Goal: Information Seeking & Learning: Learn about a topic

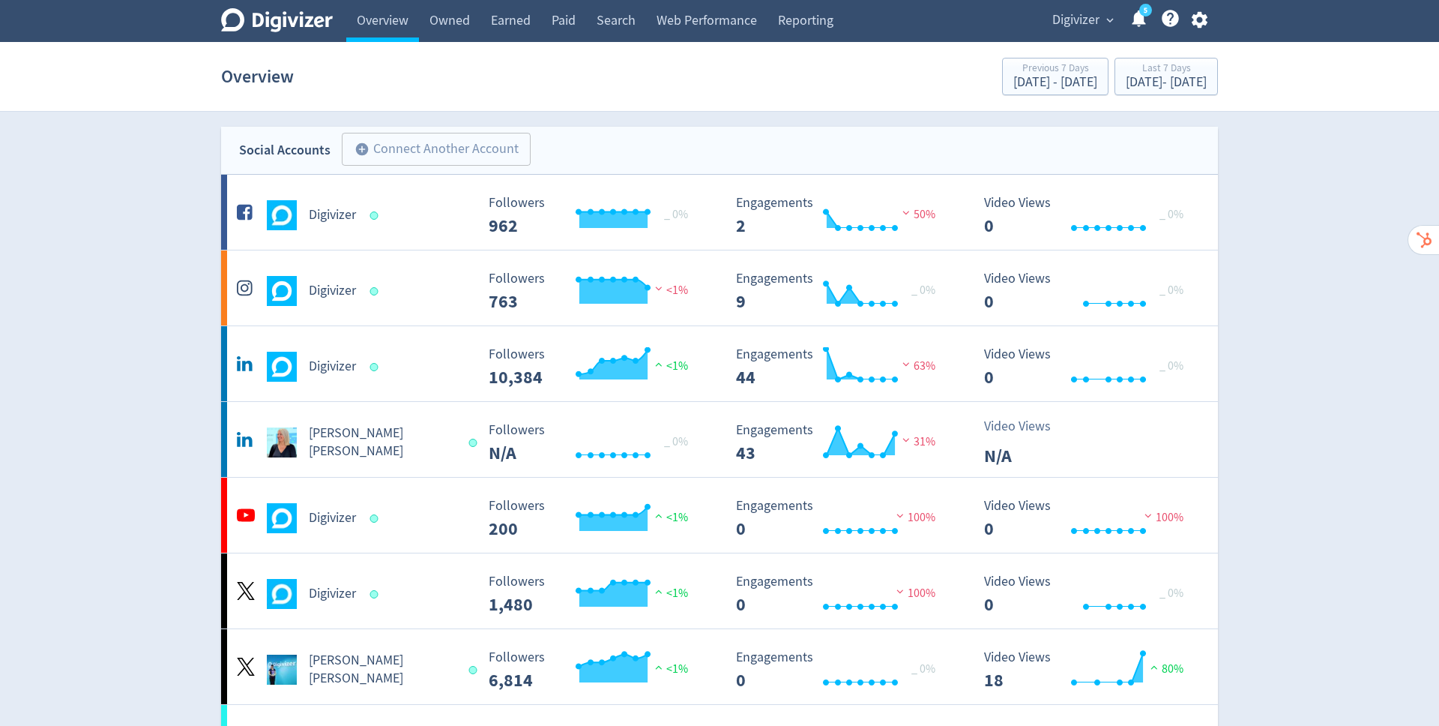
click at [1082, 19] on span "Digivizer" at bounding box center [1075, 20] width 47 height 24
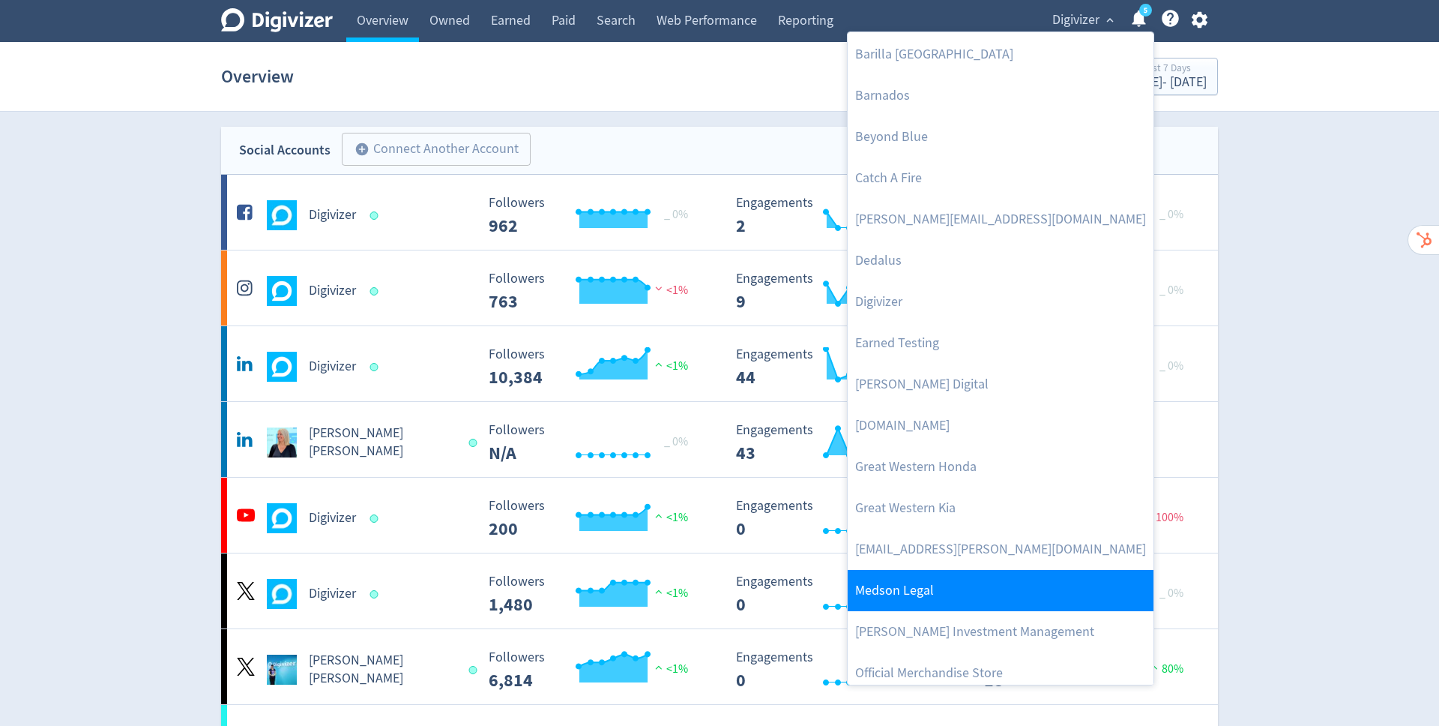
scroll to position [120, 0]
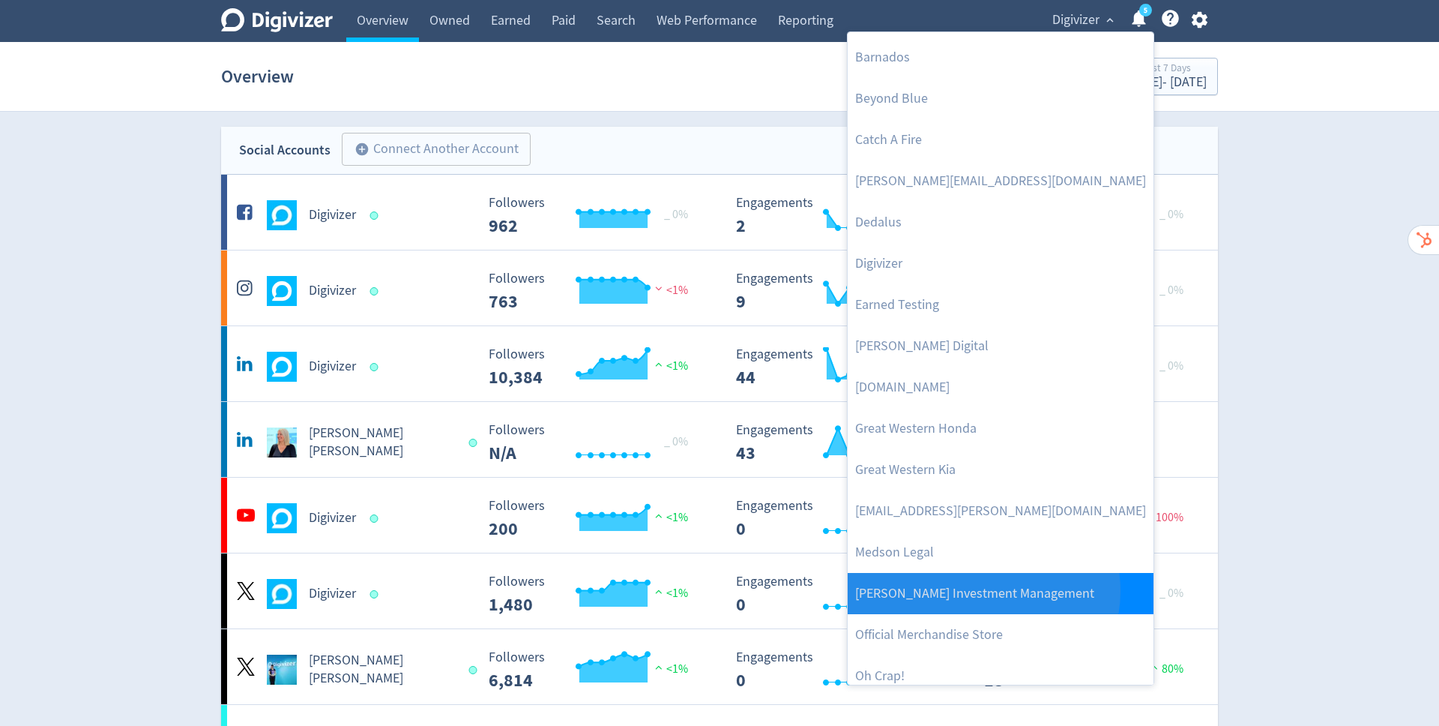
click at [980, 590] on link "[PERSON_NAME] Investment Management" at bounding box center [1001, 593] width 306 height 41
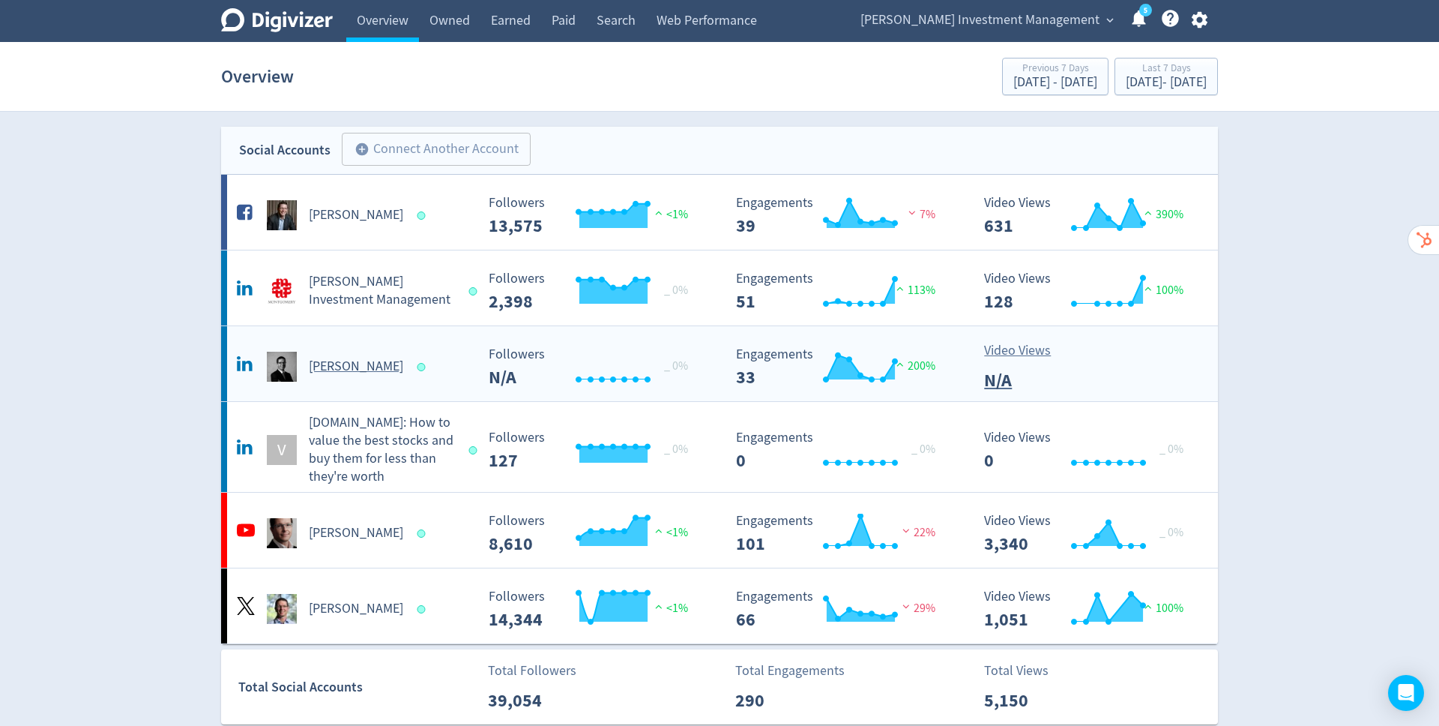
click at [373, 366] on h5 "[PERSON_NAME]" at bounding box center [356, 367] width 94 height 18
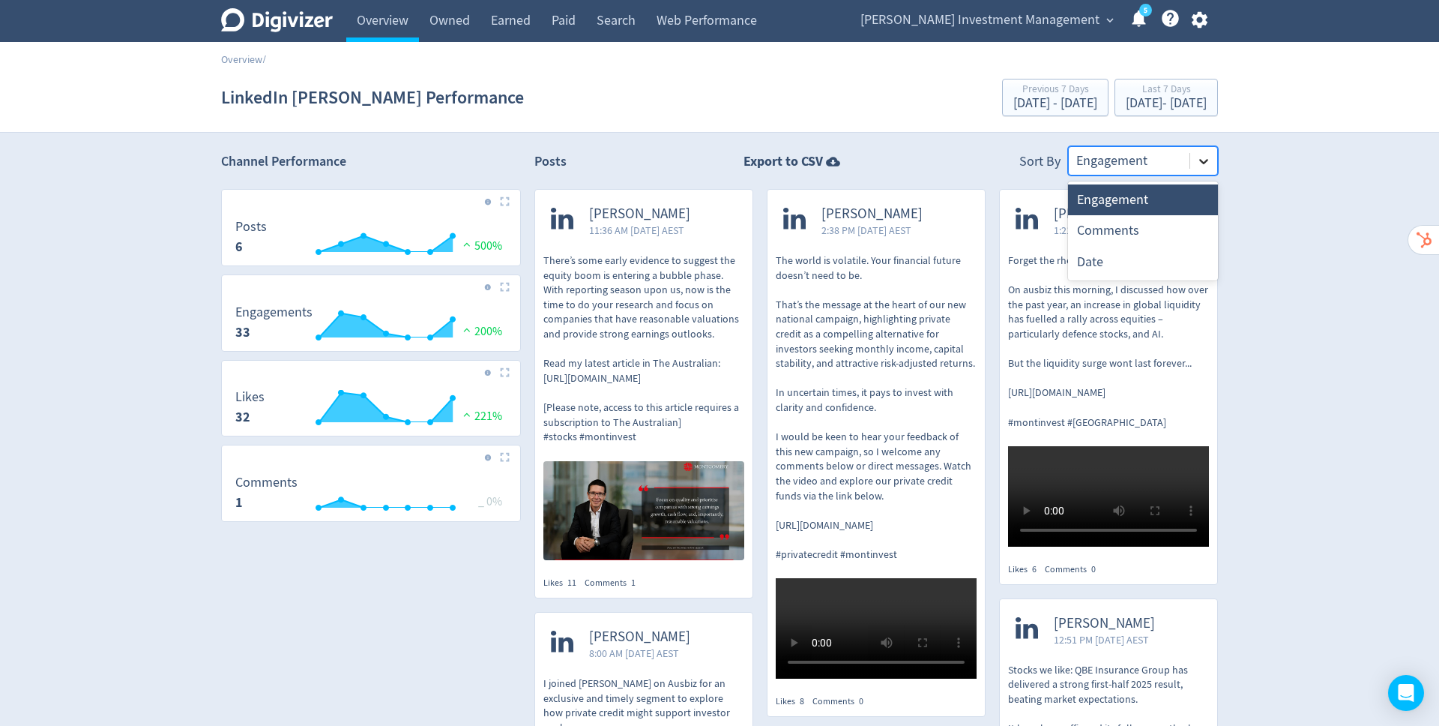
click at [1204, 161] on icon at bounding box center [1203, 161] width 9 height 5
click at [1262, 205] on div "Digivizer Logo [PERSON_NAME] Logo Overview Owned Earned Paid Search Web Perform…" at bounding box center [719, 616] width 1439 height 1232
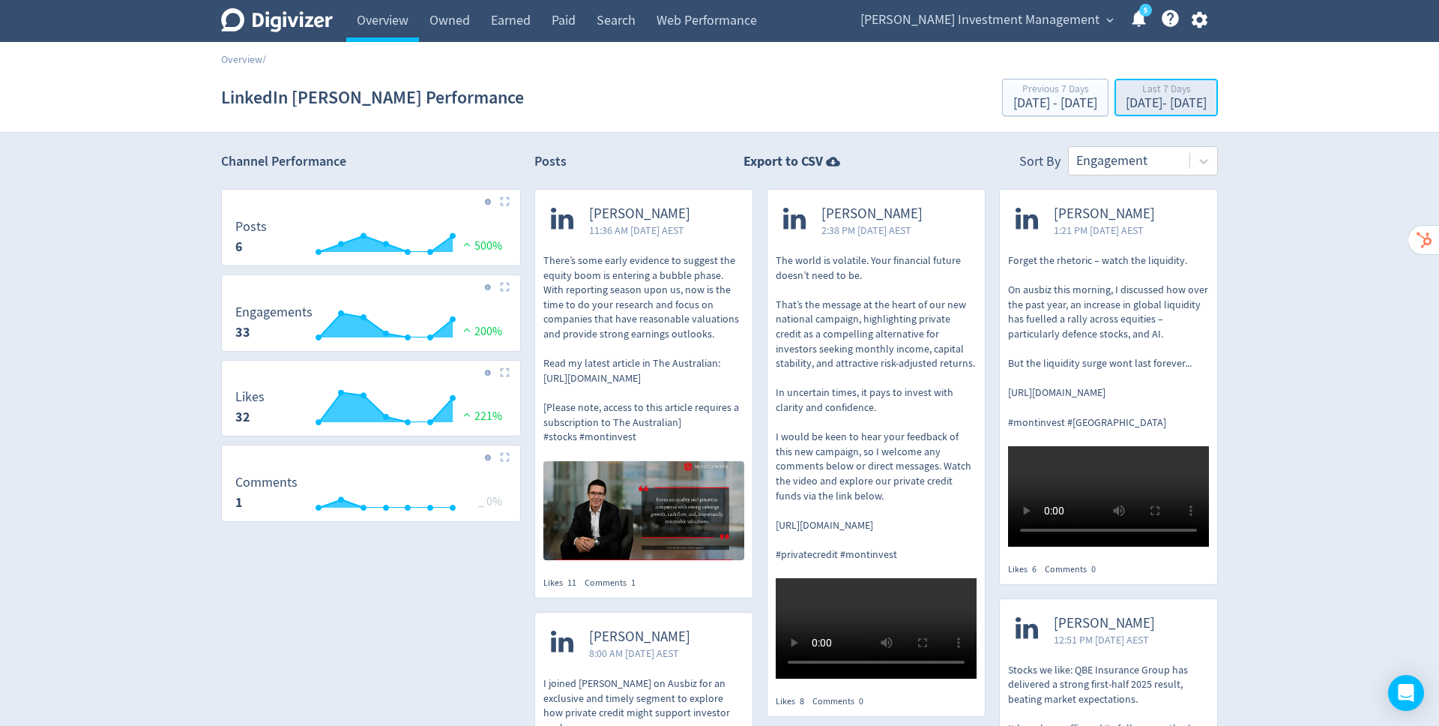
click at [1126, 110] on div "[DATE] - [DATE]" at bounding box center [1166, 103] width 81 height 13
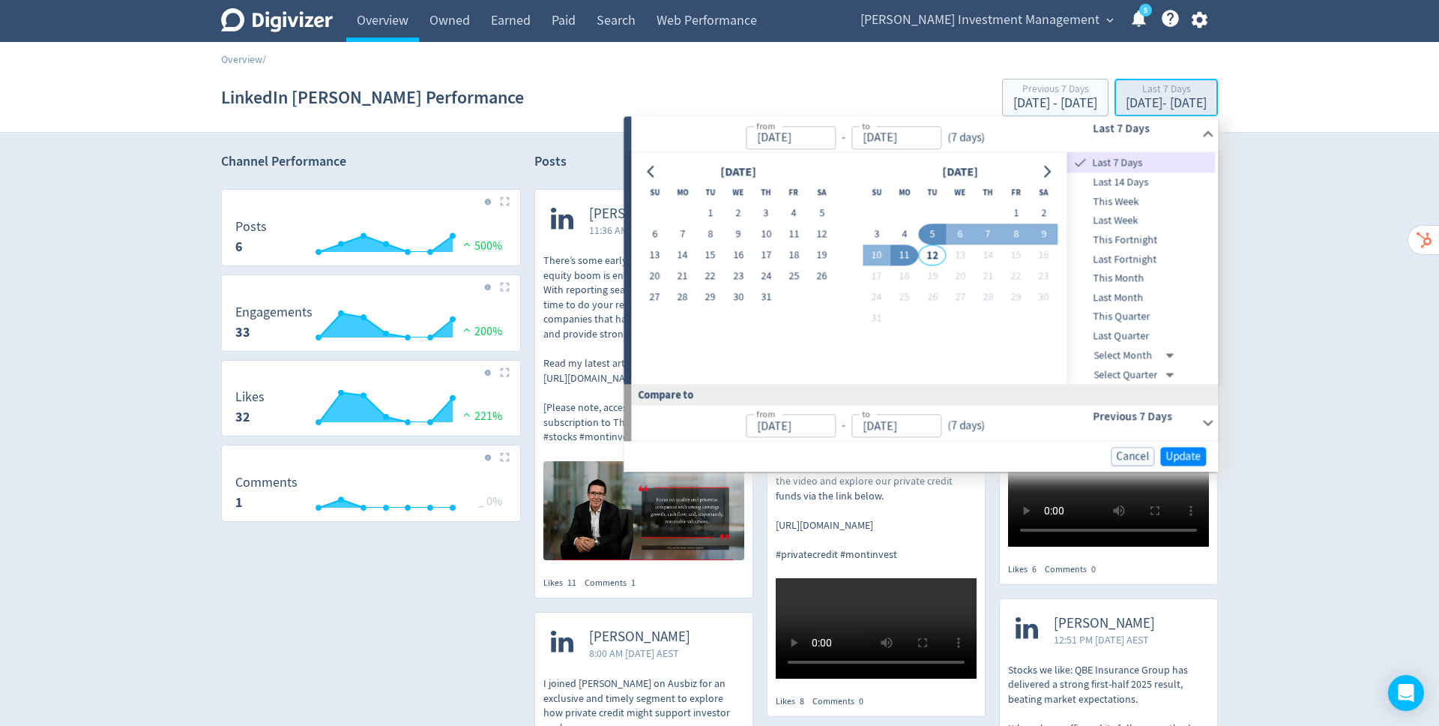
type input "[DATE]"
click at [449, 23] on link "Owned" at bounding box center [449, 21] width 61 height 42
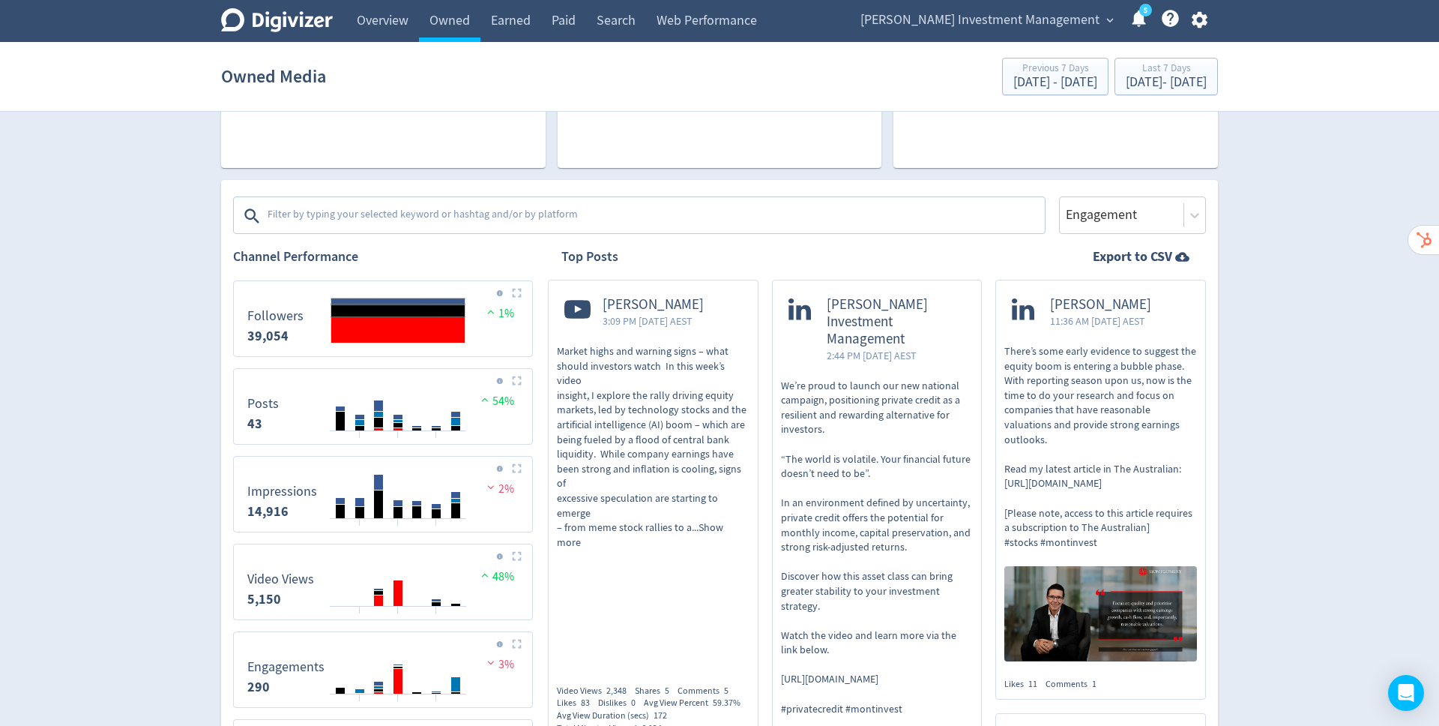
scroll to position [157, 0]
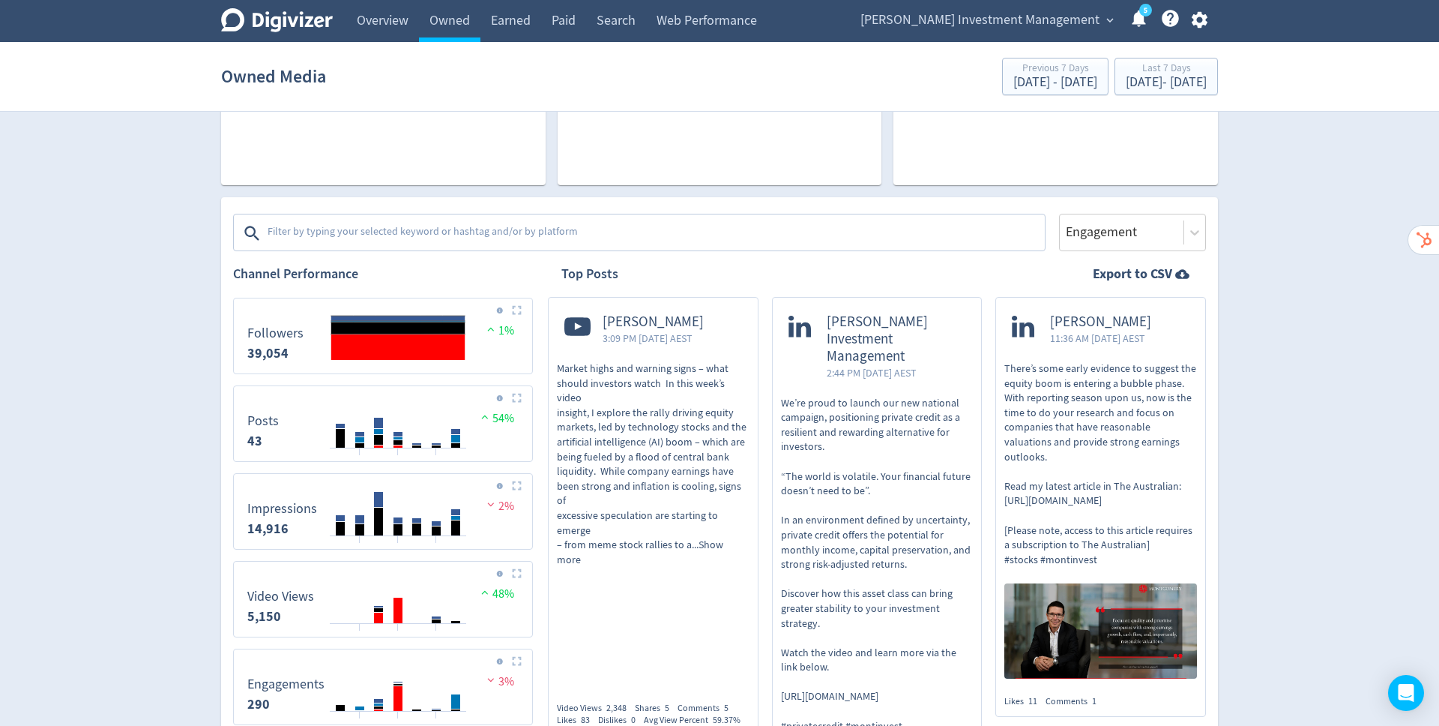
click at [550, 235] on textarea at bounding box center [654, 233] width 777 height 30
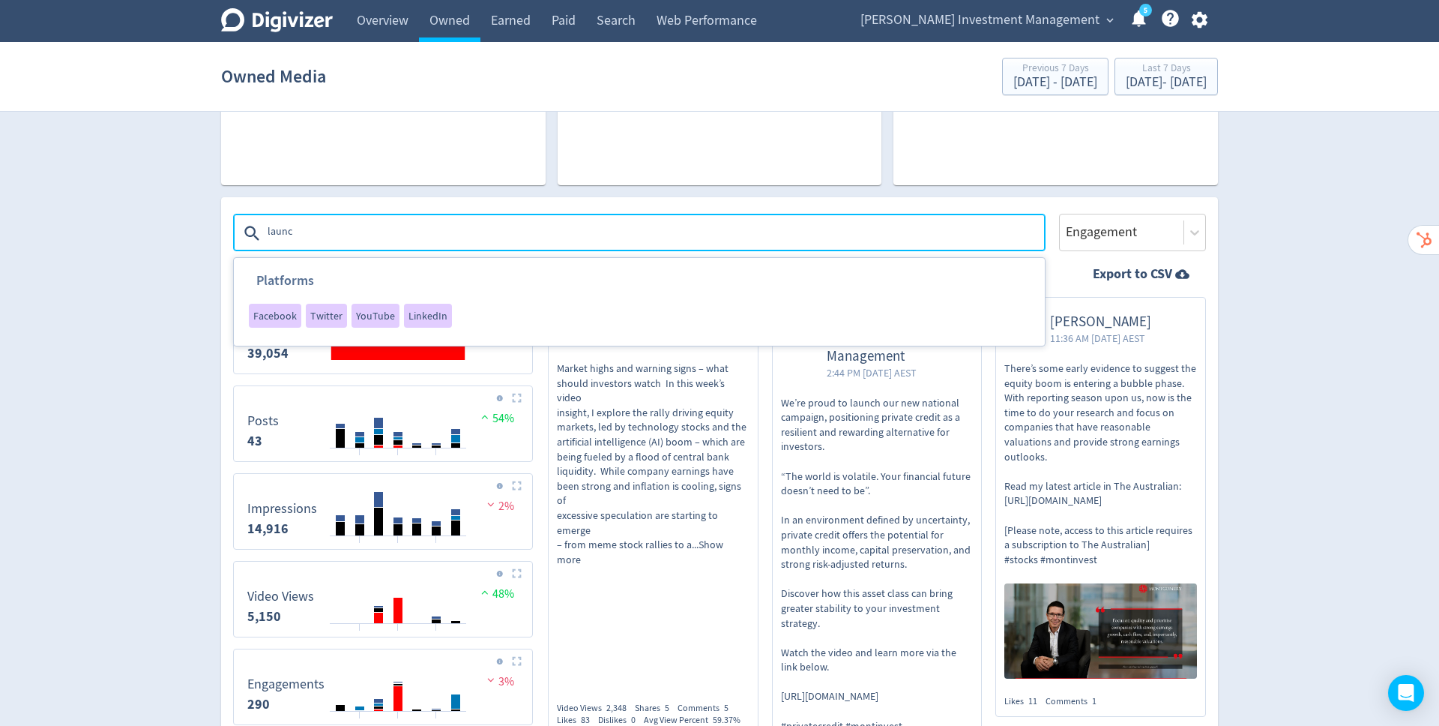
type textarea "launch"
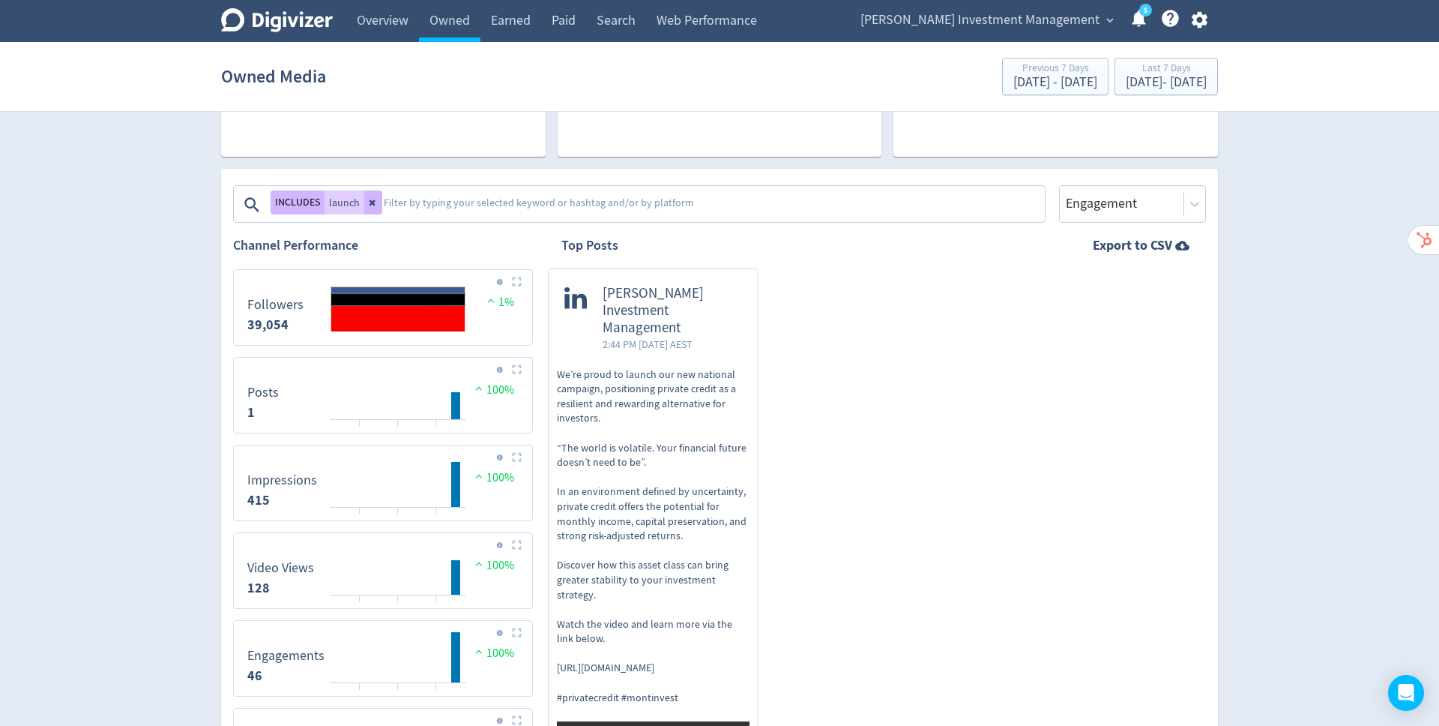
scroll to position [187, 0]
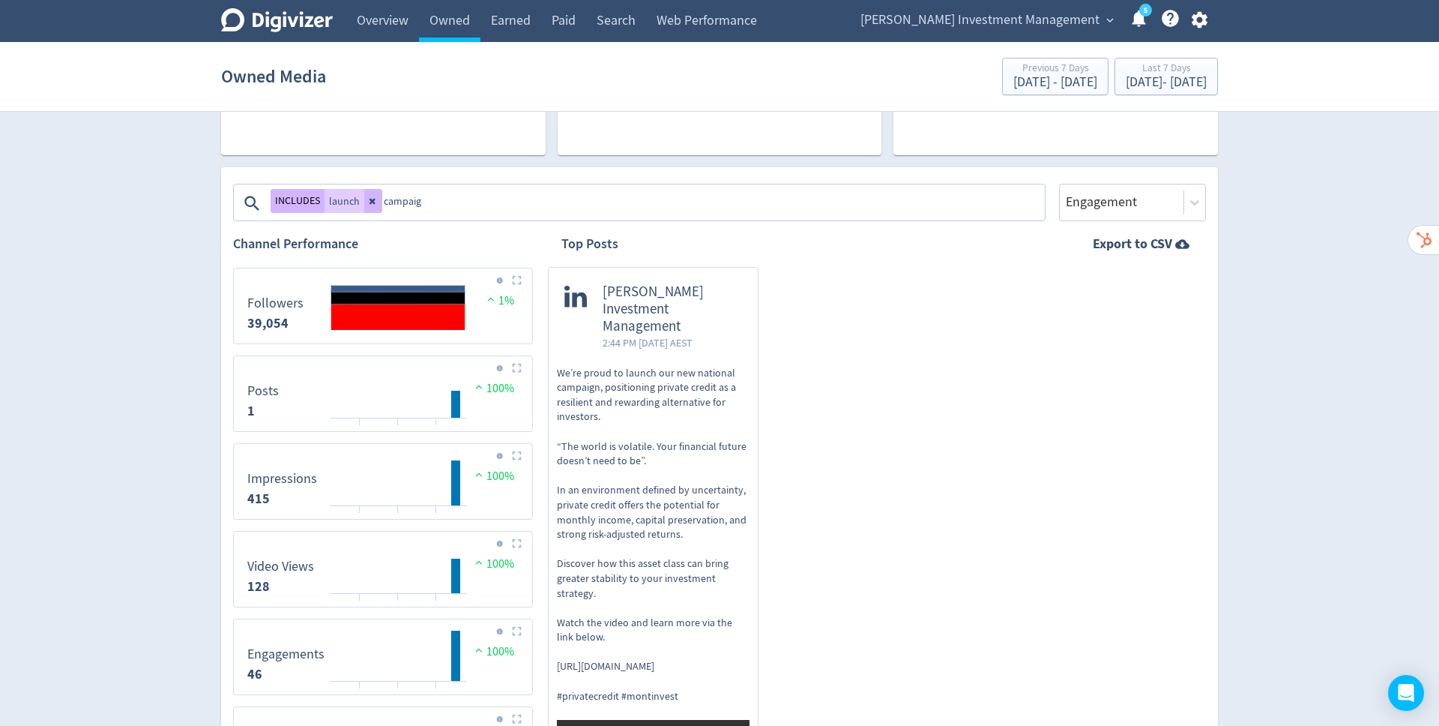
type textarea "campaign"
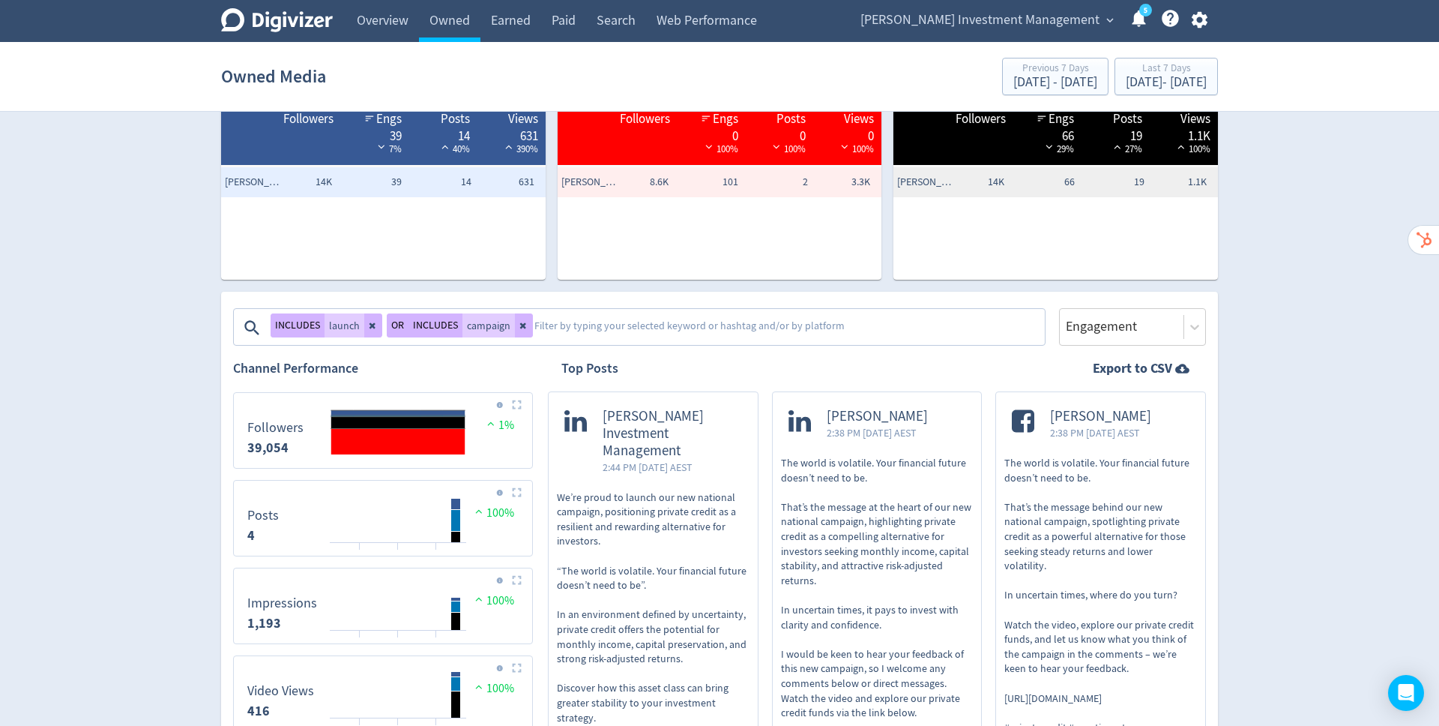
scroll to position [76, 0]
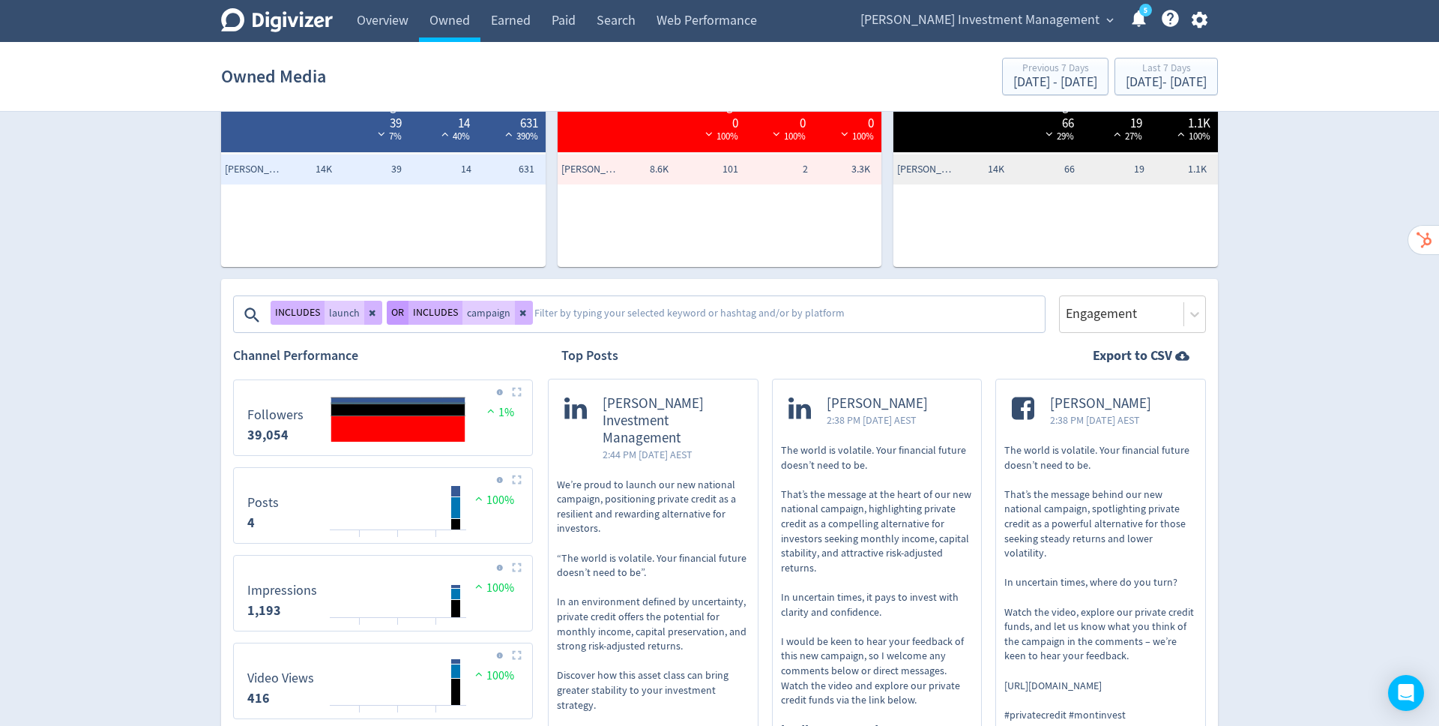
click at [391, 316] on button "OR" at bounding box center [398, 313] width 22 height 24
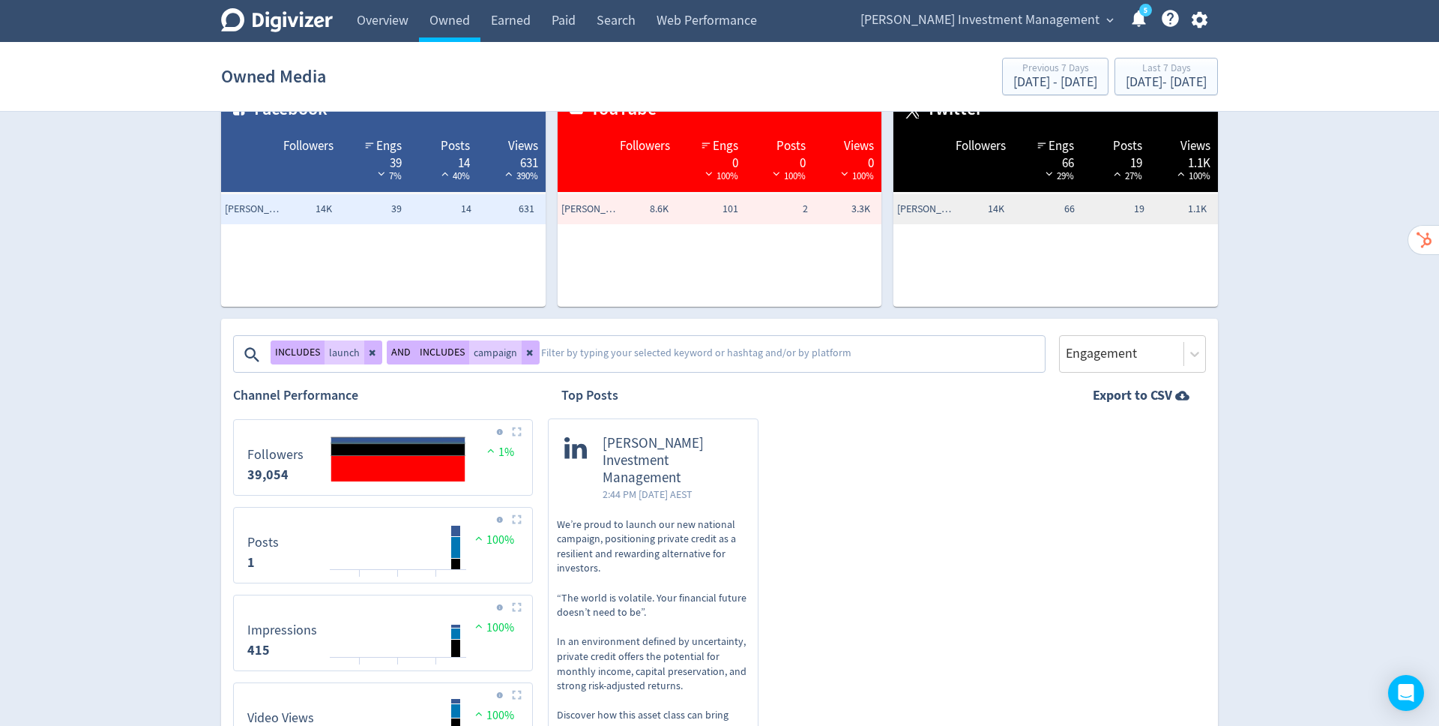
scroll to position [37, 0]
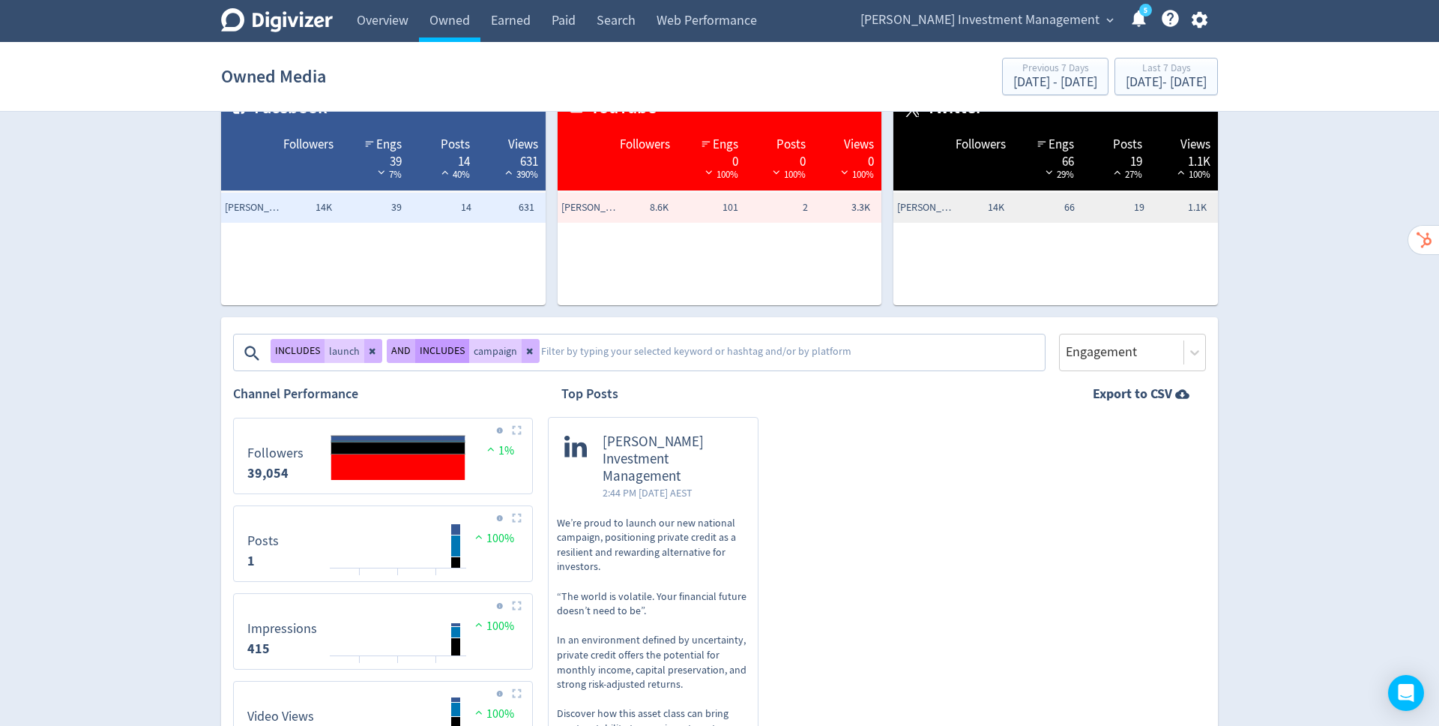
click at [430, 351] on button "INCLUDES" at bounding box center [442, 351] width 54 height 24
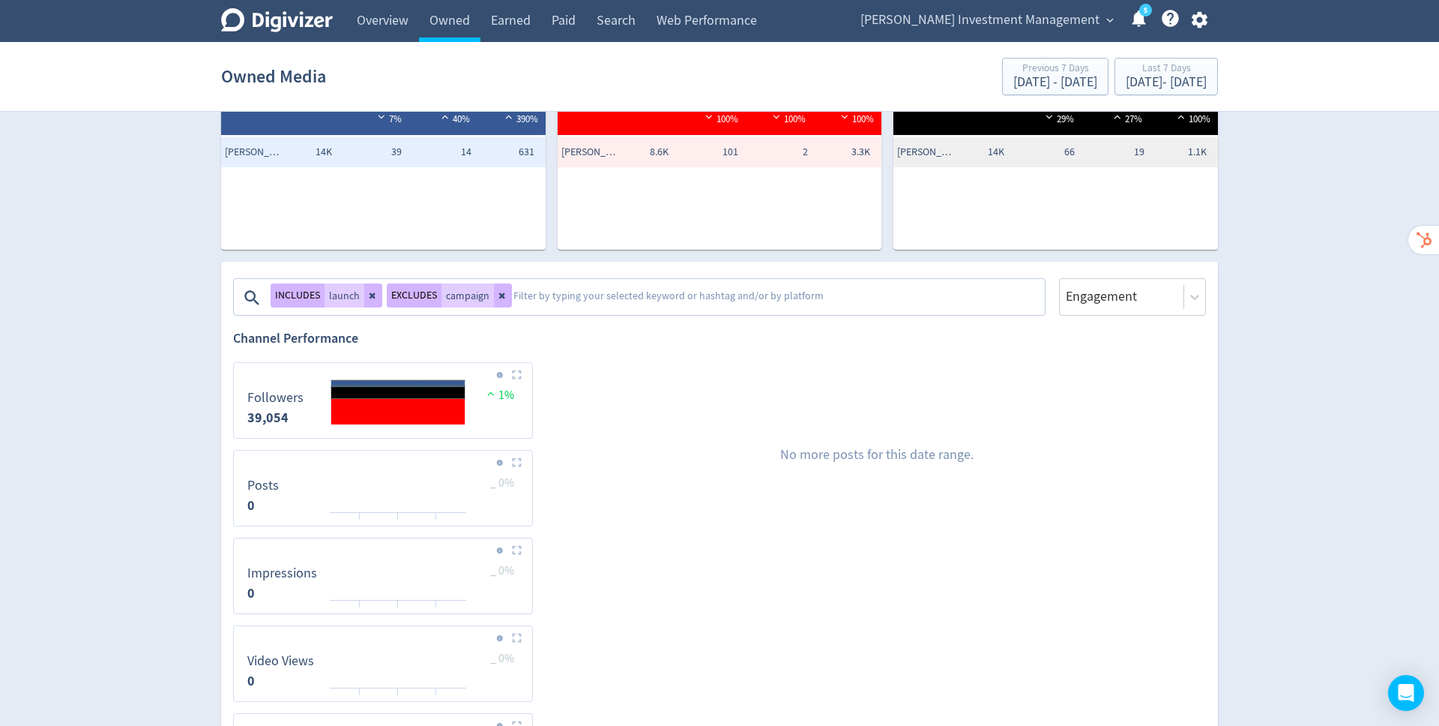
scroll to position [115, 0]
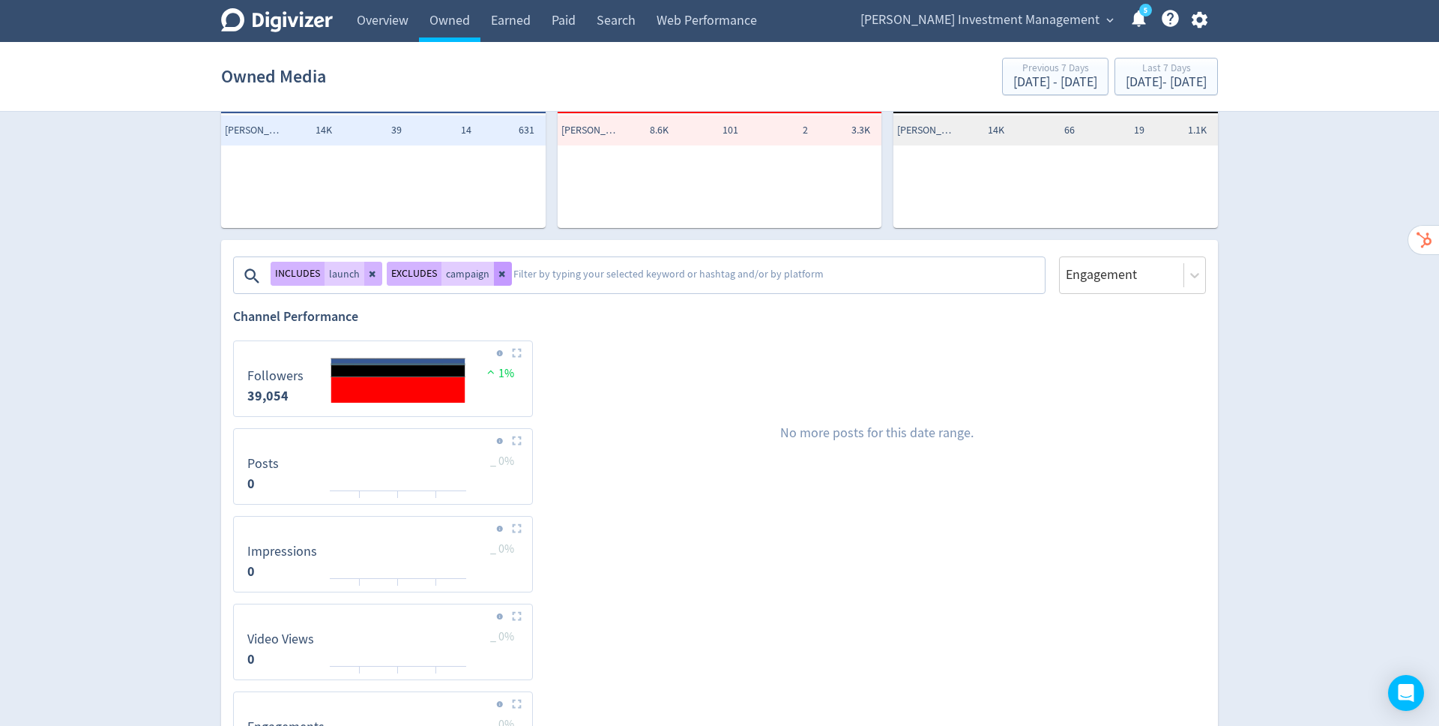
click at [502, 269] on icon at bounding box center [502, 273] width 9 height 9
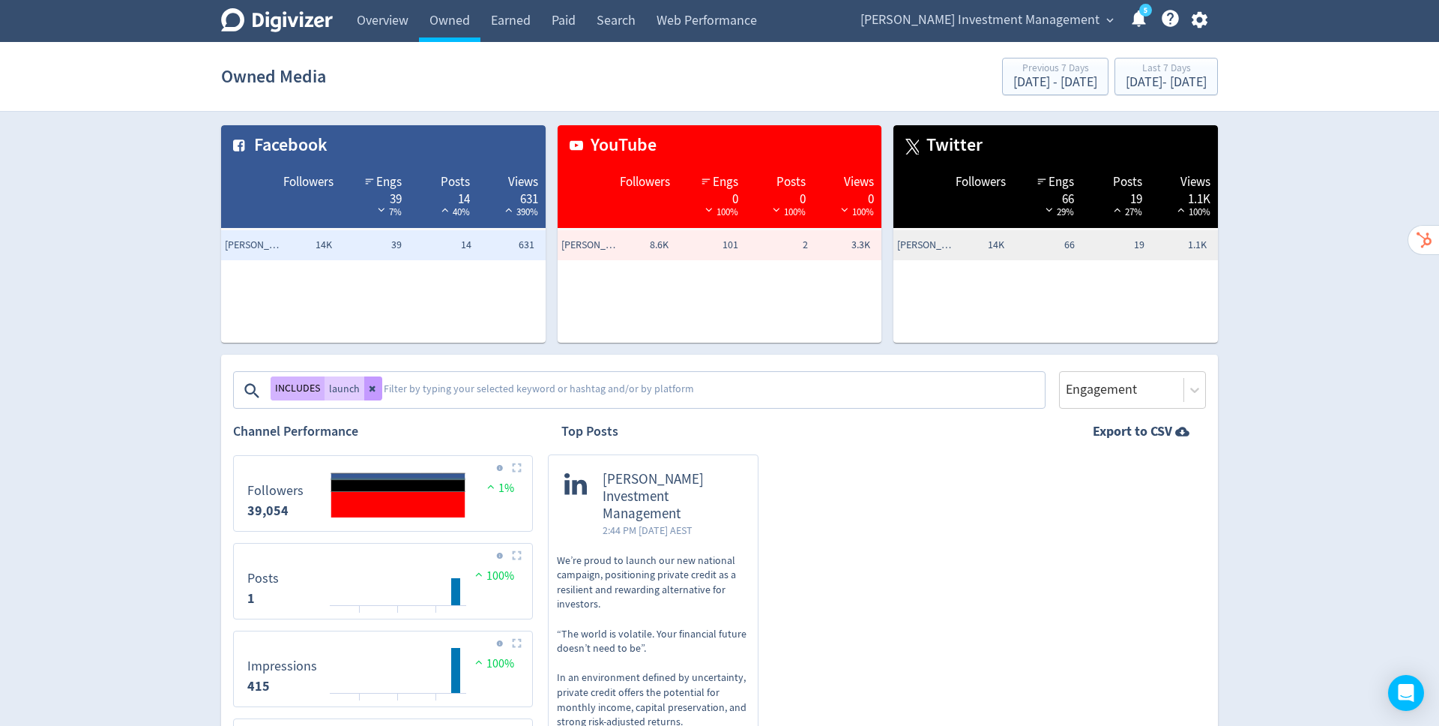
click at [370, 391] on icon at bounding box center [373, 389] width 6 height 6
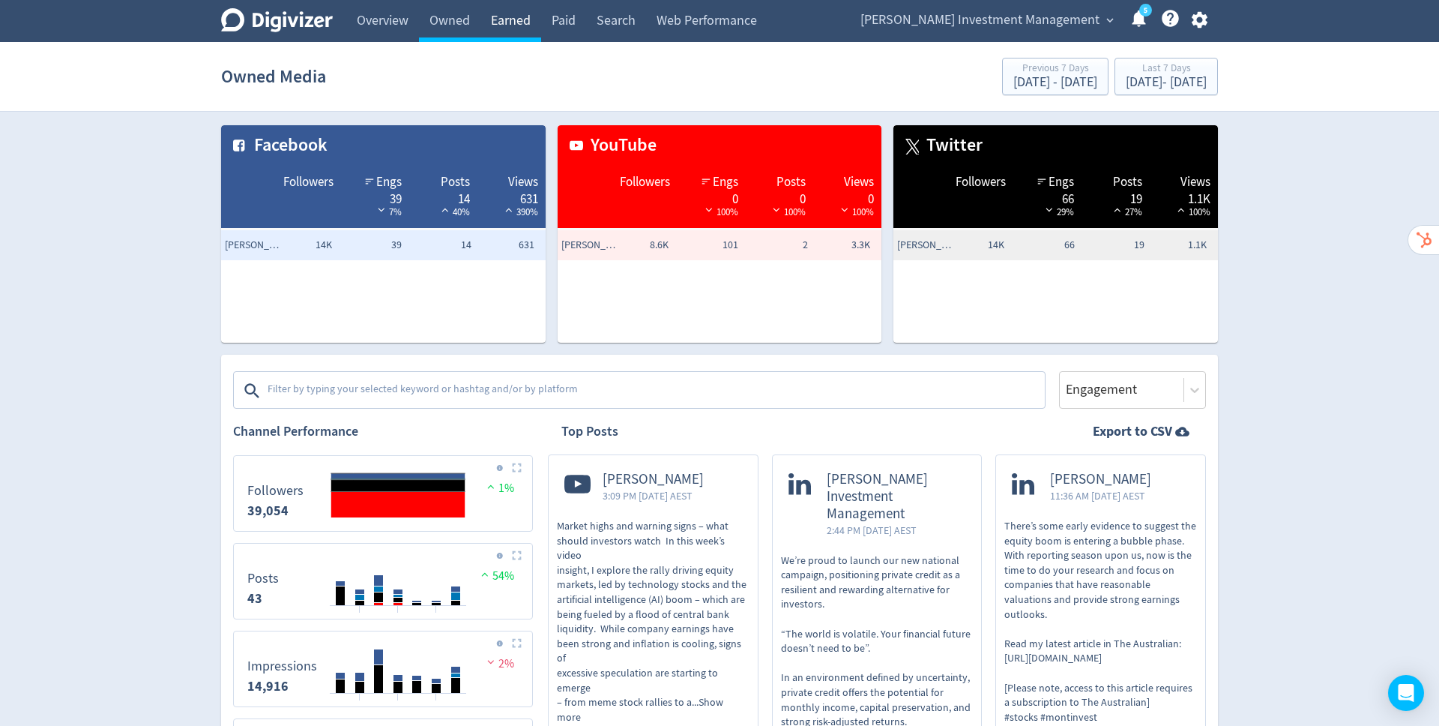
click at [501, 25] on link "Earned" at bounding box center [510, 21] width 61 height 42
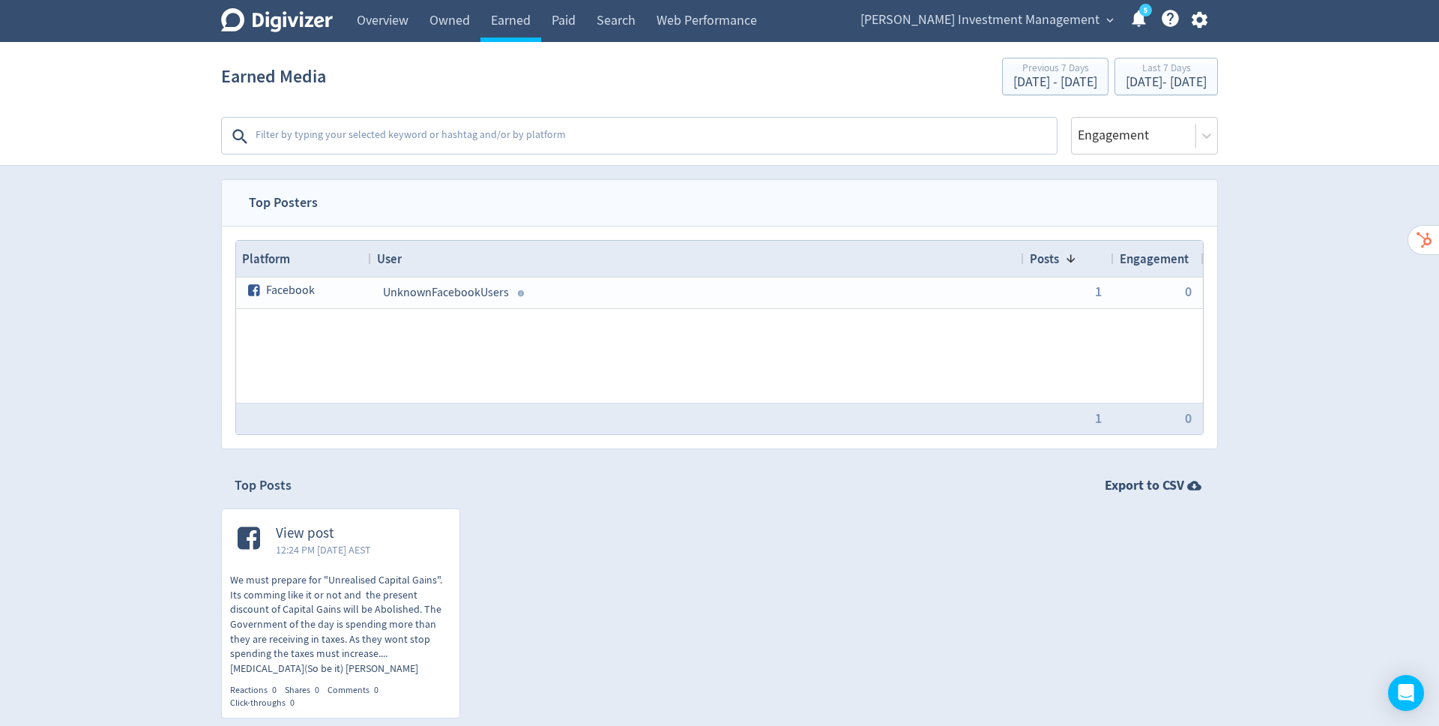
click at [558, 136] on textarea at bounding box center [654, 136] width 801 height 30
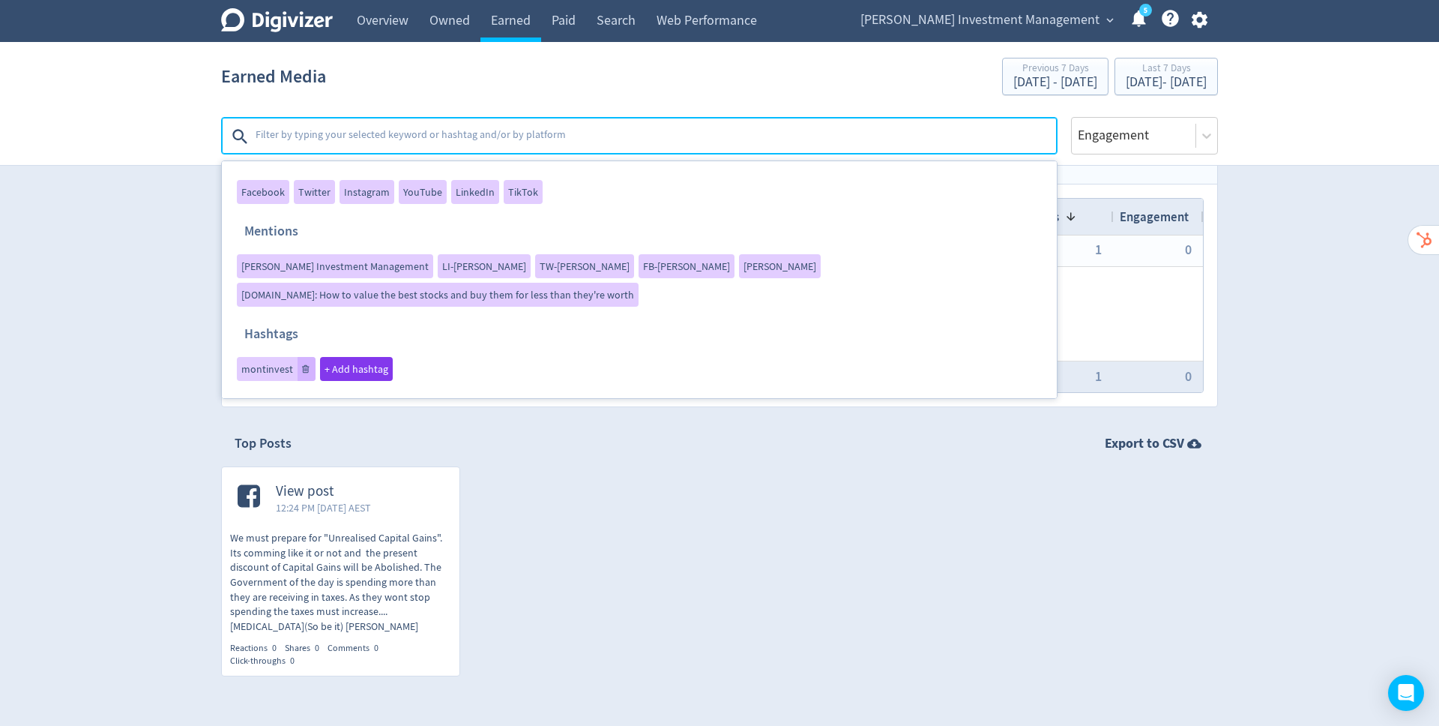
scroll to position [33, 0]
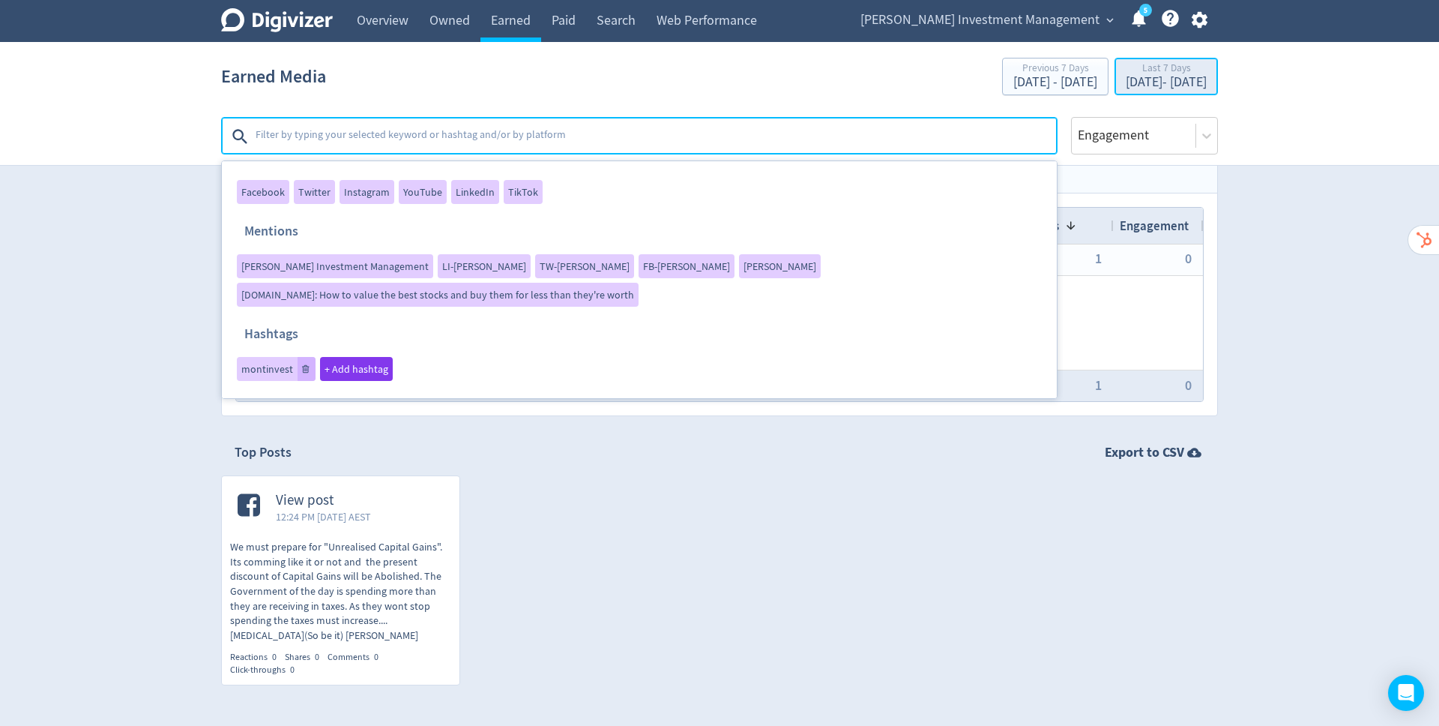
click at [1134, 74] on div "Last 7 Days" at bounding box center [1166, 69] width 81 height 13
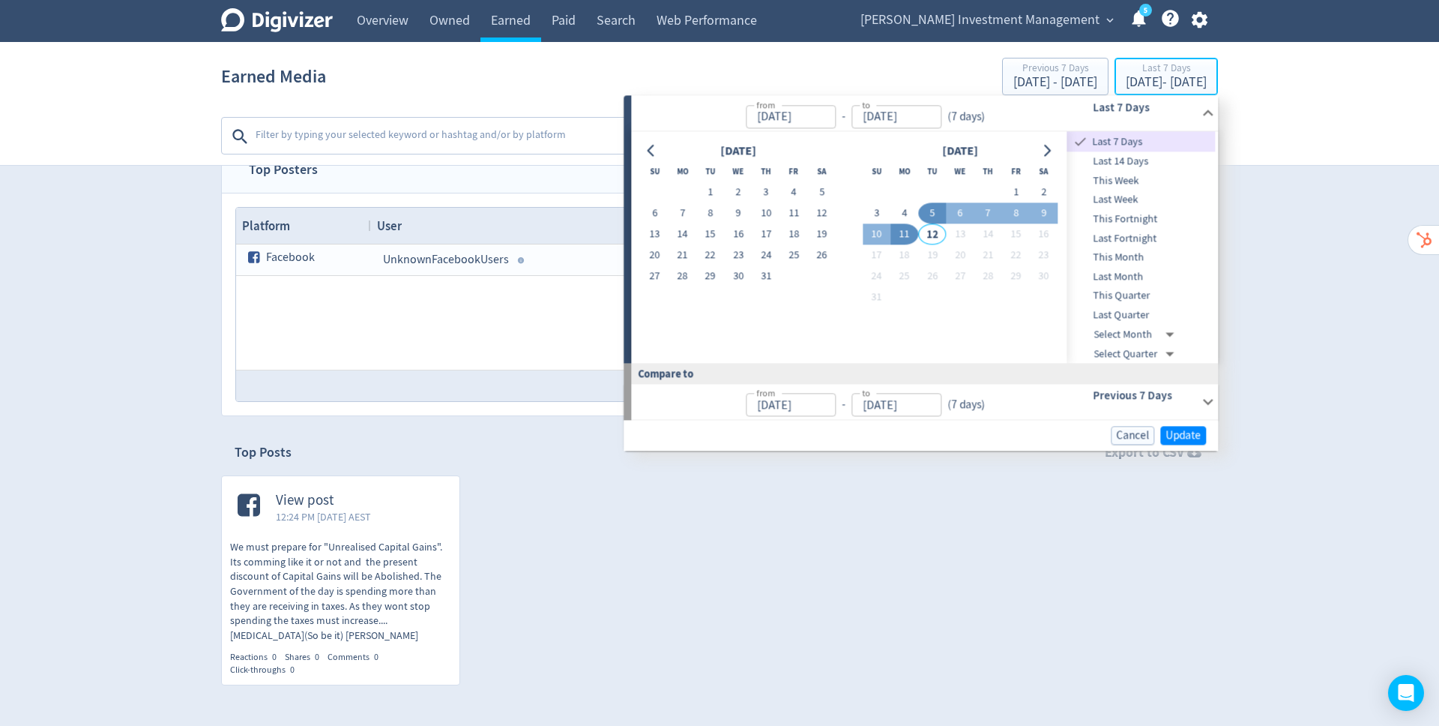
type input "[DATE]"
click at [653, 149] on icon "Go to previous month" at bounding box center [651, 151] width 12 height 12
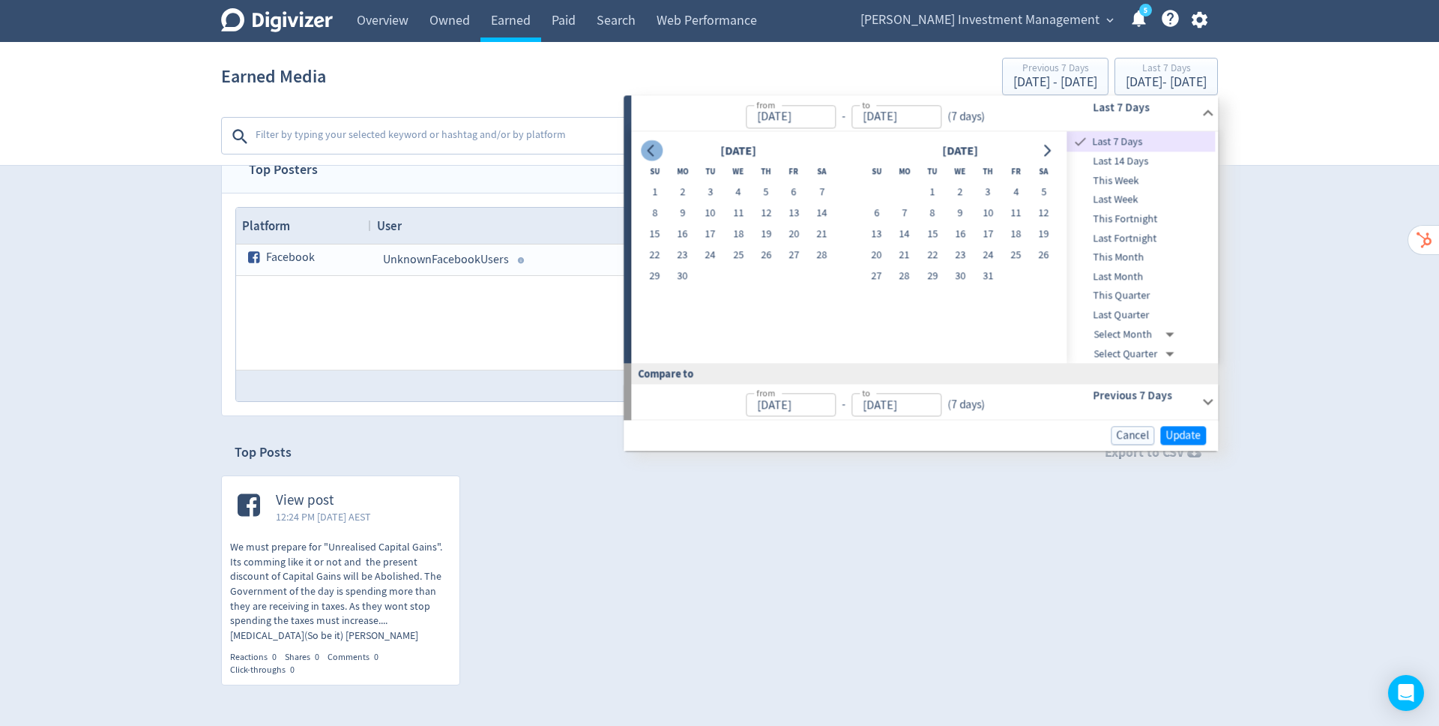
click at [653, 149] on icon "Go to previous month" at bounding box center [651, 151] width 12 height 12
click at [773, 193] on button "1" at bounding box center [767, 192] width 28 height 21
type input "[DATE]"
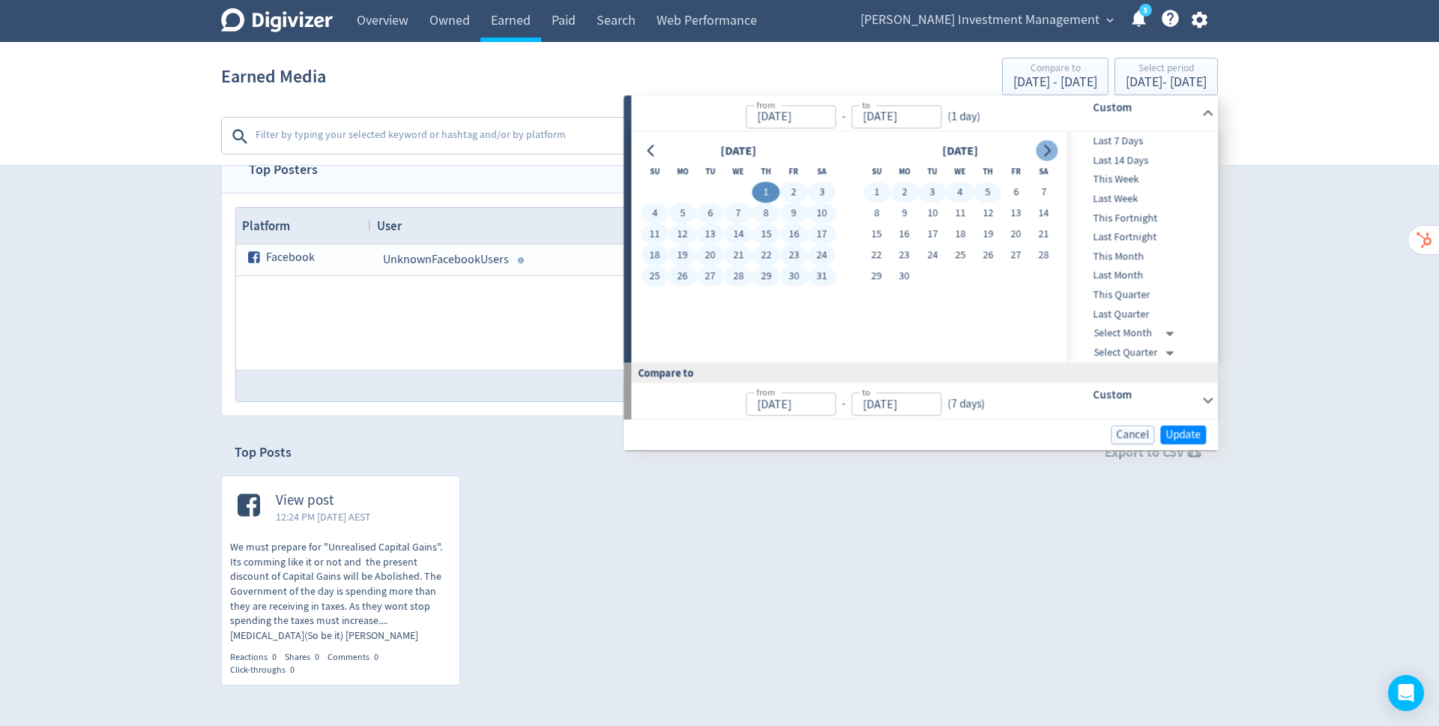
click at [1049, 152] on icon "Go to next month" at bounding box center [1047, 151] width 12 height 12
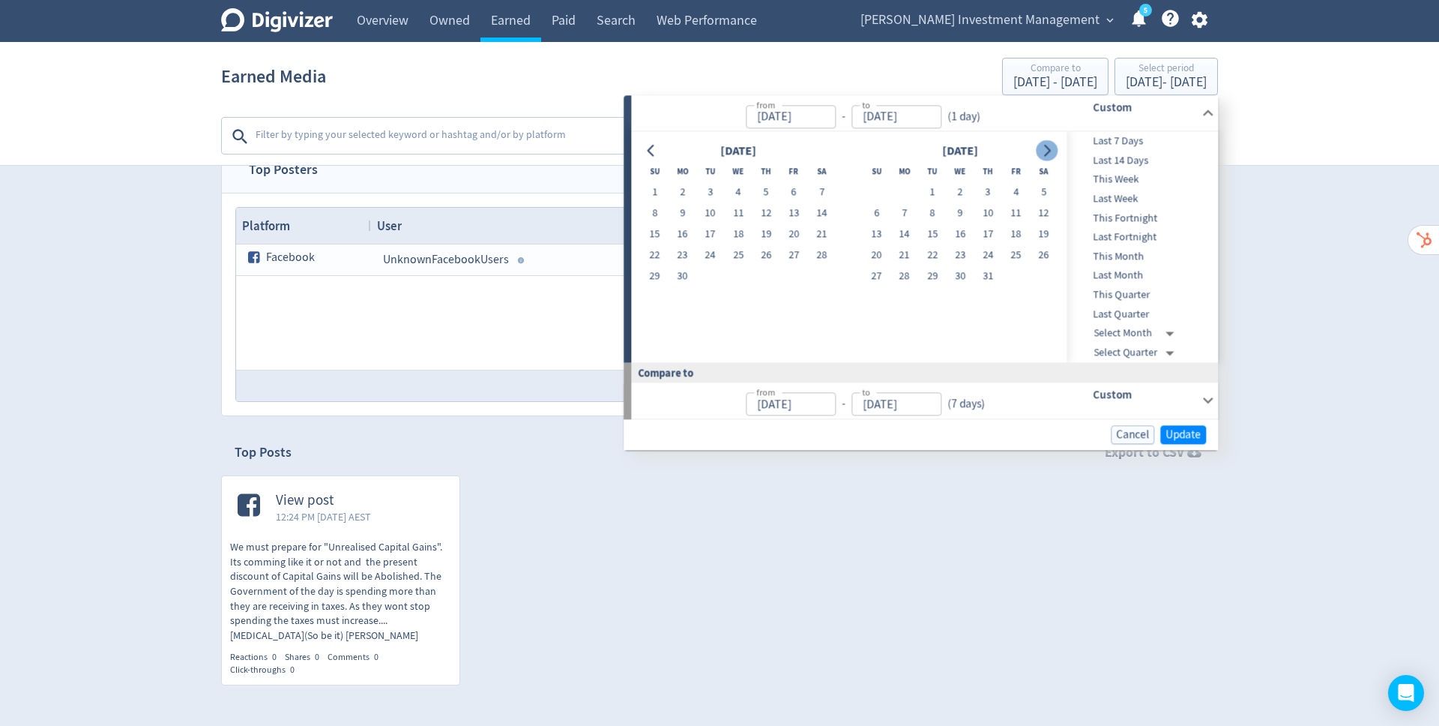
click at [1049, 152] on icon "Go to next month" at bounding box center [1047, 151] width 12 height 12
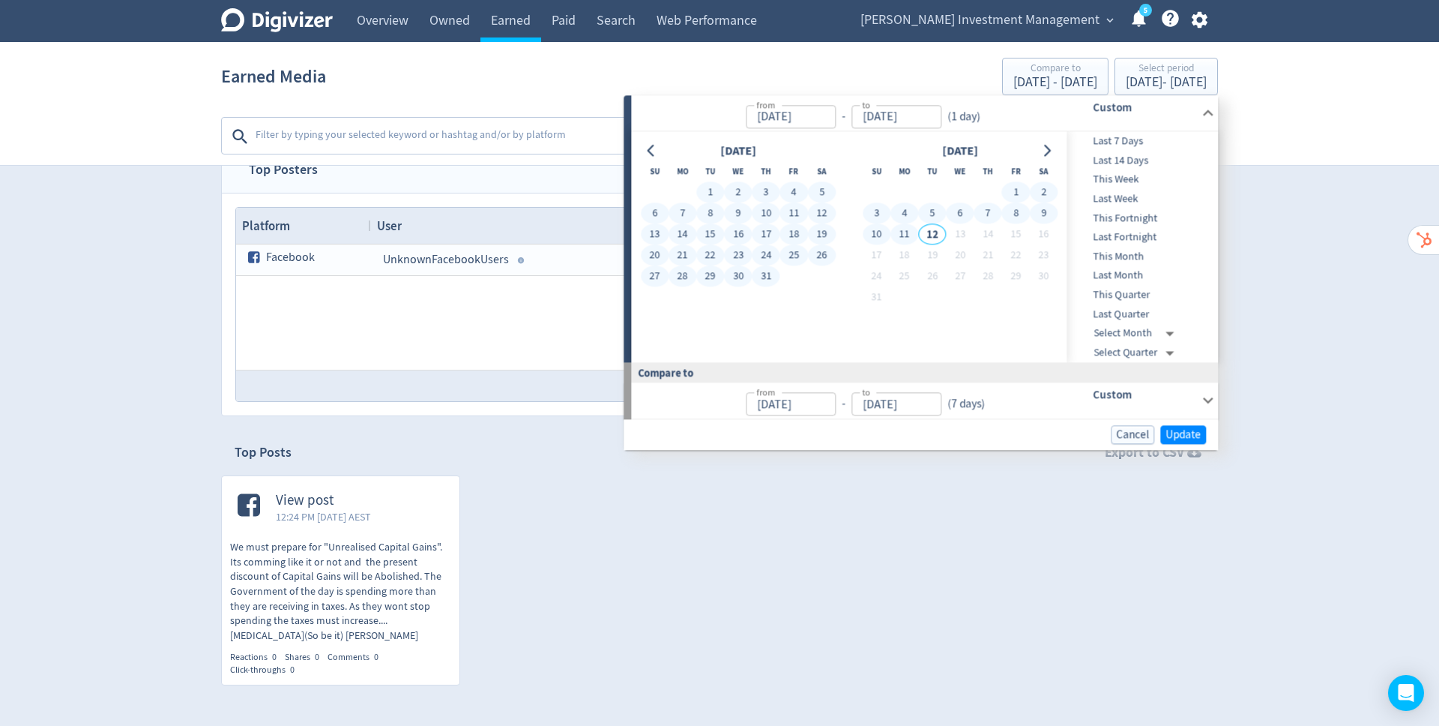
click at [903, 240] on button "11" at bounding box center [905, 234] width 28 height 21
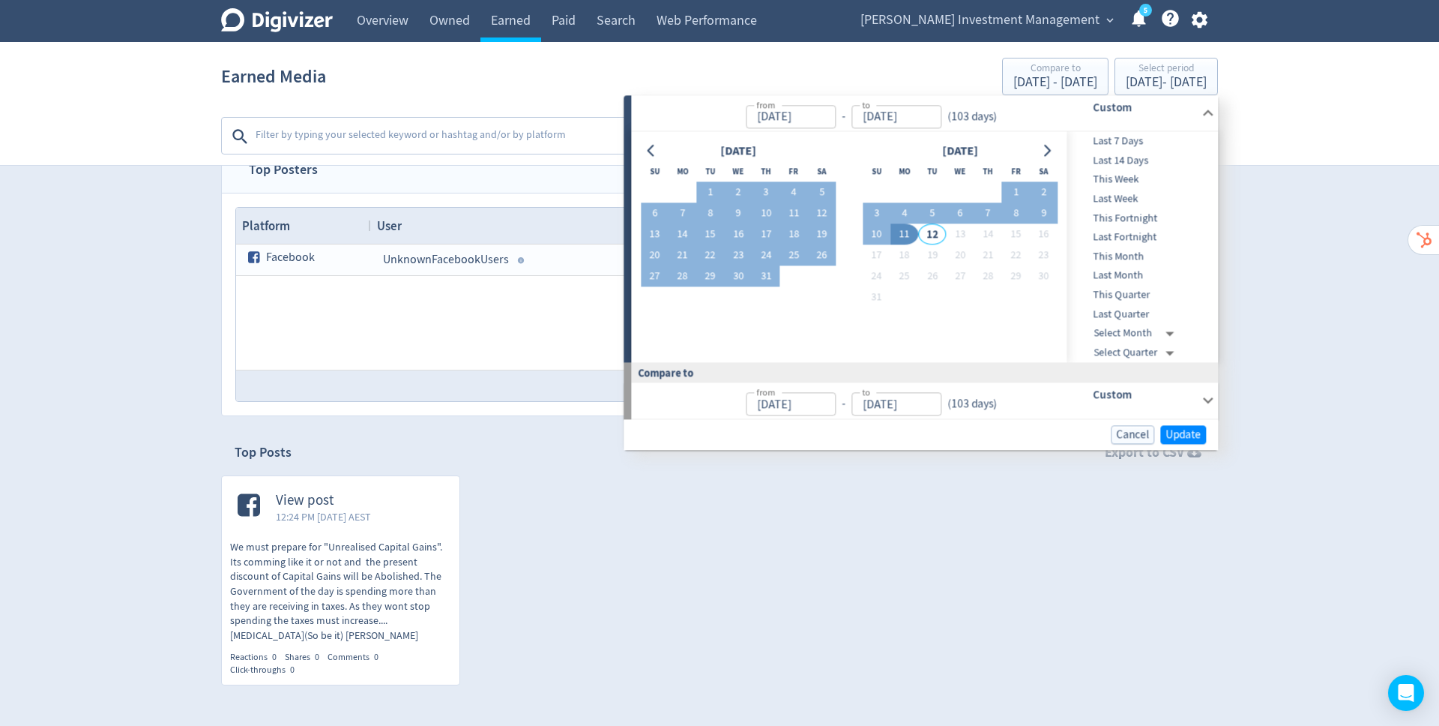
type input "[DATE]"
click at [1186, 437] on span "Update" at bounding box center [1183, 434] width 35 height 11
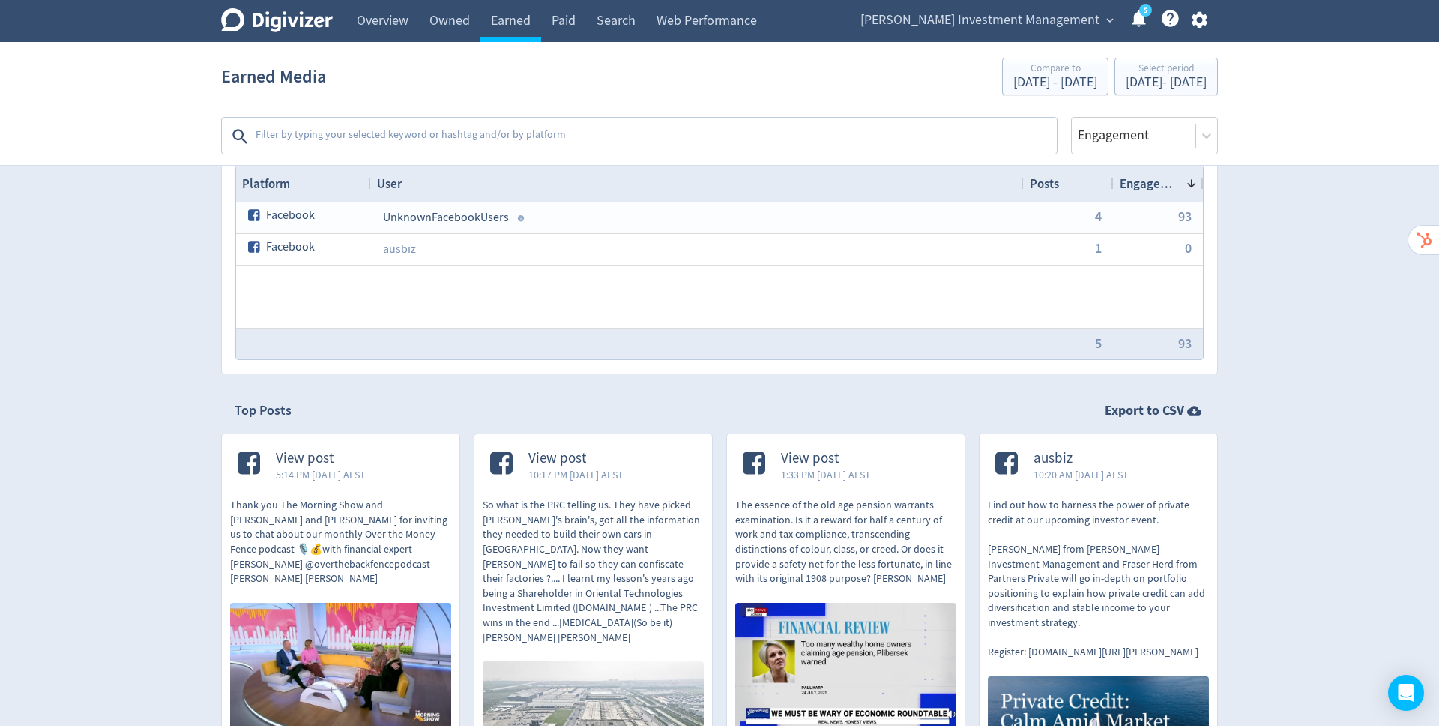
scroll to position [19, 0]
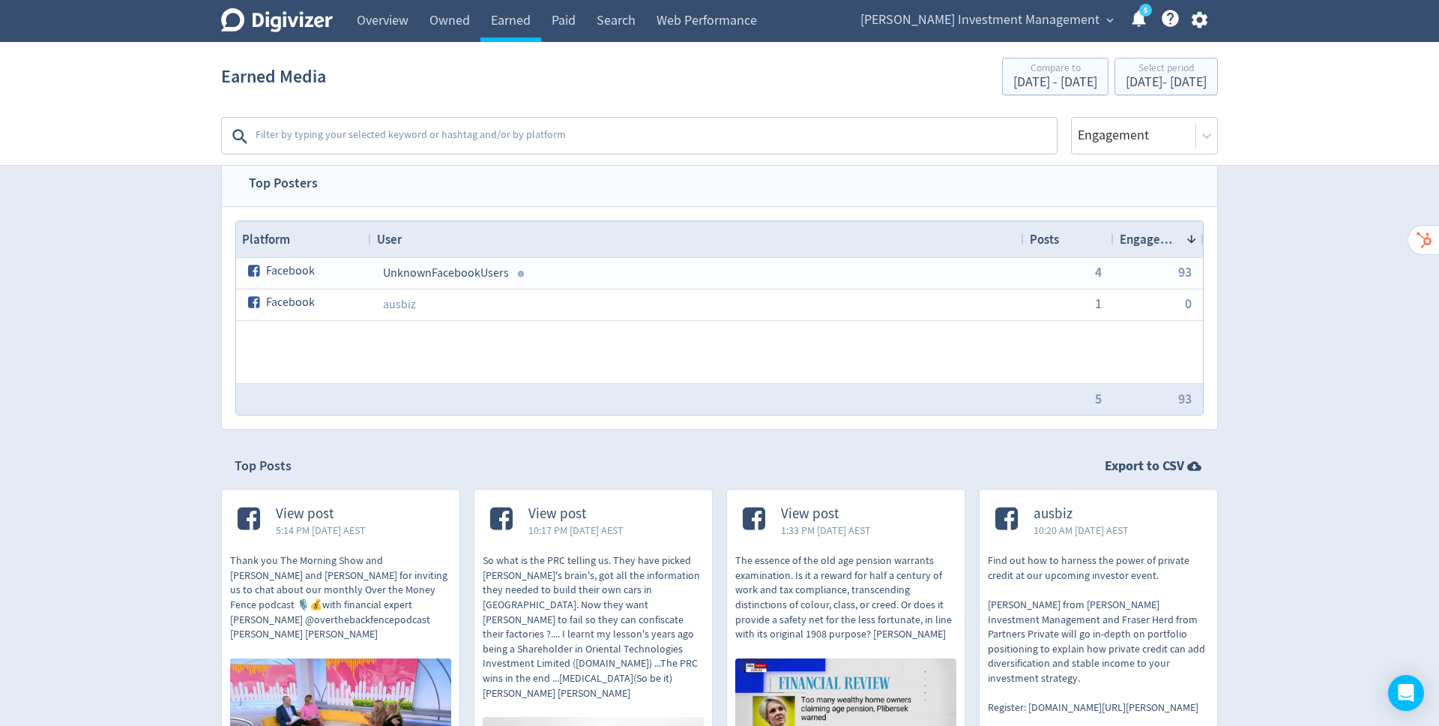
click at [540, 130] on textarea at bounding box center [654, 136] width 801 height 30
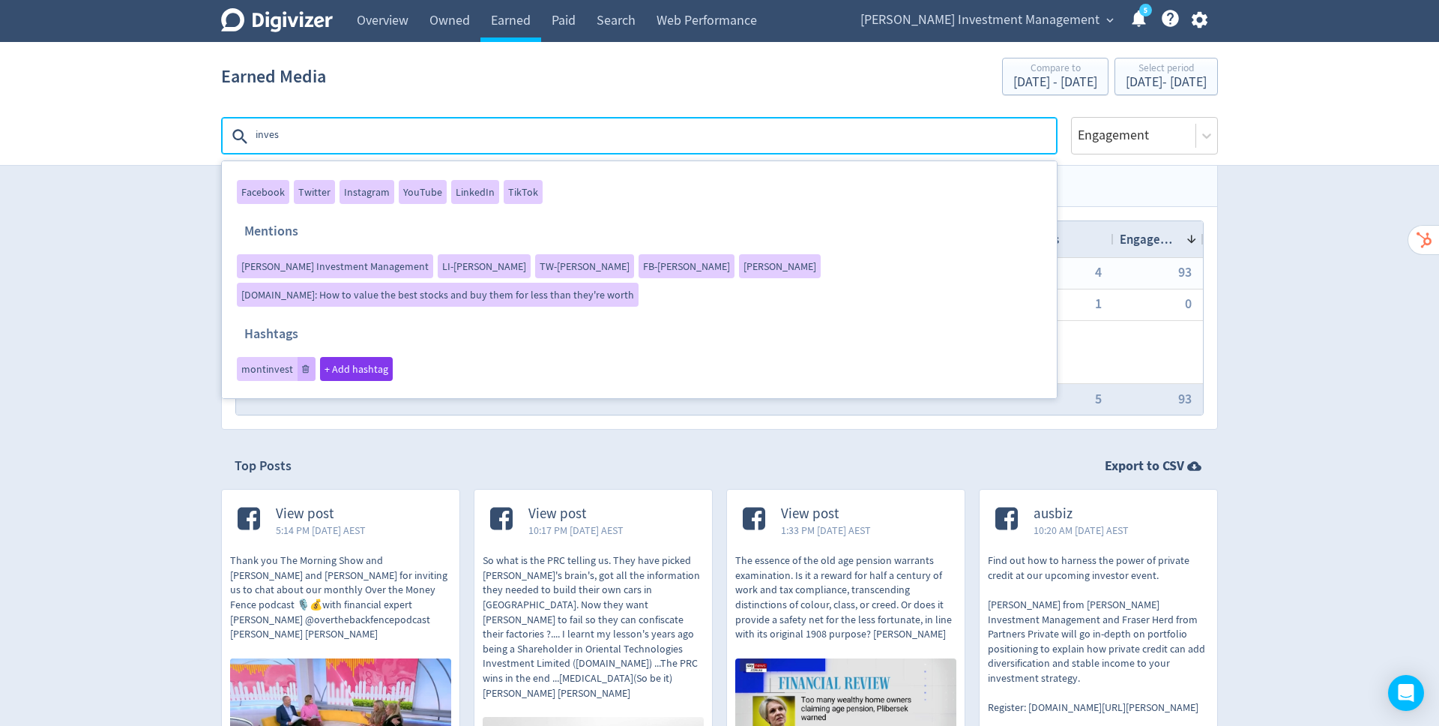
type textarea "invest"
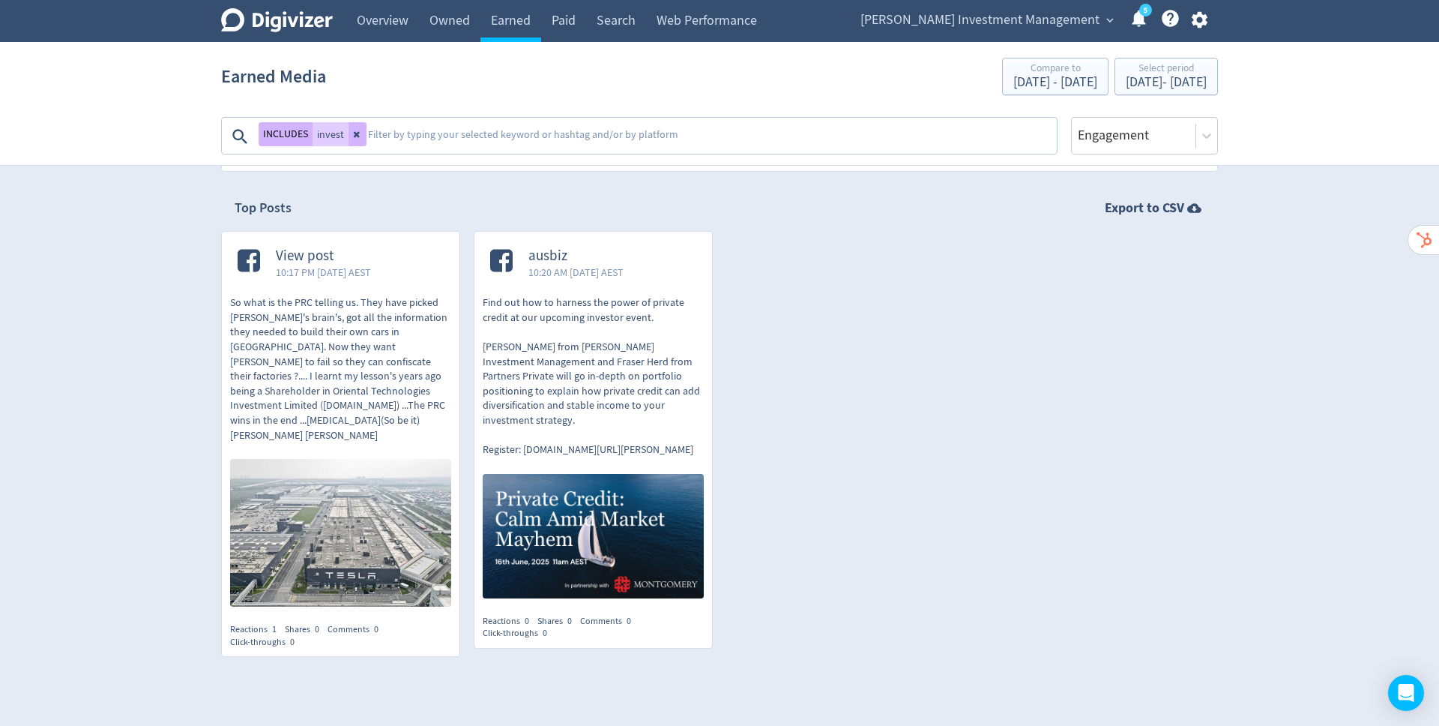
scroll to position [0, 0]
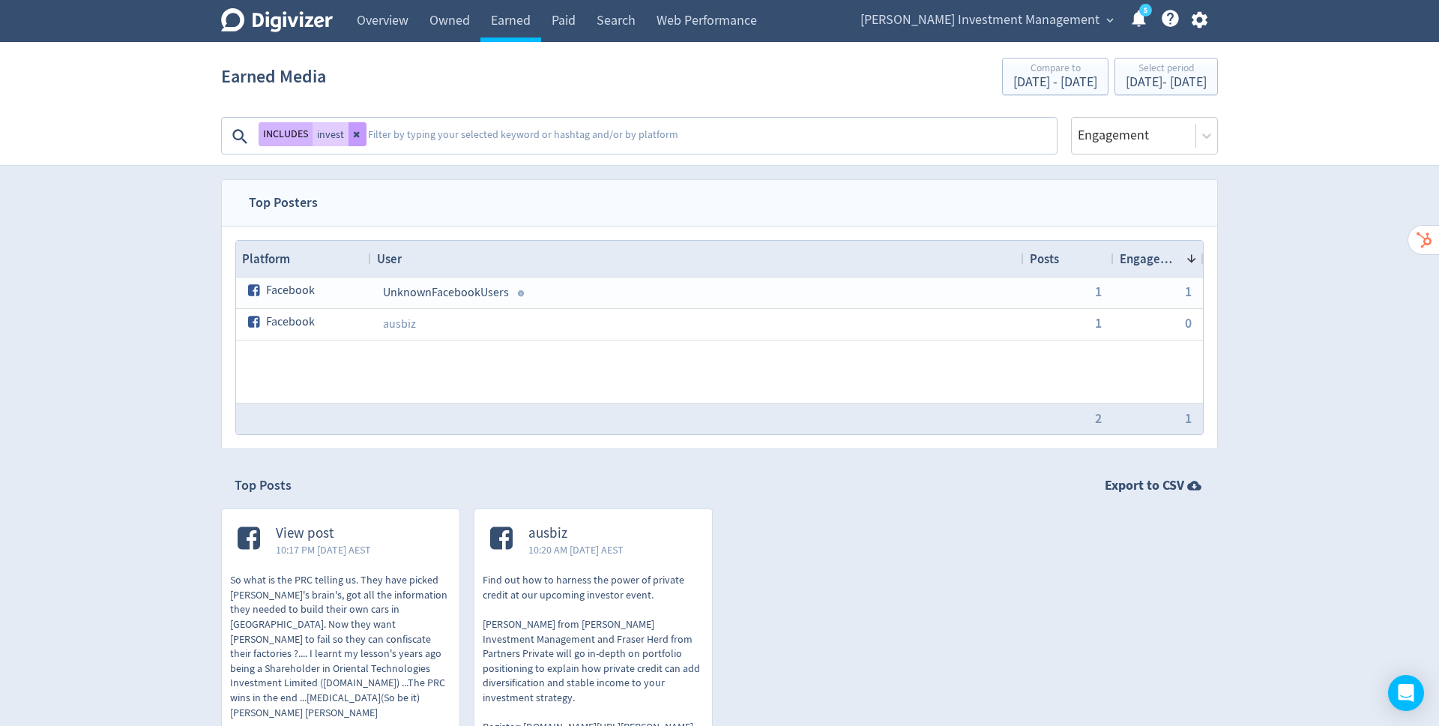
click at [359, 138] on icon at bounding box center [357, 134] width 9 height 9
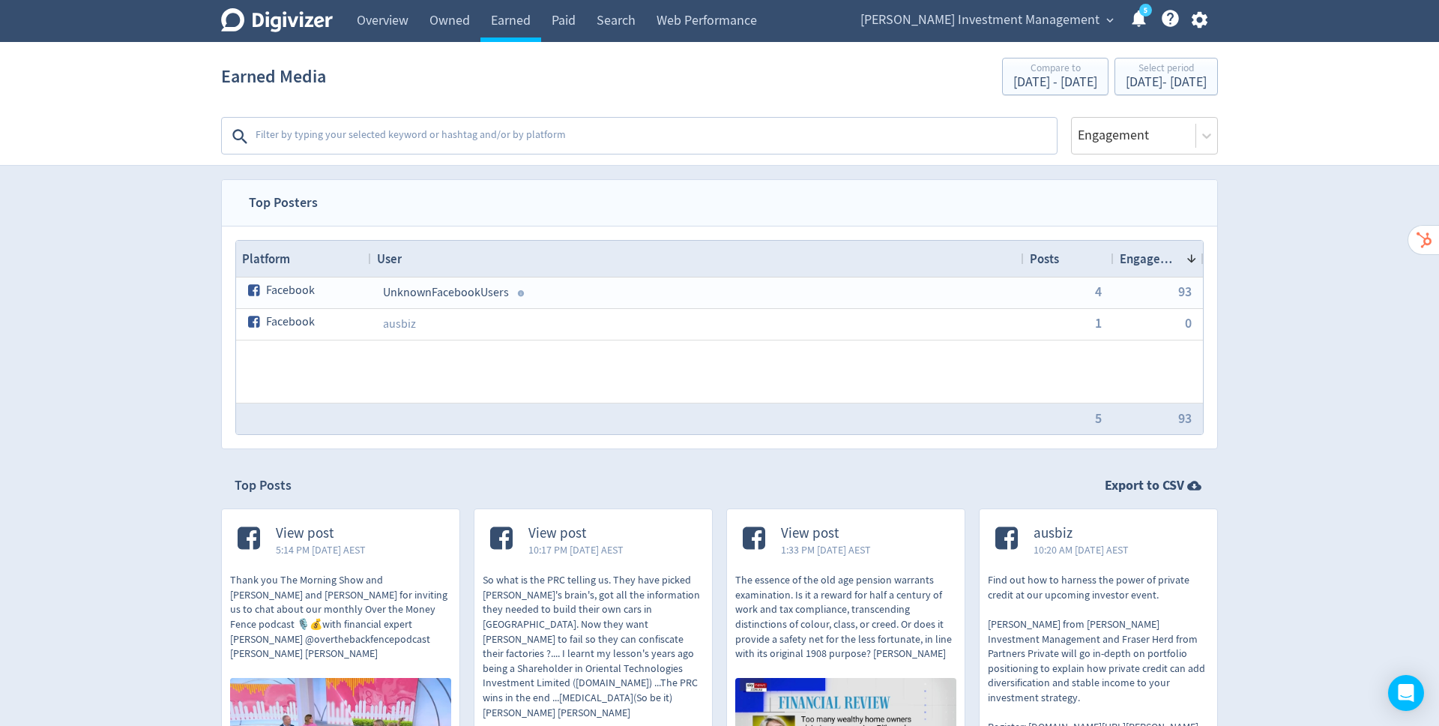
click at [1089, 19] on span "[PERSON_NAME] Investment Management" at bounding box center [980, 20] width 239 height 24
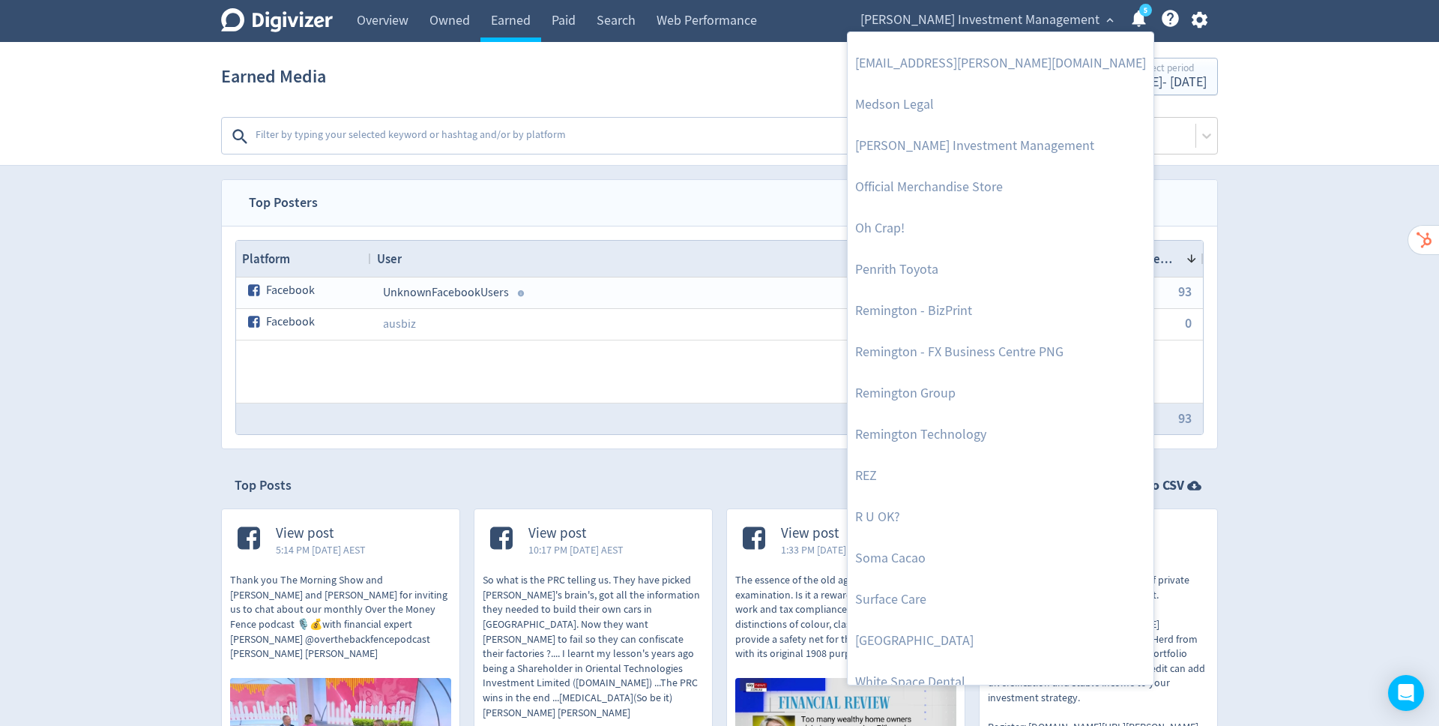
scroll to position [585, 0]
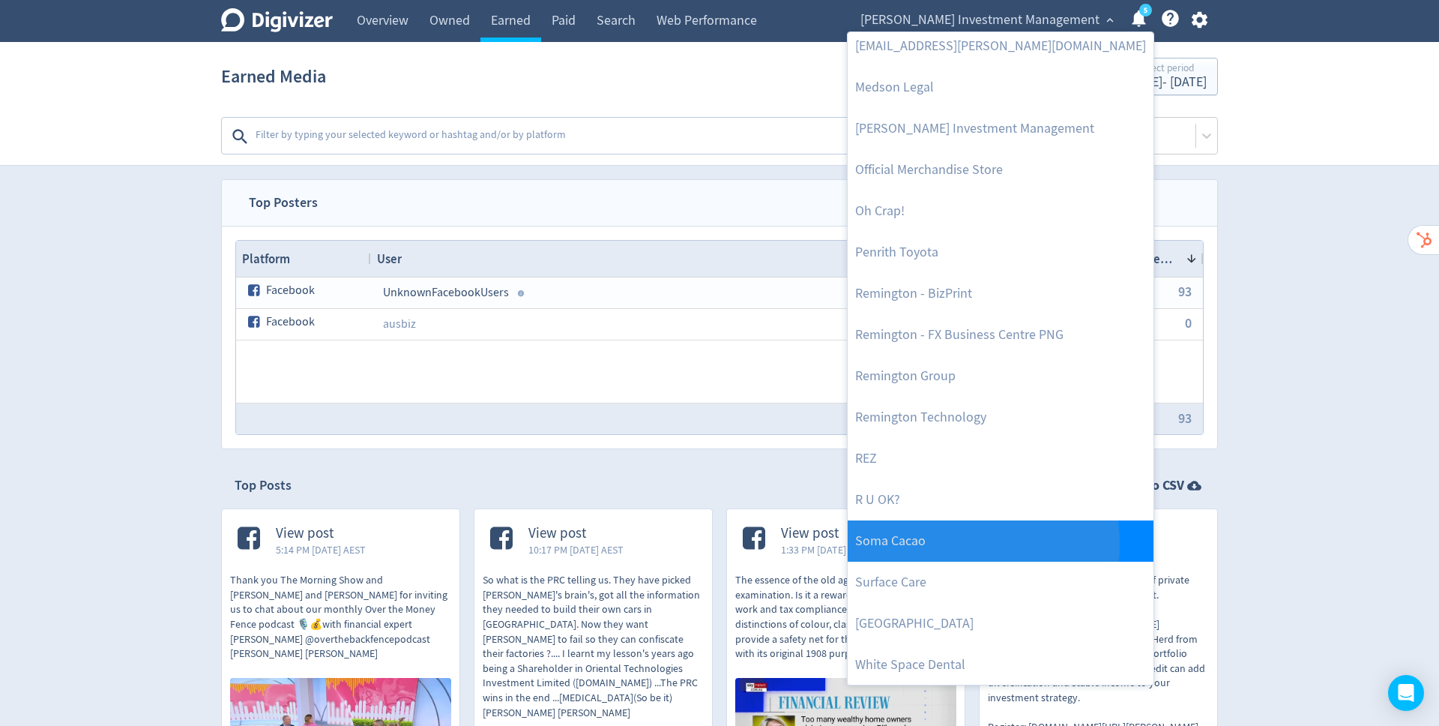
click at [950, 543] on link "Soma Cacao" at bounding box center [1001, 540] width 306 height 41
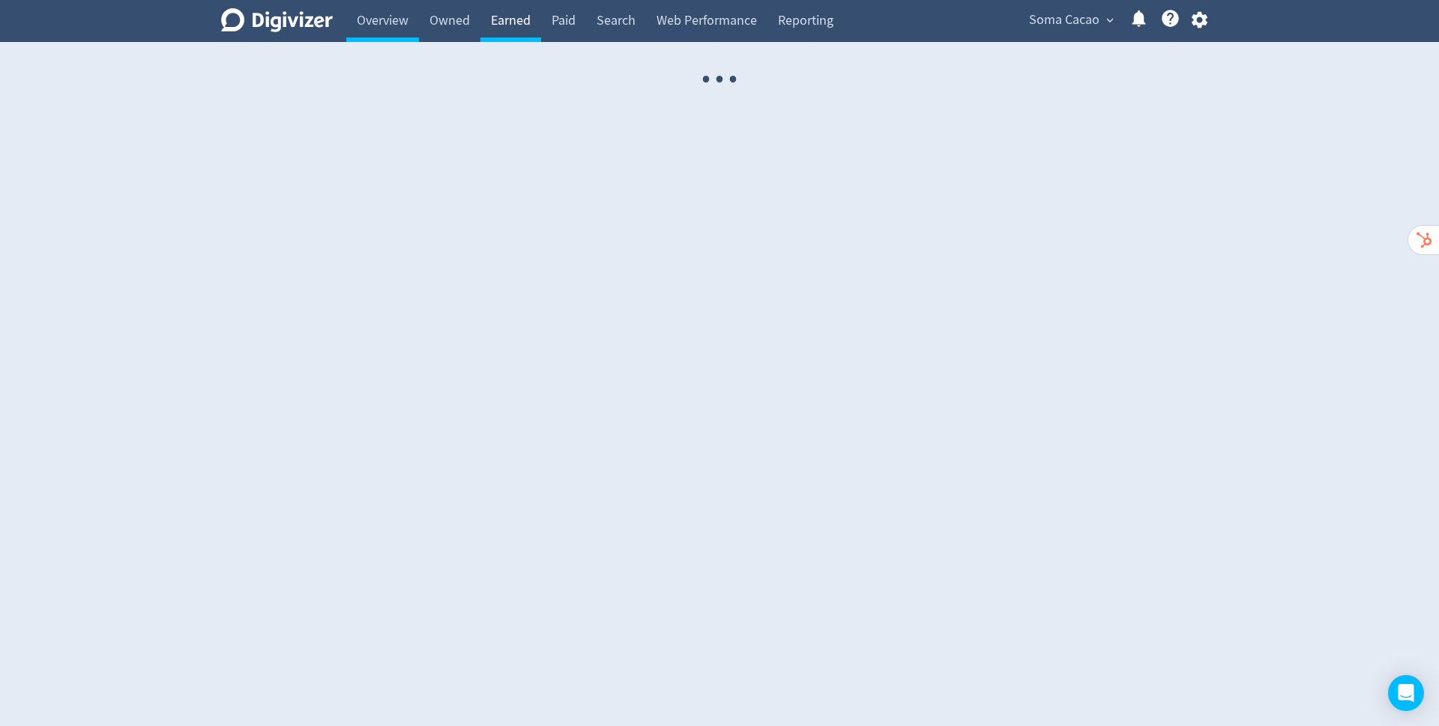
click at [515, 19] on link "Earned" at bounding box center [510, 21] width 61 height 42
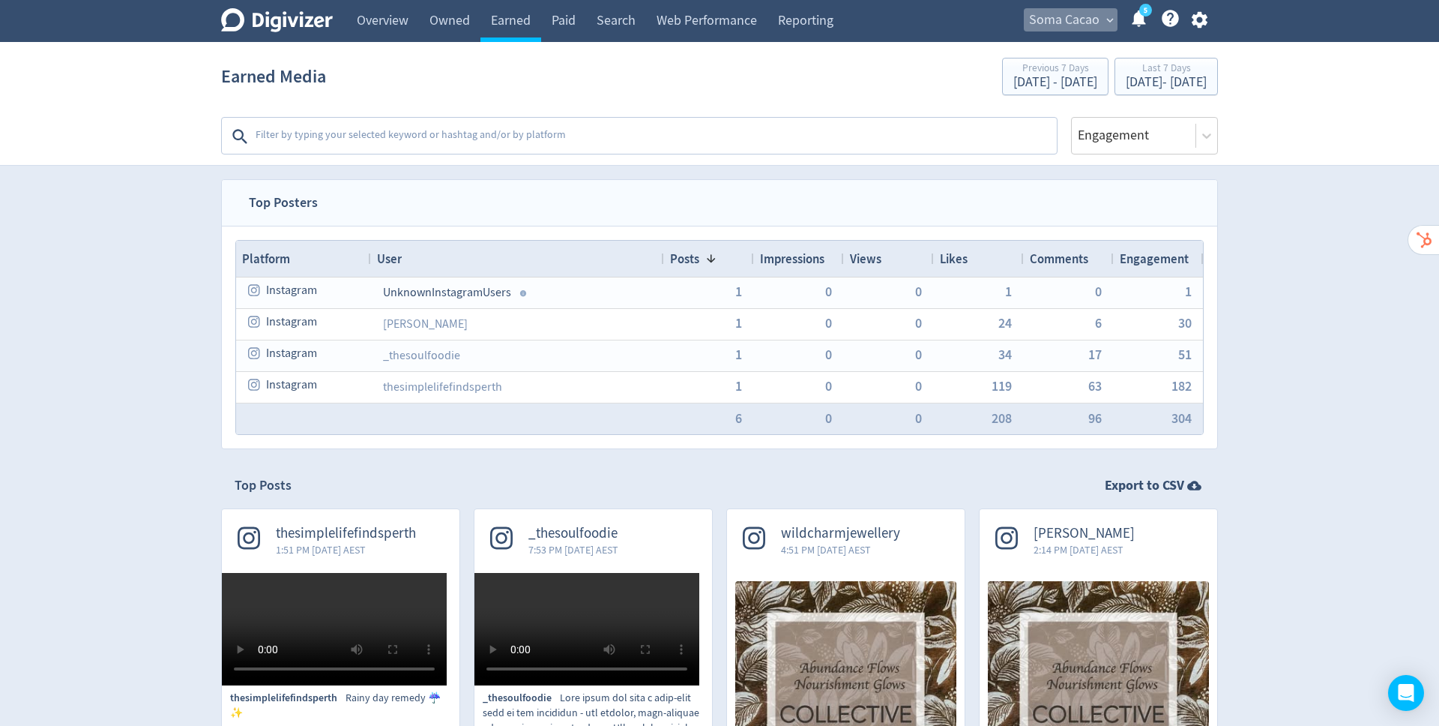
click at [1071, 17] on span "Soma Cacao" at bounding box center [1064, 20] width 70 height 24
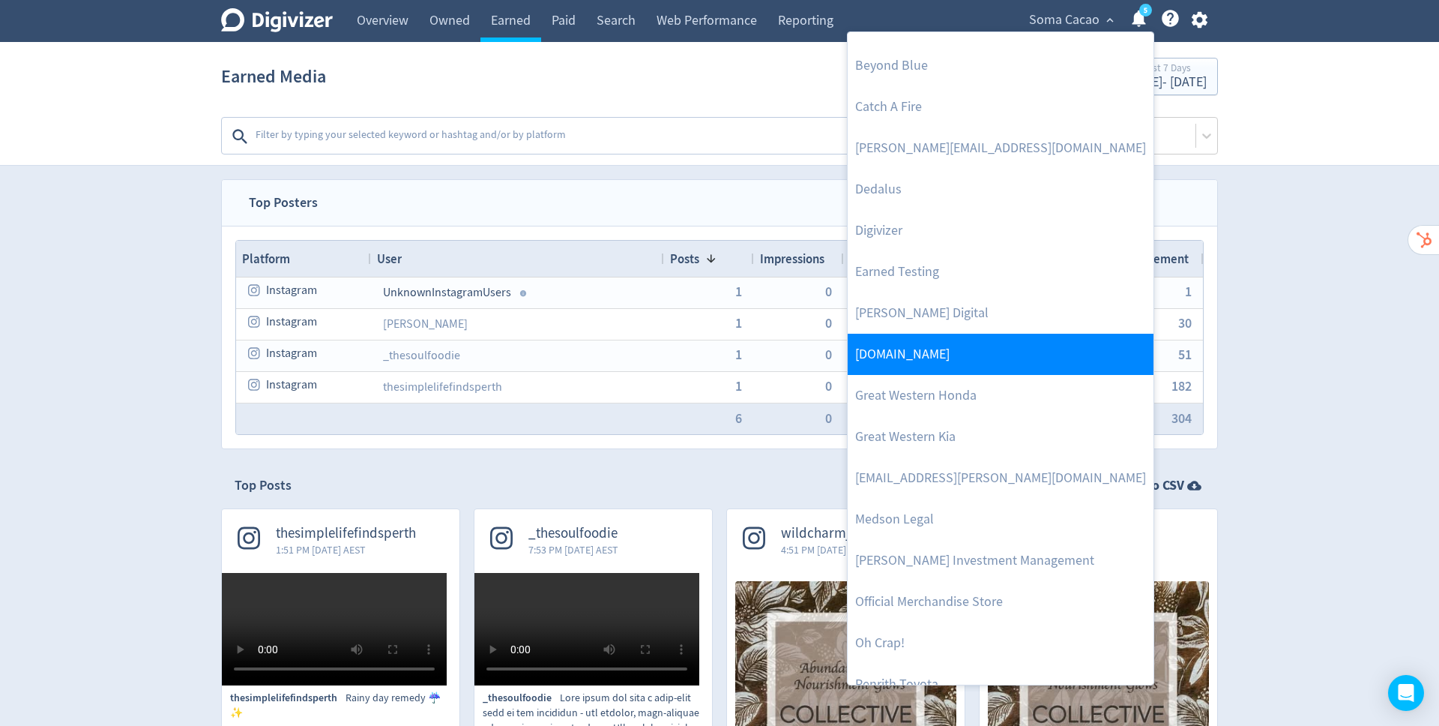
scroll to position [154, 0]
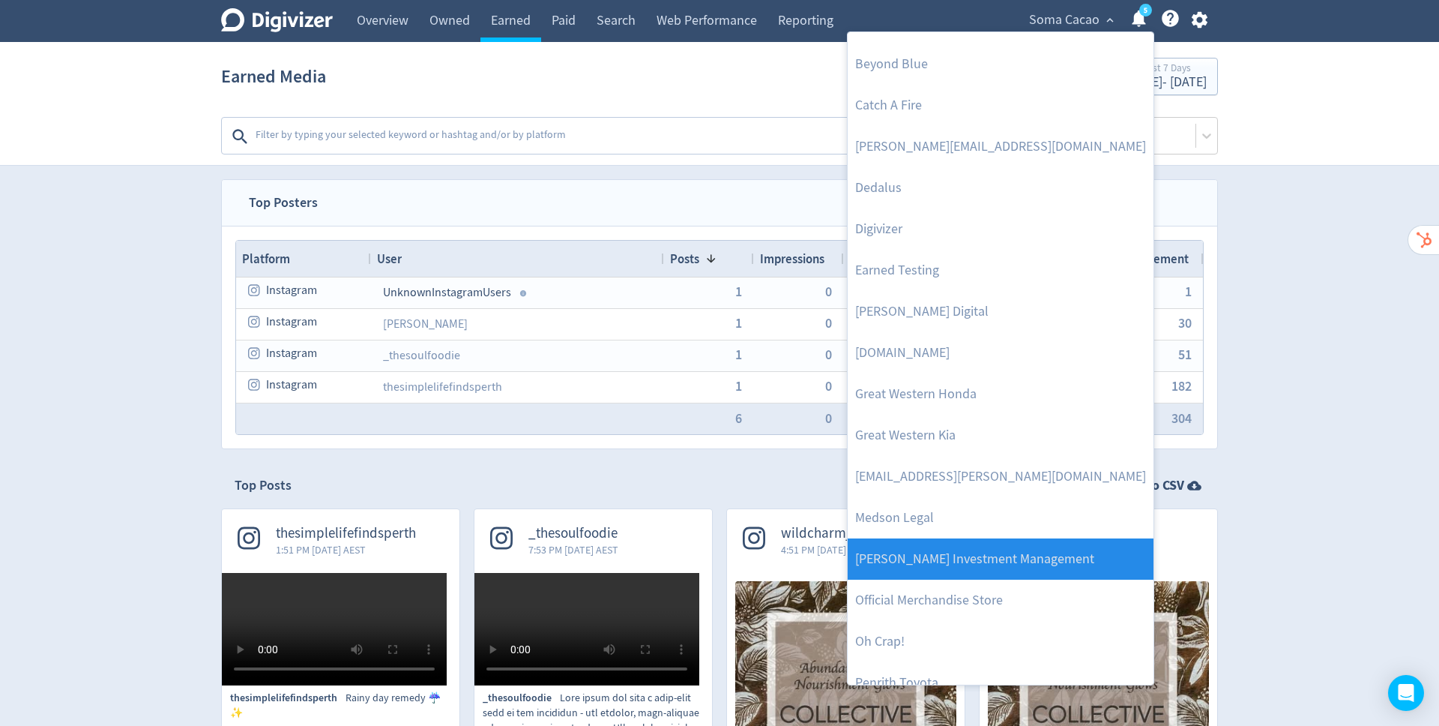
click at [1001, 550] on link "[PERSON_NAME] Investment Management" at bounding box center [1001, 558] width 306 height 41
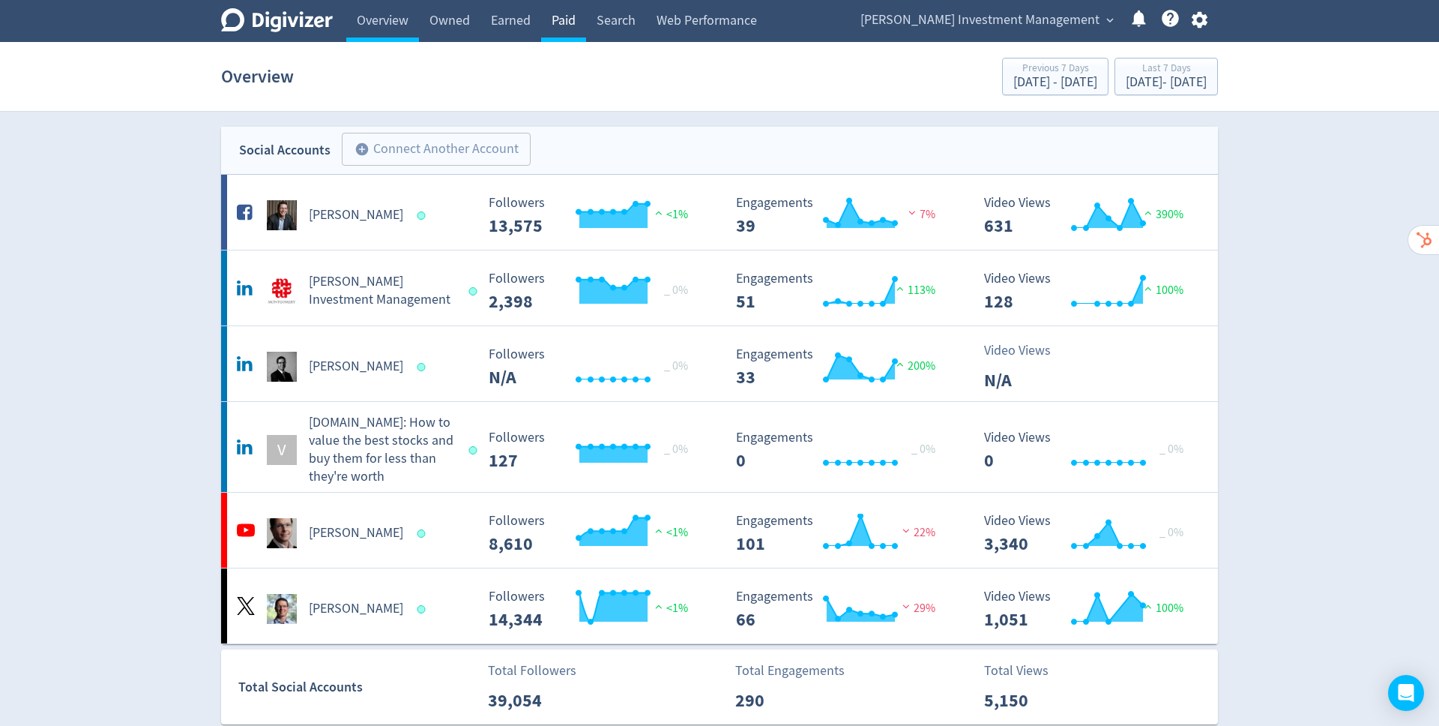
click at [568, 22] on link "Paid" at bounding box center [563, 21] width 45 height 42
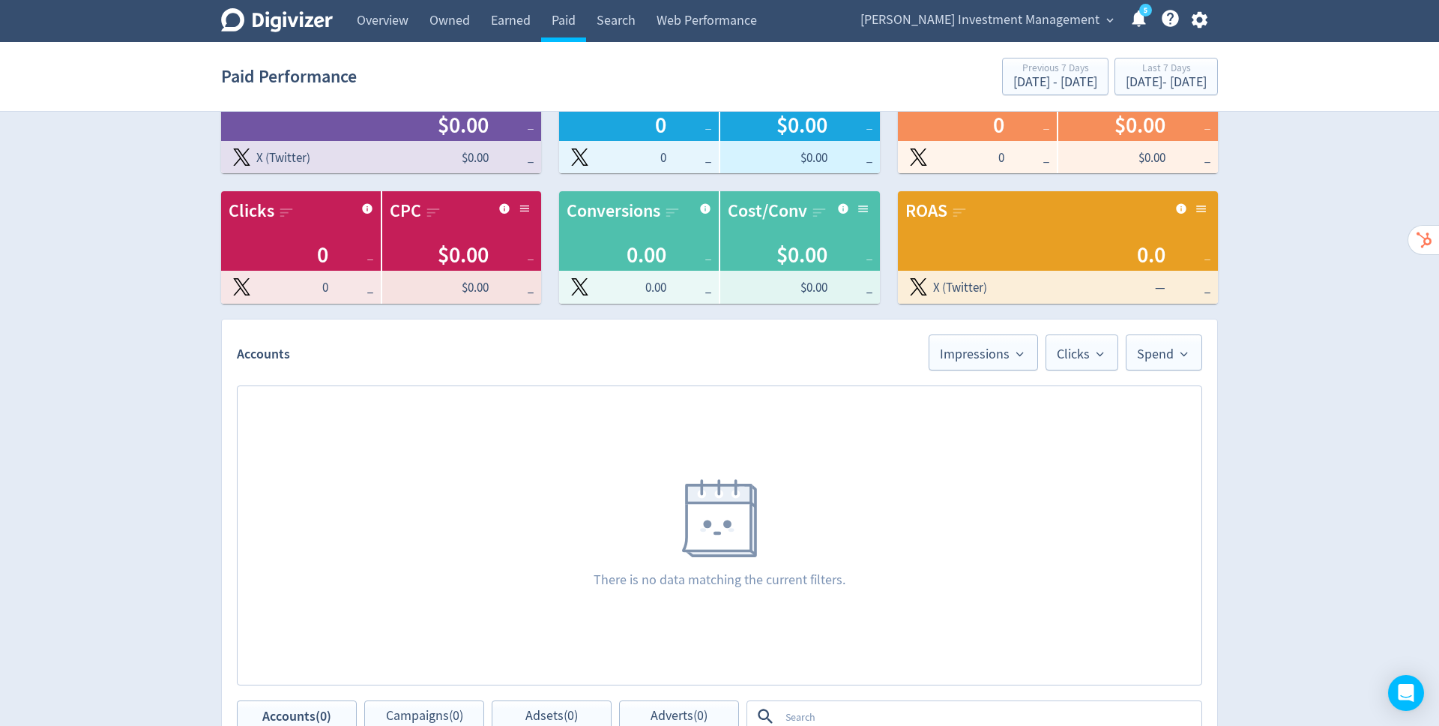
scroll to position [63, 0]
click at [1126, 76] on div "[DATE] - [DATE]" at bounding box center [1166, 82] width 81 height 13
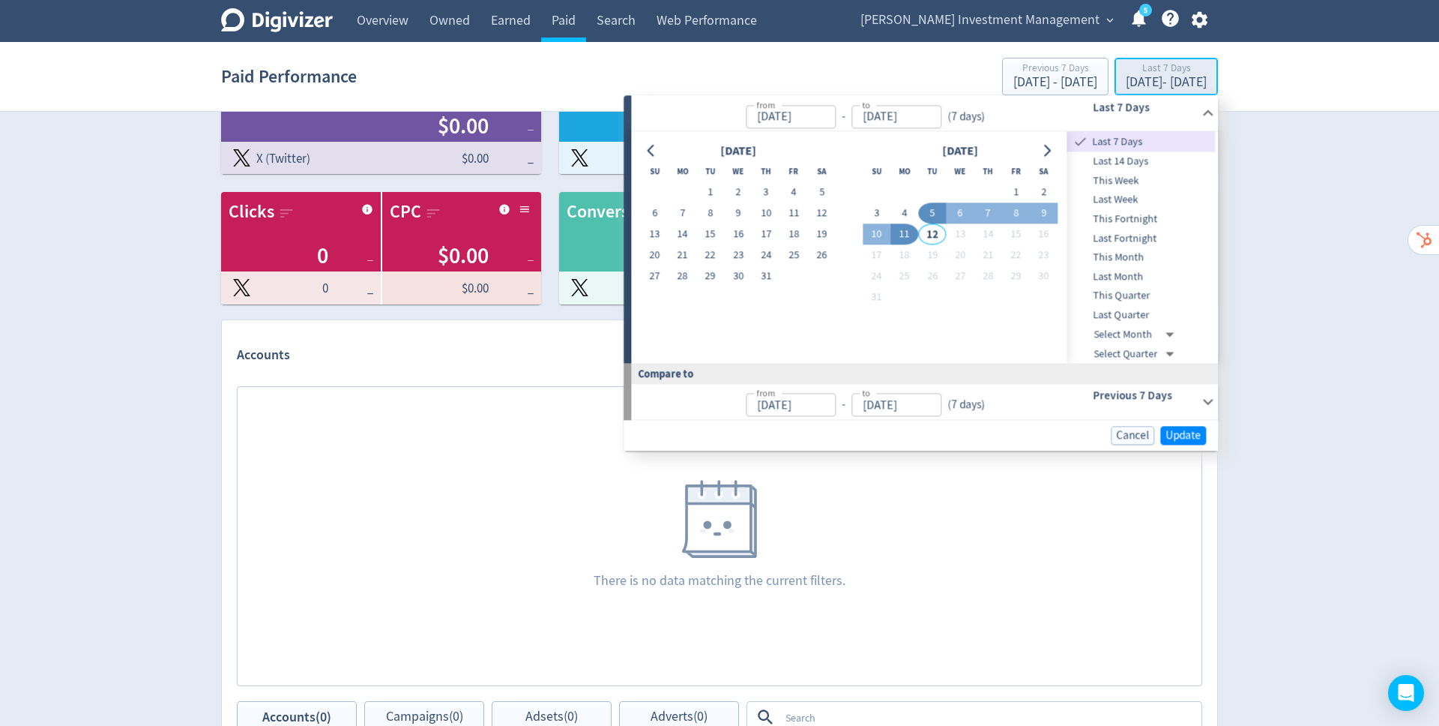
type input "[DATE]"
click at [1163, 313] on span "Last Quarter" at bounding box center [1141, 315] width 148 height 16
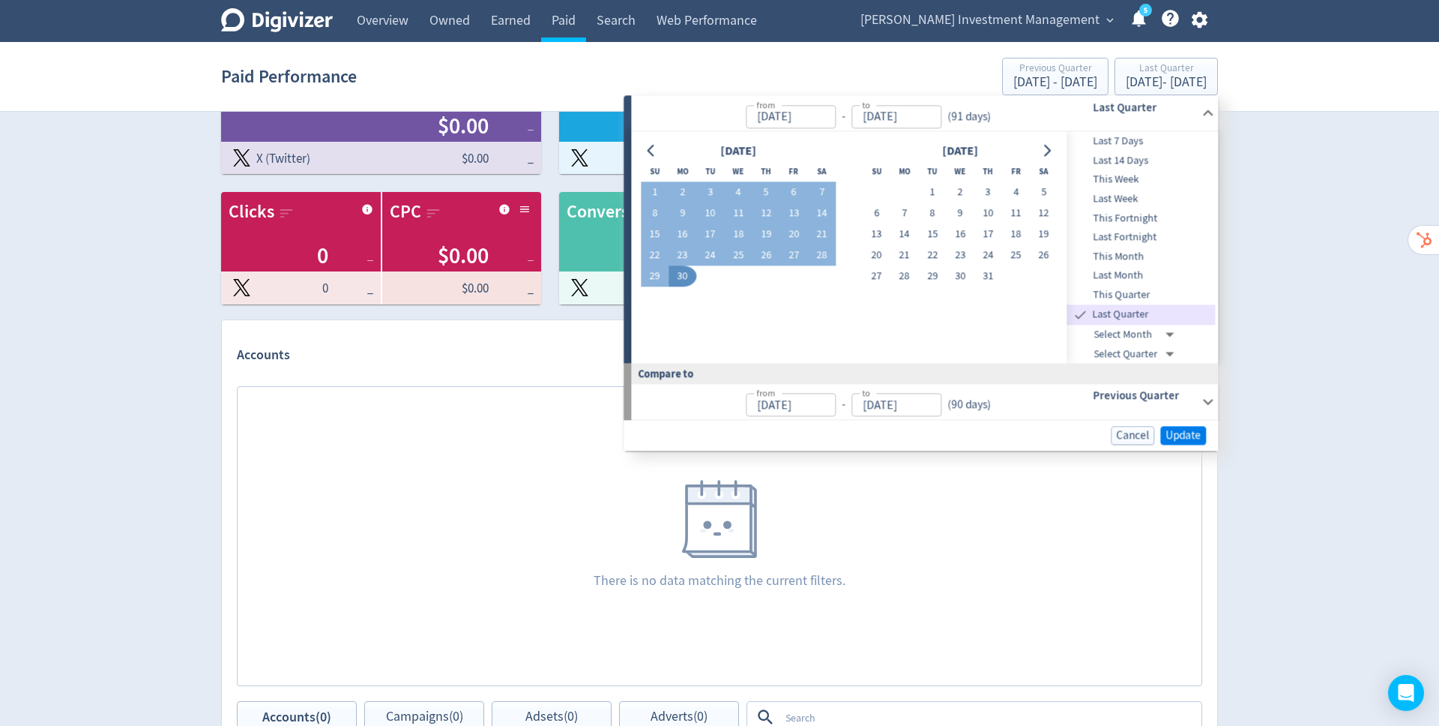
type input "[DATE]"
click at [1190, 434] on span "Update" at bounding box center [1183, 435] width 35 height 11
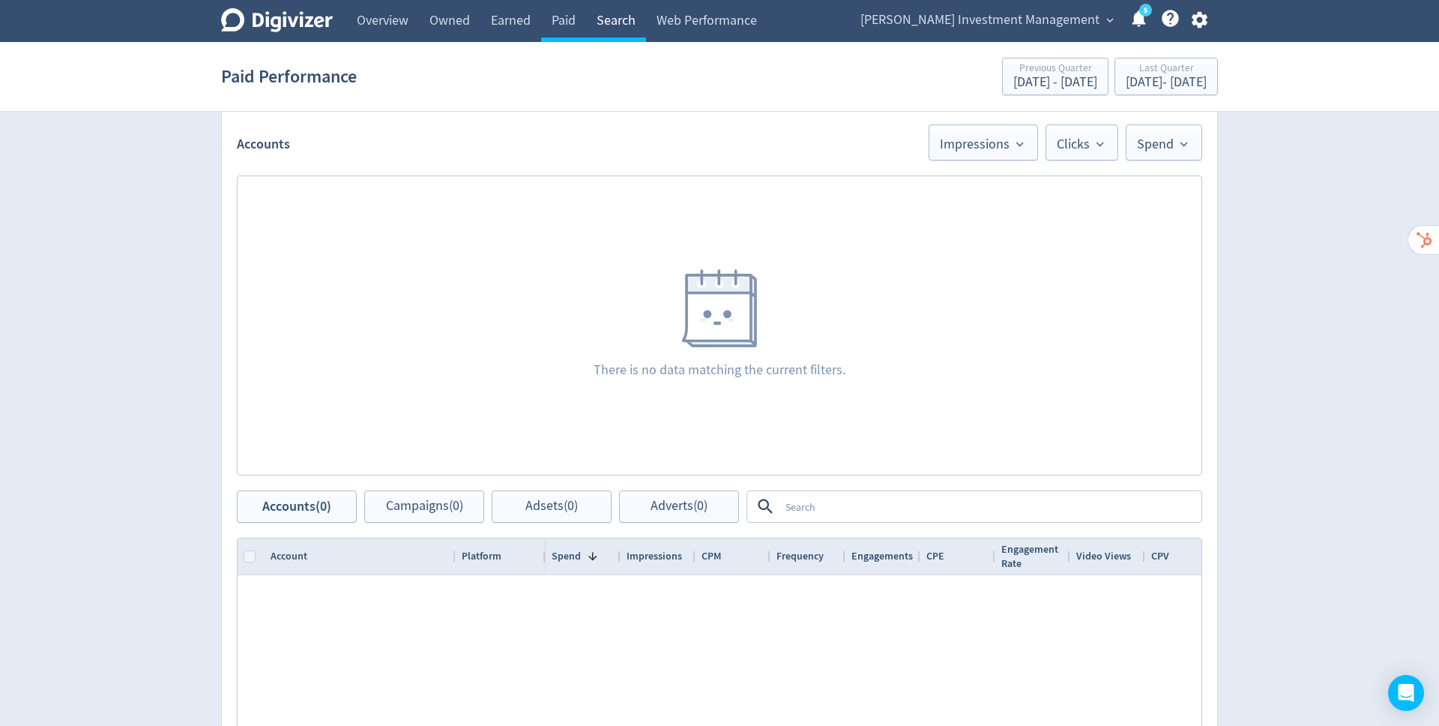
scroll to position [274, 0]
click at [819, 504] on textarea at bounding box center [990, 506] width 421 height 28
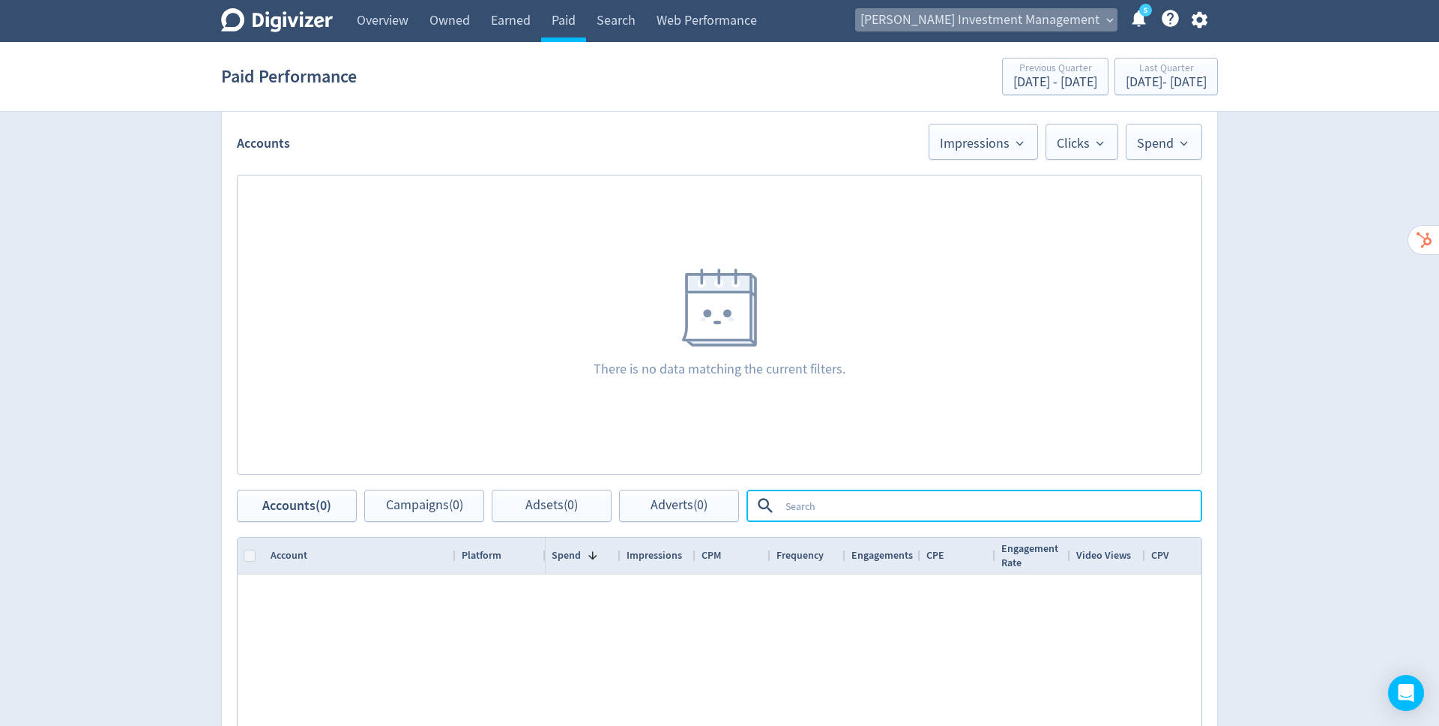
click at [1026, 16] on span "[PERSON_NAME] Investment Management" at bounding box center [980, 20] width 239 height 24
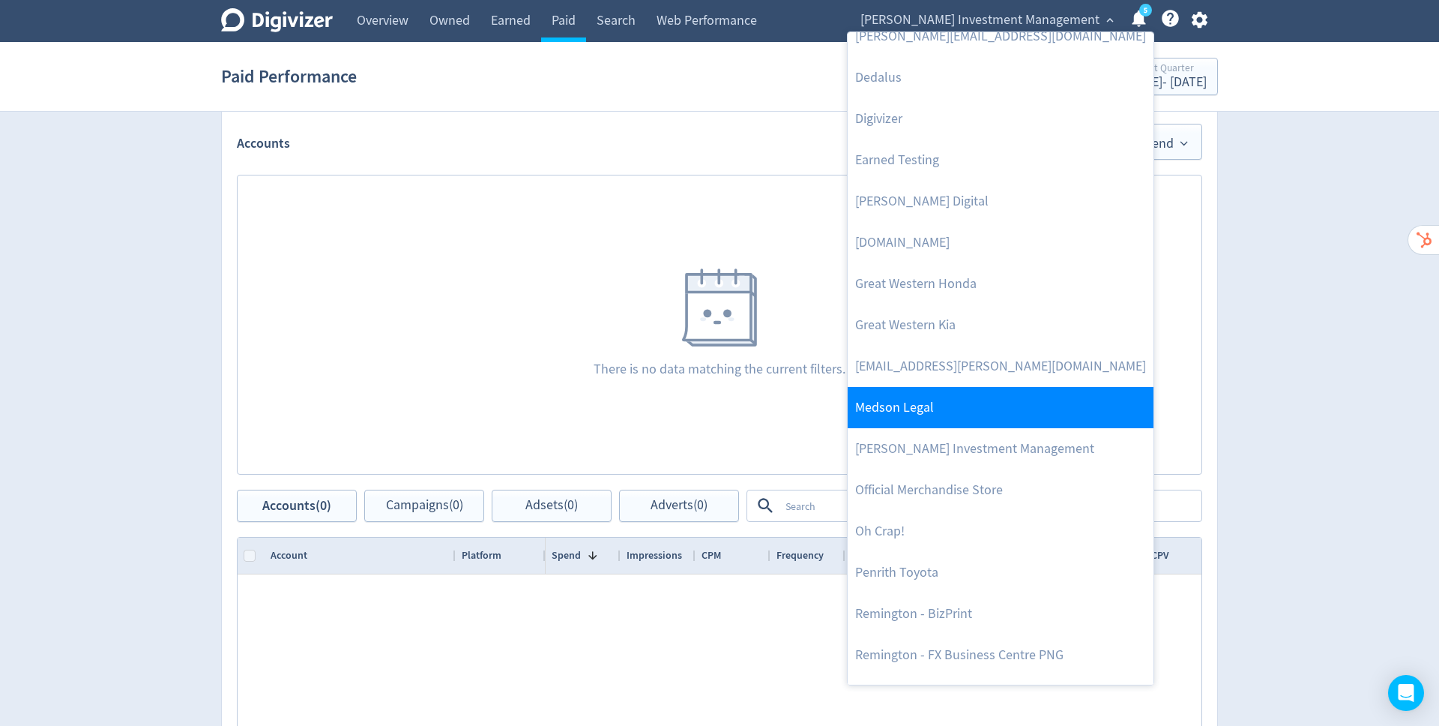
scroll to position [585, 0]
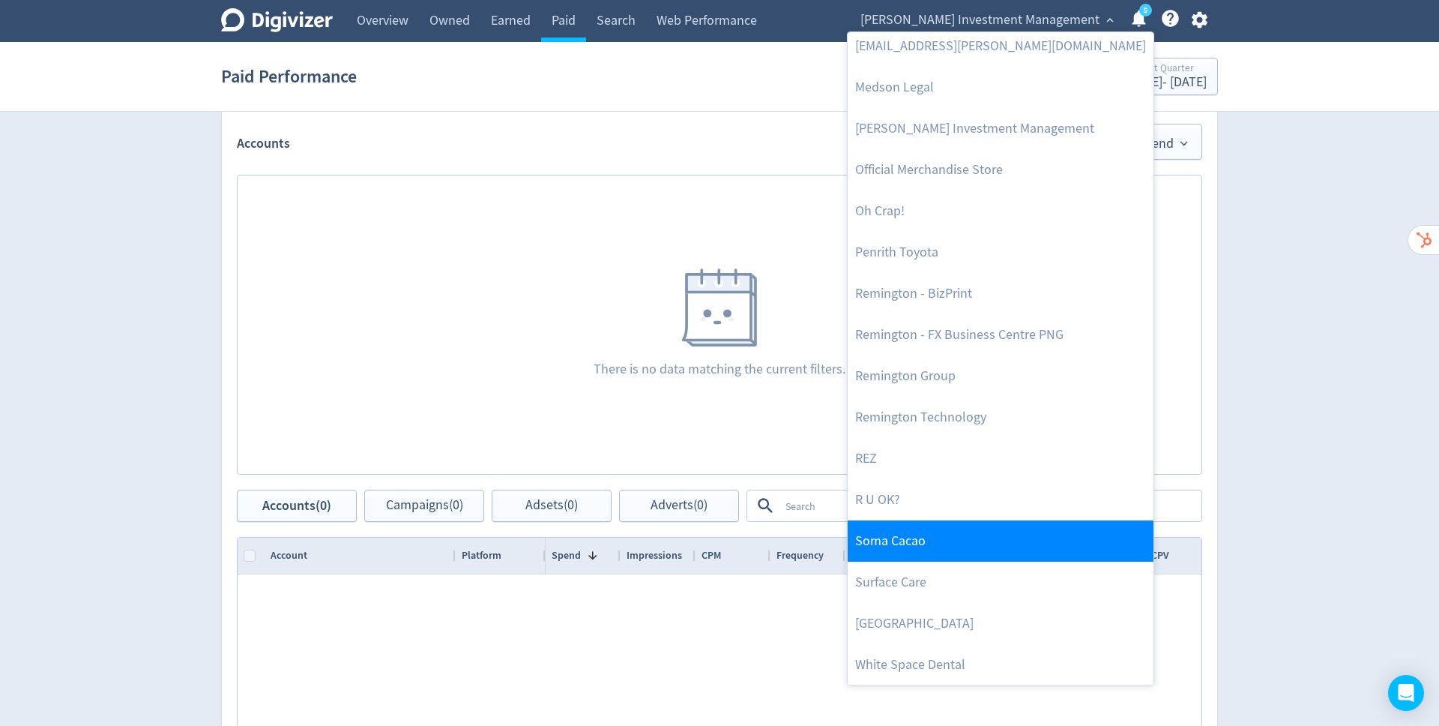
click at [948, 533] on link "Soma Cacao" at bounding box center [1001, 540] width 306 height 41
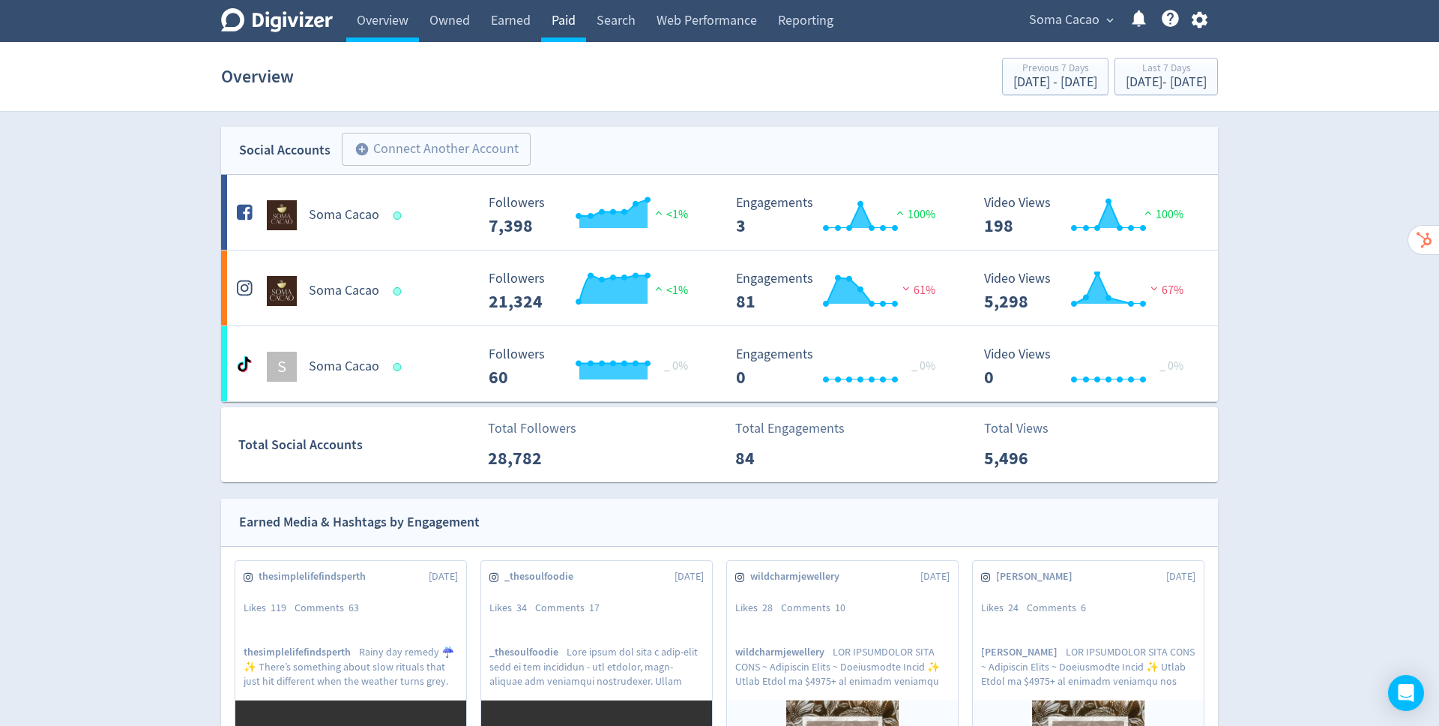
click at [561, 28] on link "Paid" at bounding box center [563, 21] width 45 height 42
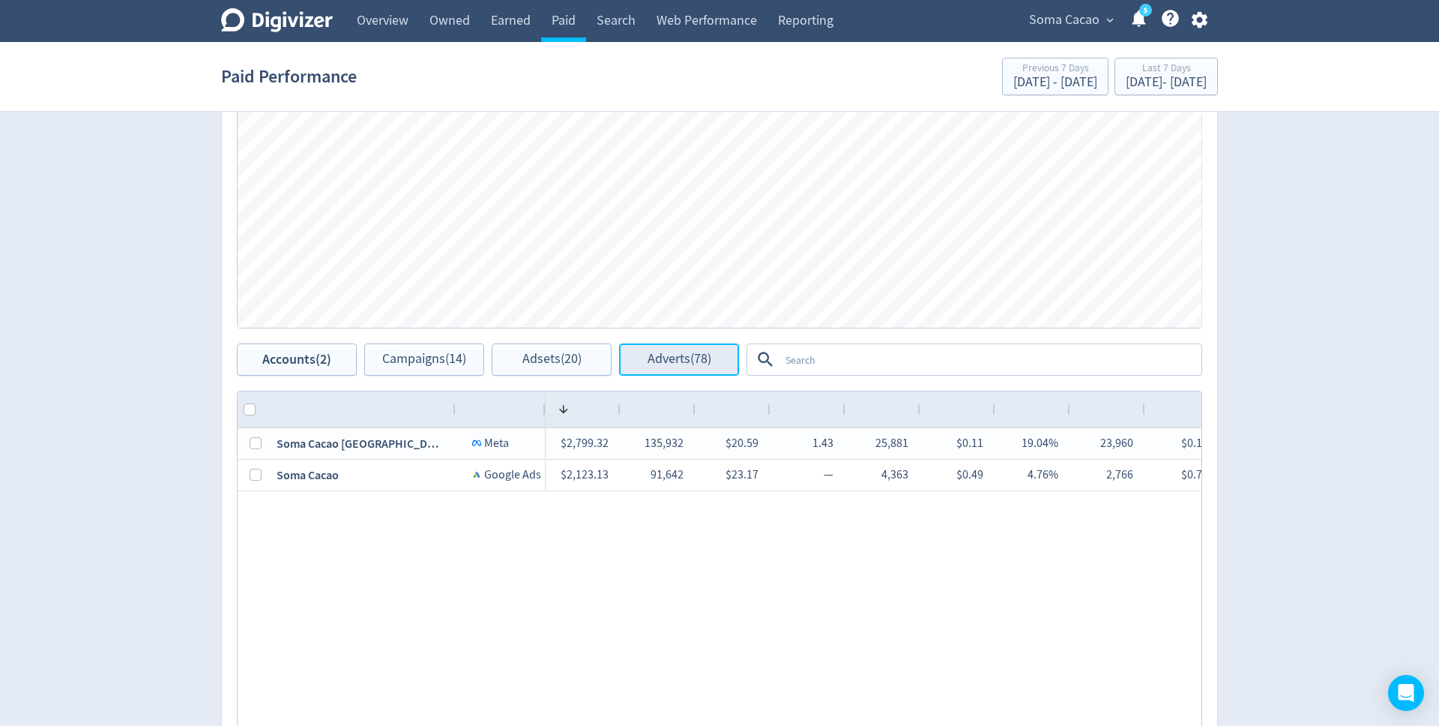
click at [681, 358] on span "Adverts (78)" at bounding box center [680, 359] width 64 height 14
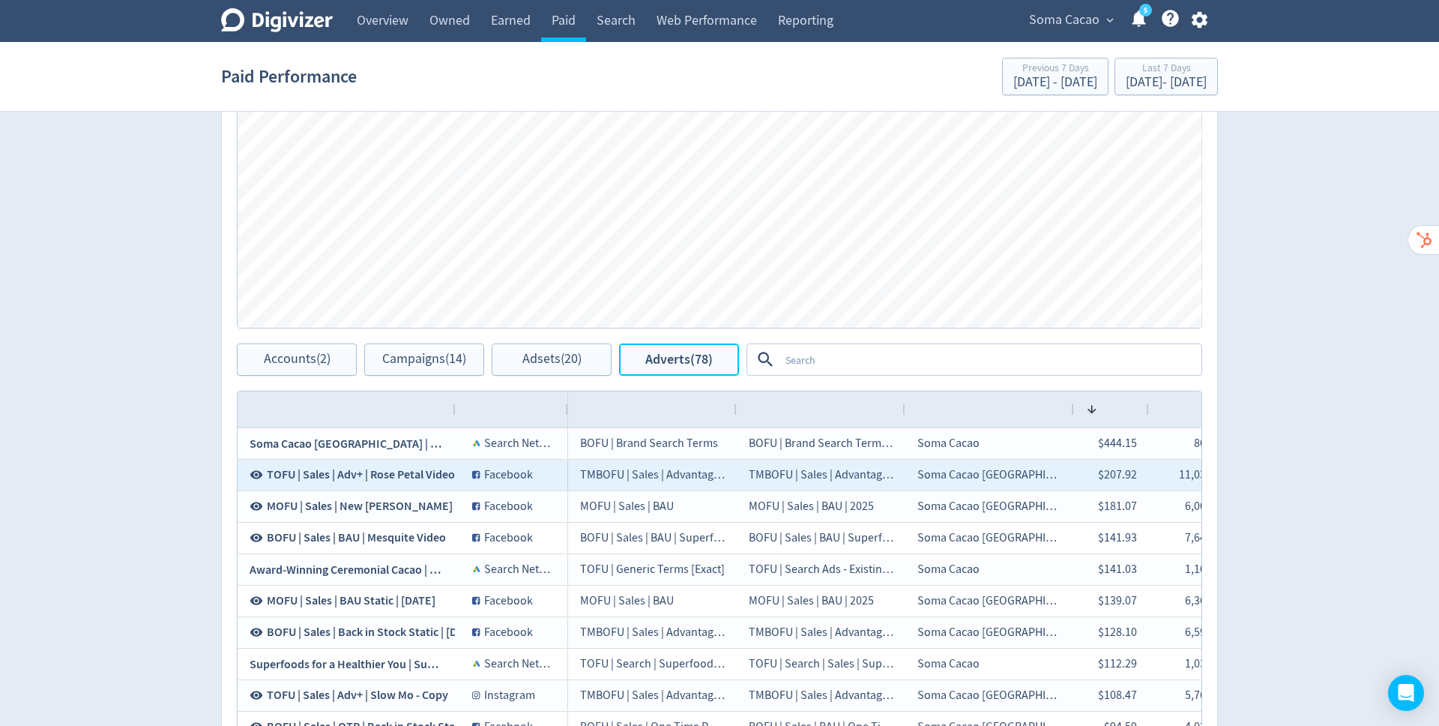
scroll to position [604, 0]
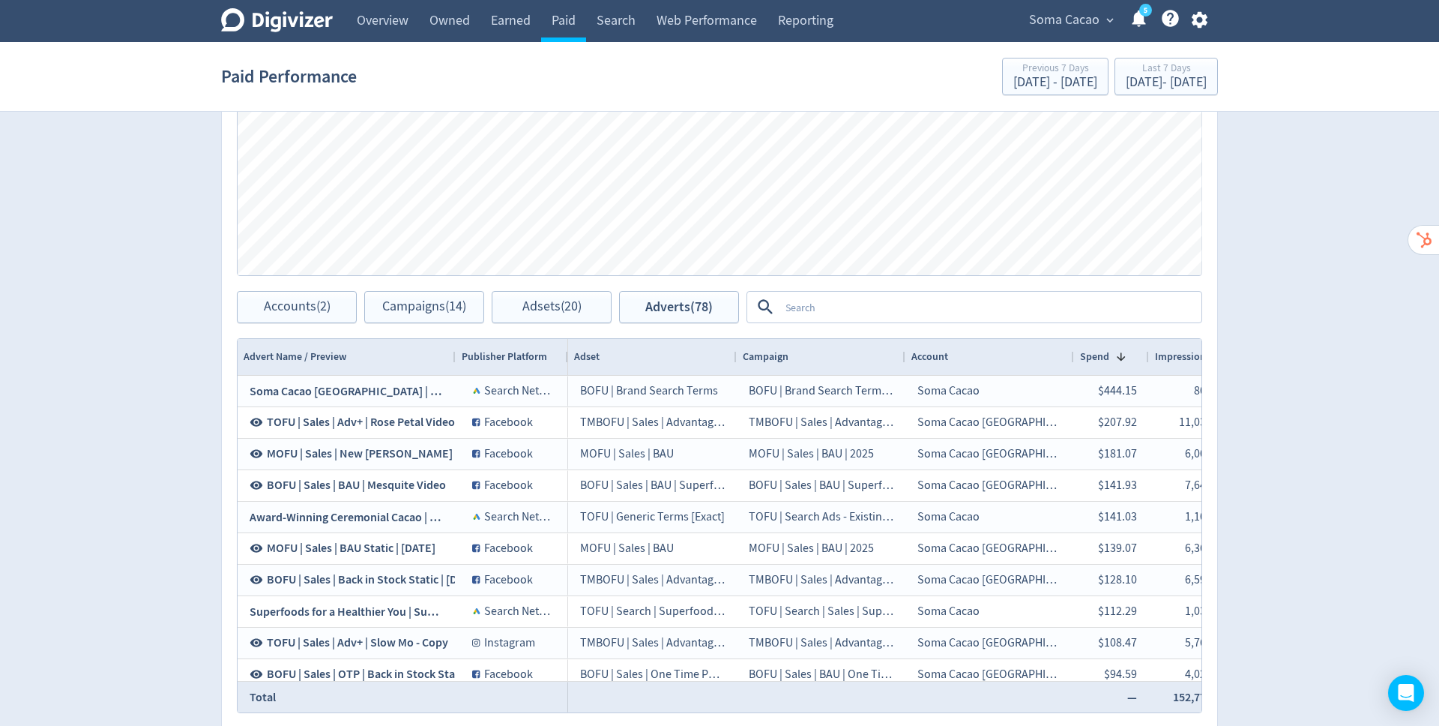
click at [828, 305] on textarea at bounding box center [990, 307] width 421 height 28
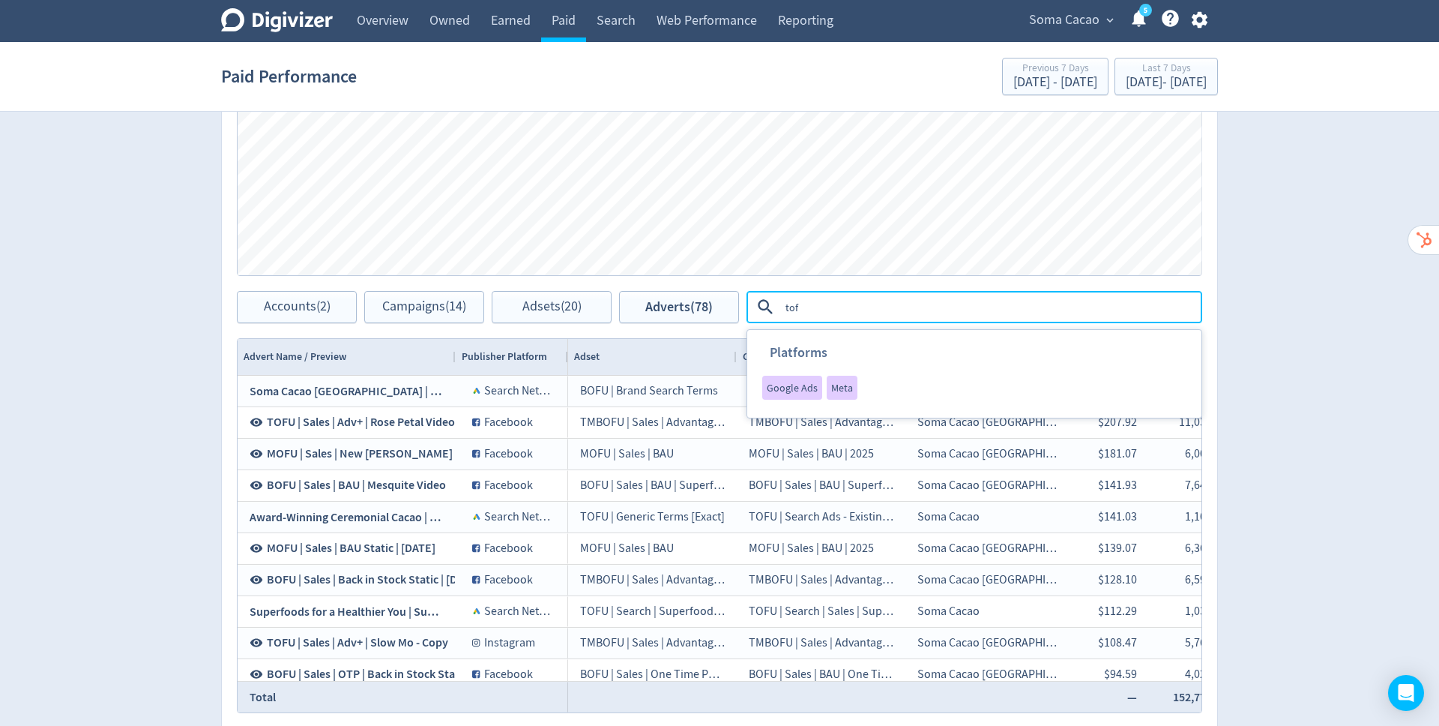
type textarea "tofu"
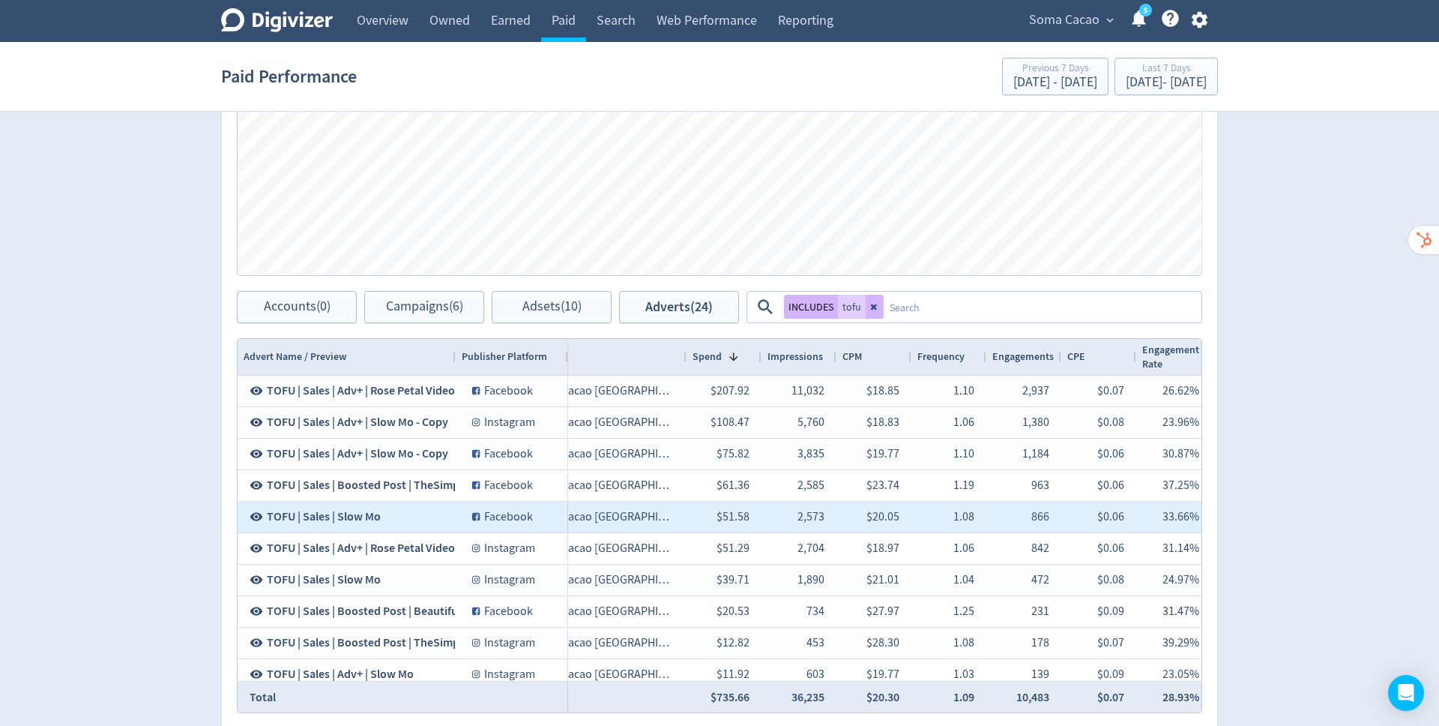
scroll to position [0, 0]
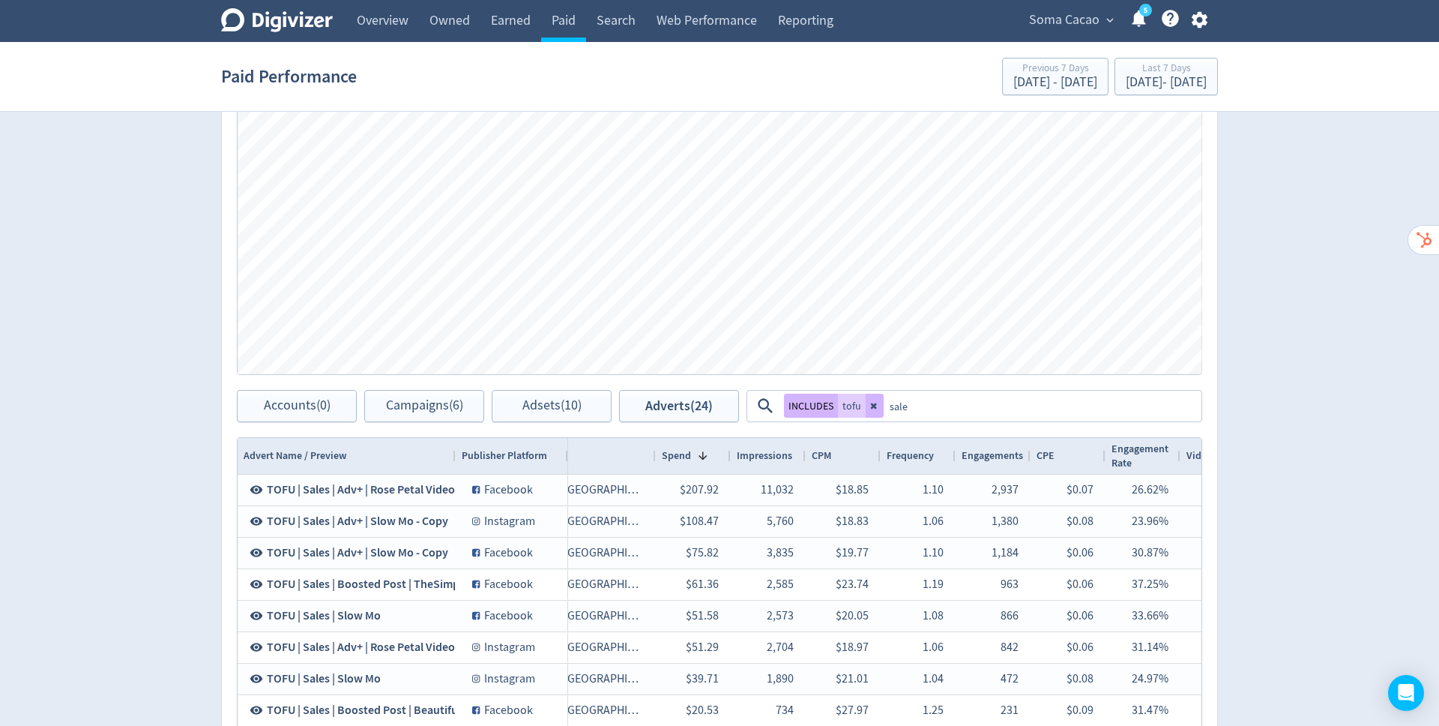
type textarea "sales"
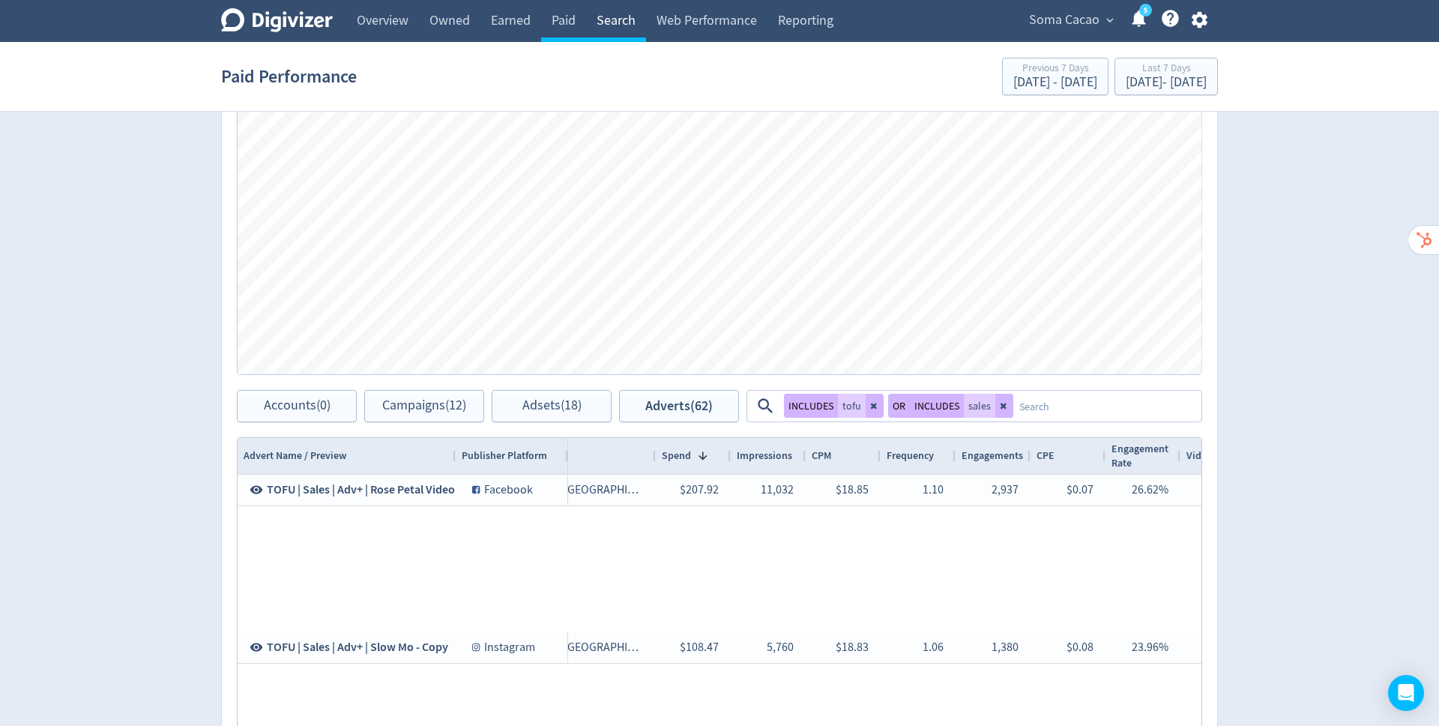
click at [611, 21] on link "Search" at bounding box center [616, 21] width 60 height 42
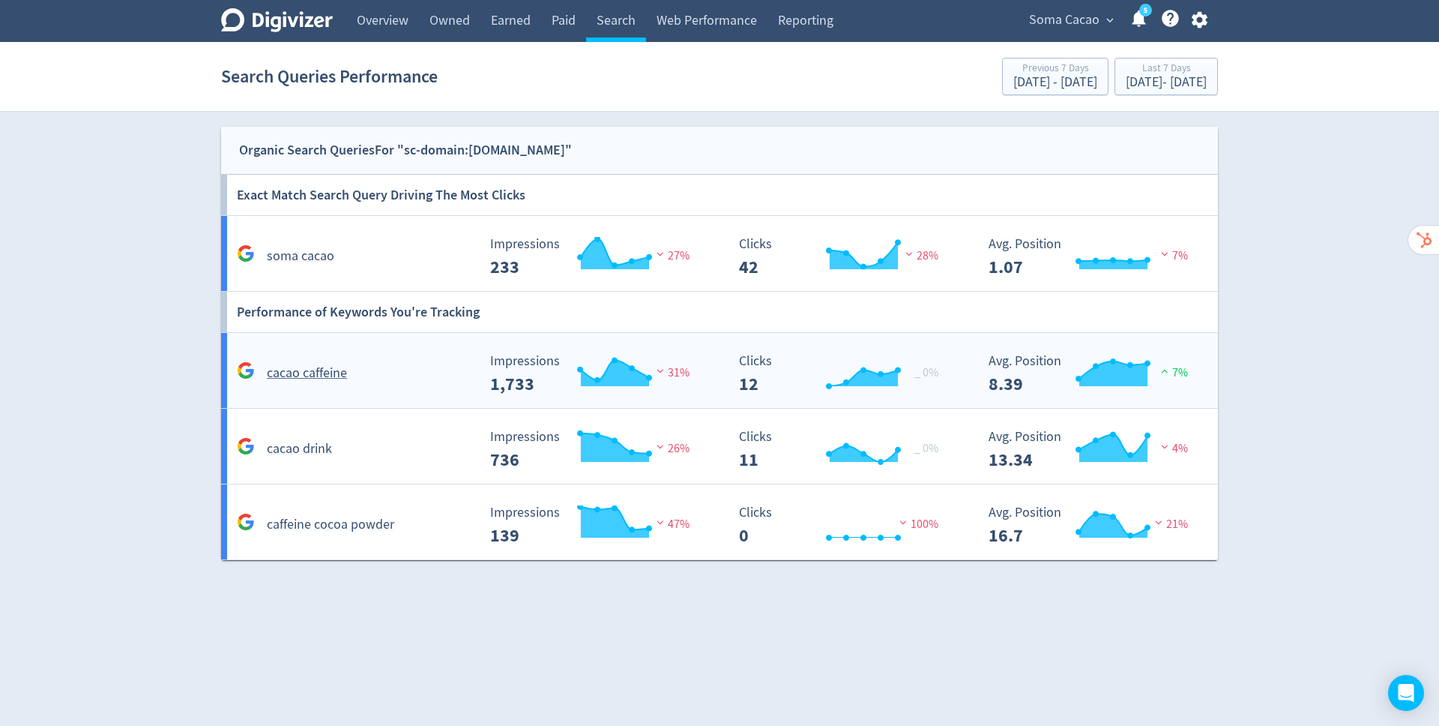
click at [337, 370] on h5 "cacao caffeine" at bounding box center [307, 373] width 80 height 18
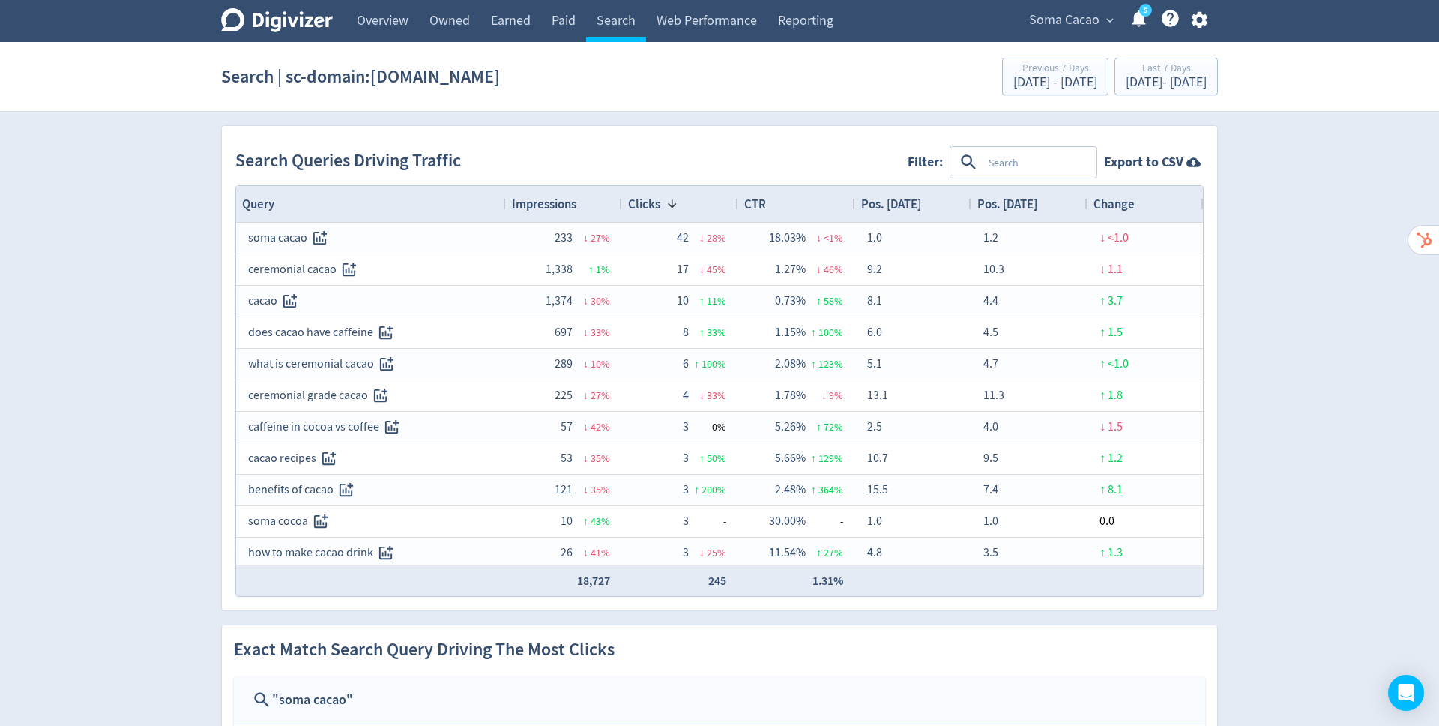
click at [1009, 160] on textarea at bounding box center [1039, 162] width 112 height 28
type textarea "who"
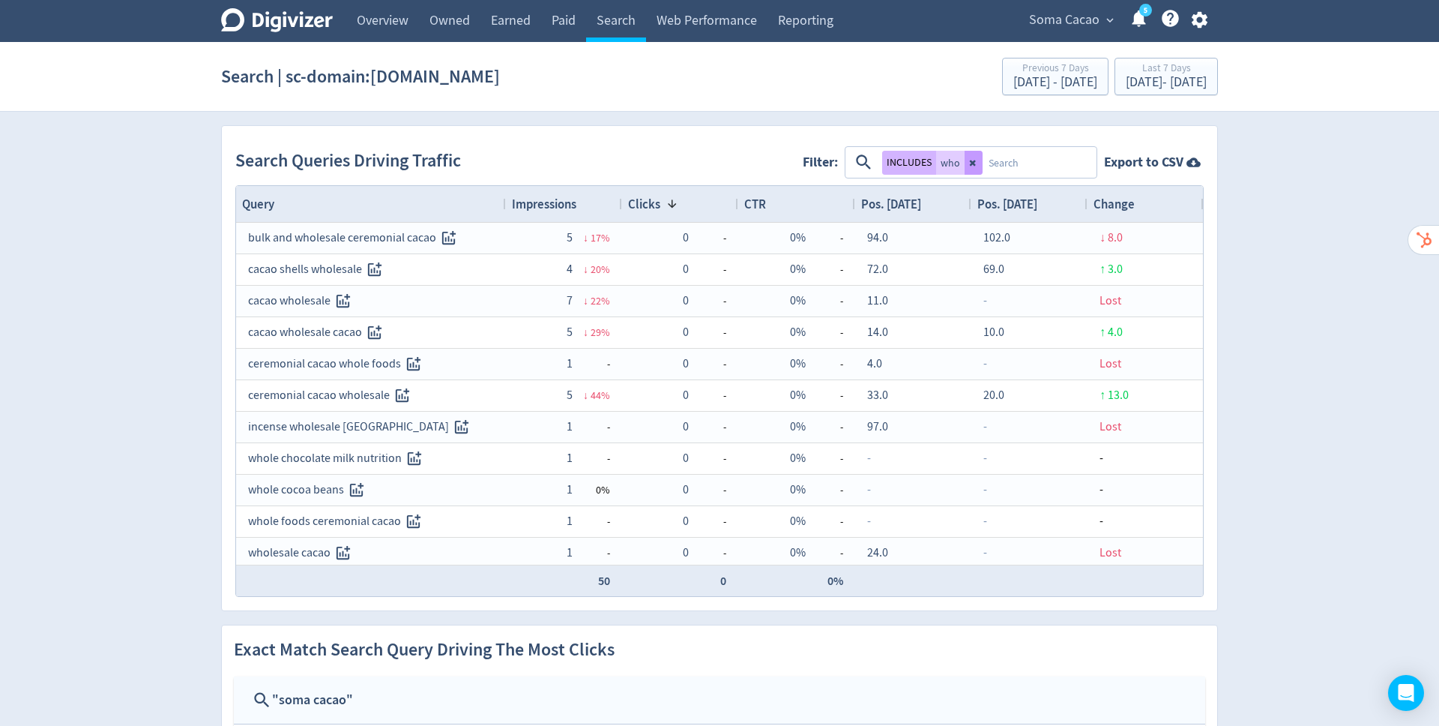
click at [983, 161] on button at bounding box center [974, 163] width 18 height 24
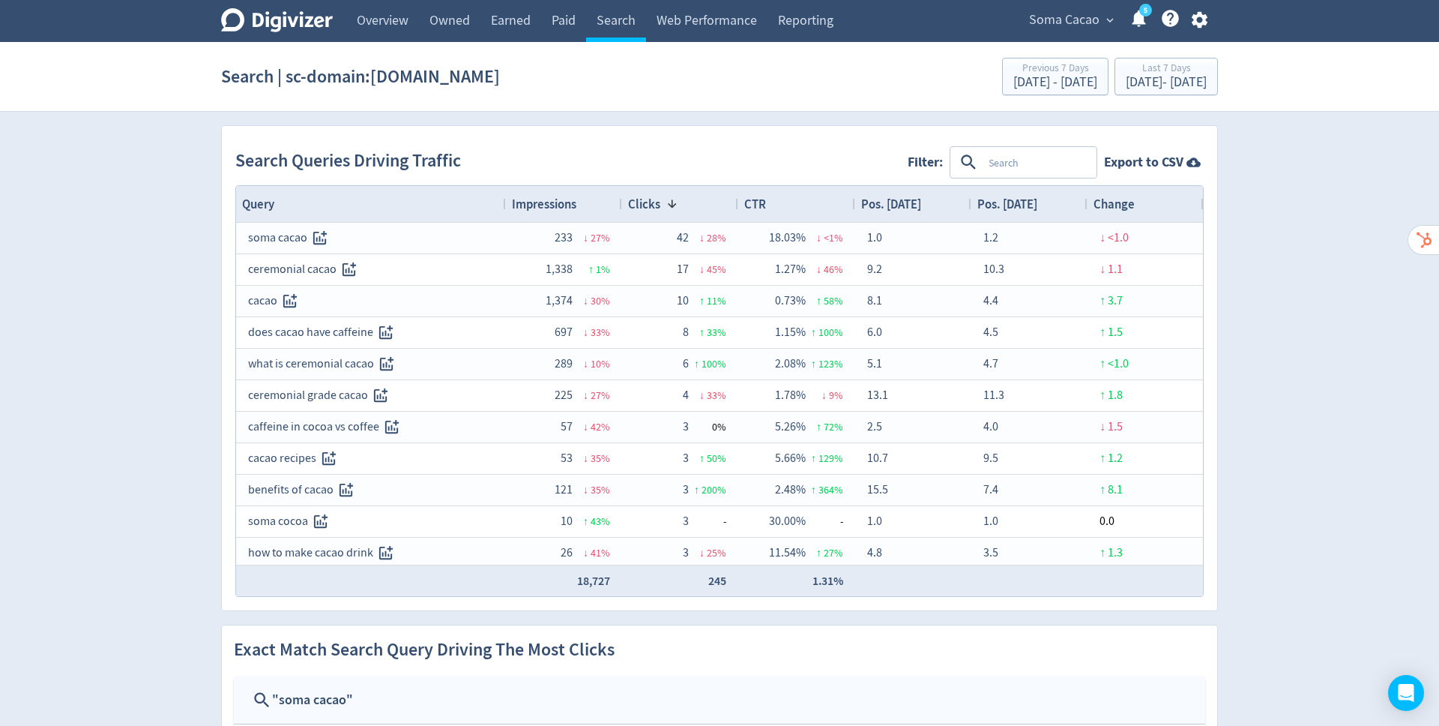
click at [1017, 161] on textarea at bounding box center [1039, 162] width 112 height 28
type textarea "how"
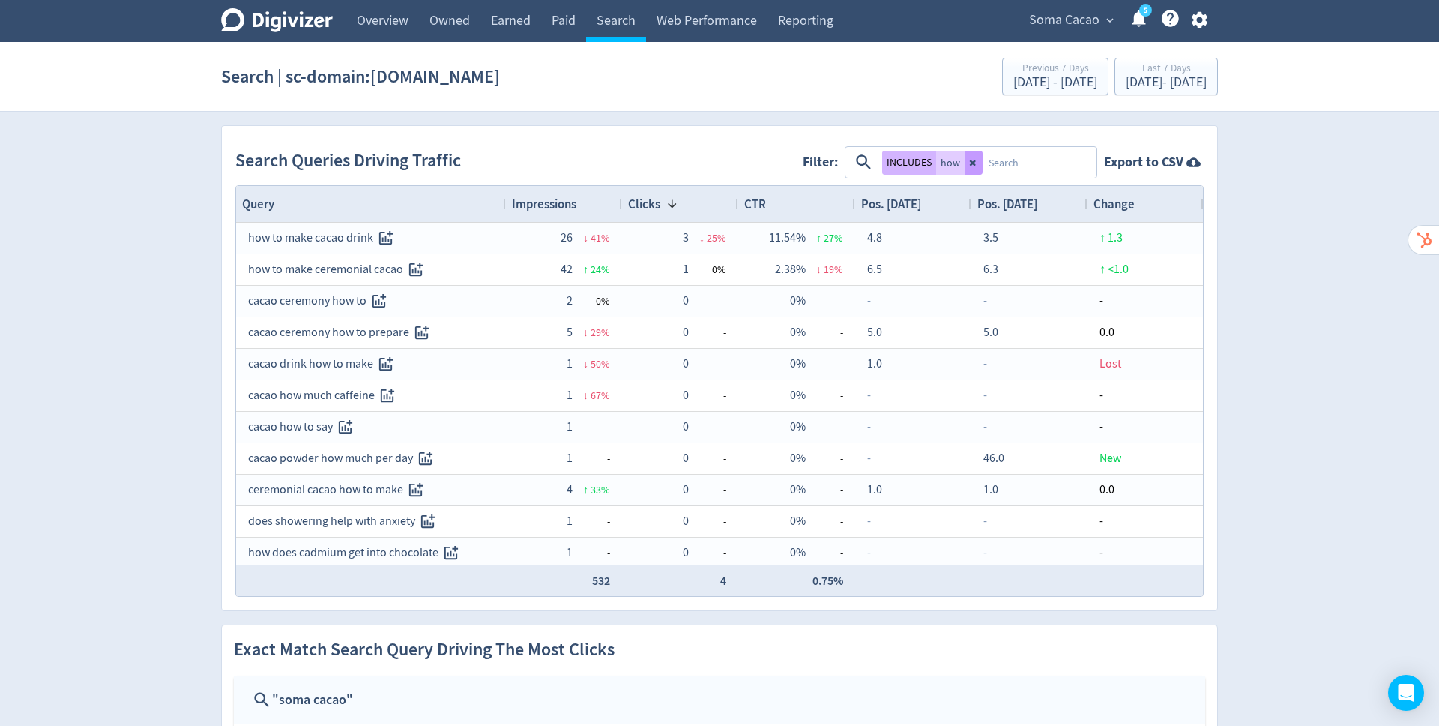
click at [978, 164] on icon at bounding box center [973, 162] width 9 height 9
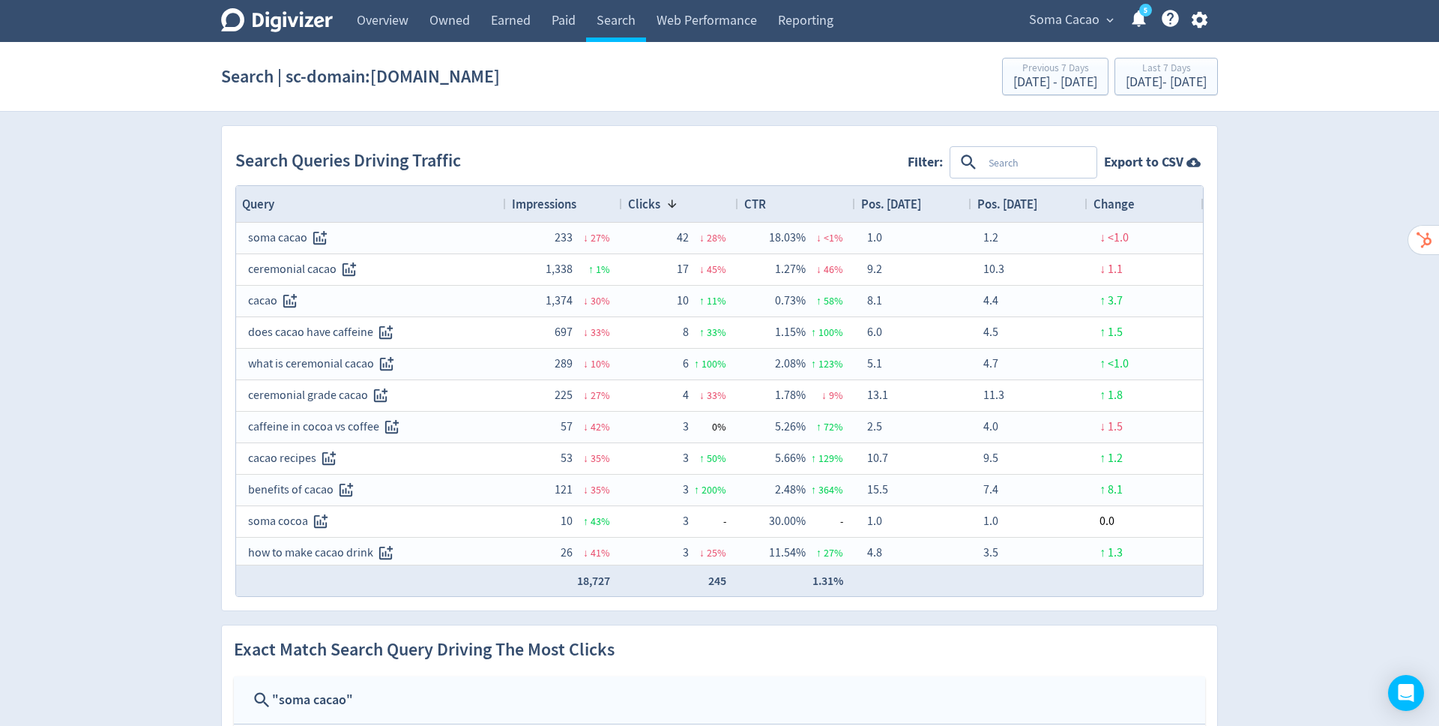
click at [1022, 165] on textarea at bounding box center [1039, 162] width 112 height 28
type textarea "what"
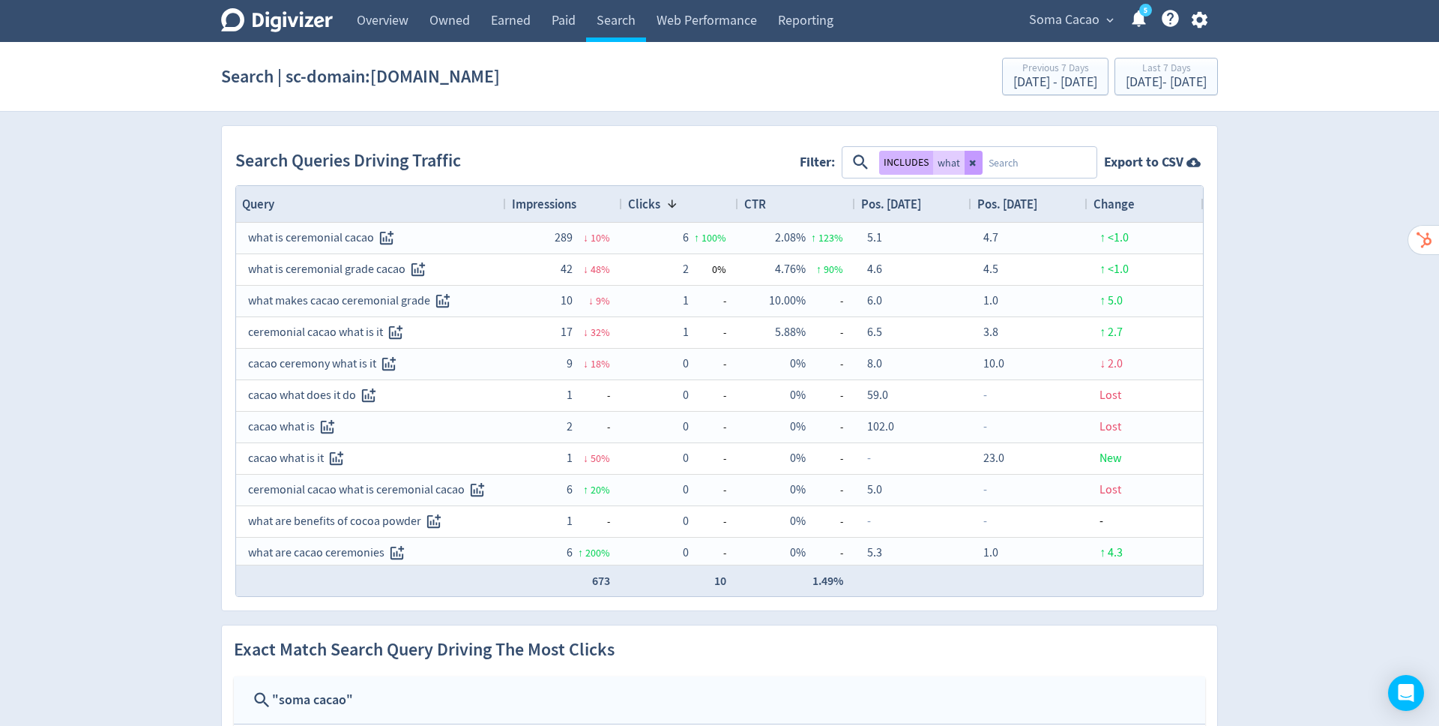
click at [978, 165] on icon at bounding box center [973, 162] width 9 height 9
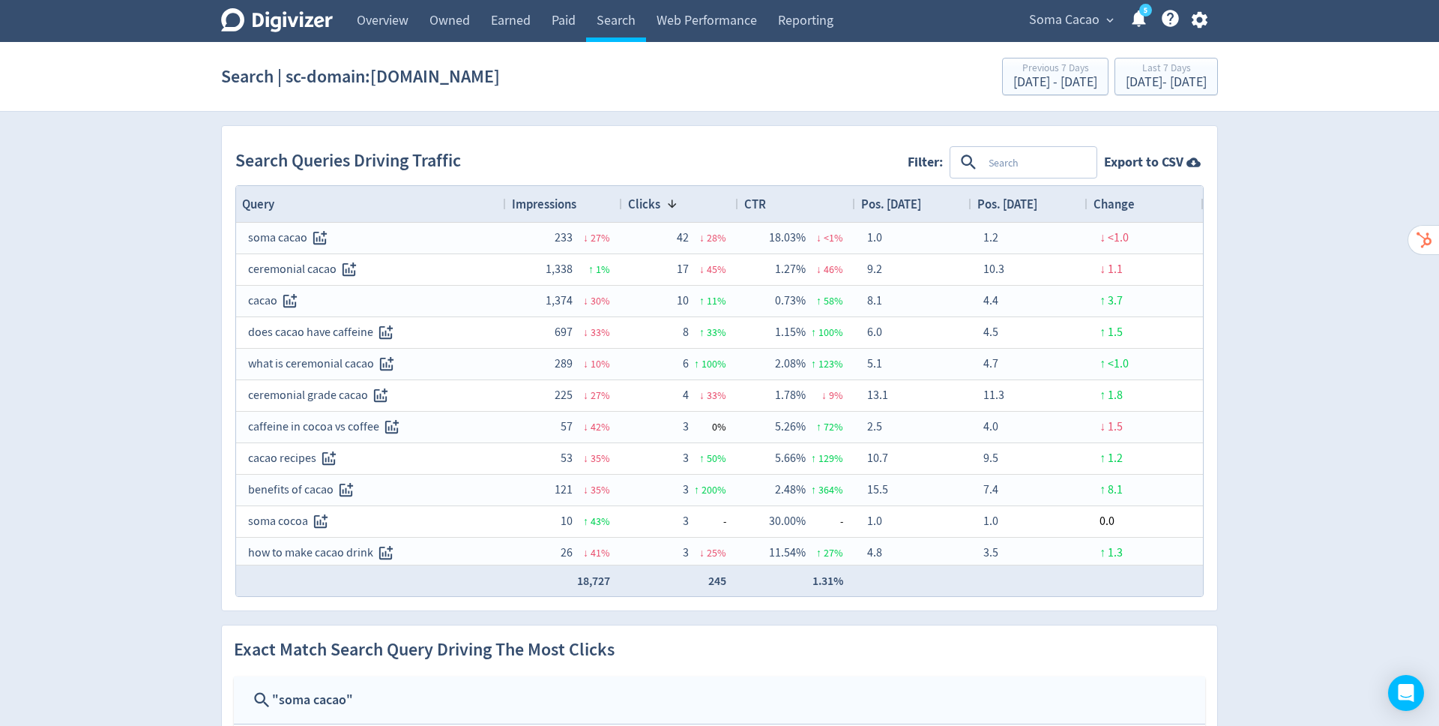
click at [1008, 158] on textarea at bounding box center [1039, 162] width 112 height 28
type textarea "soma"
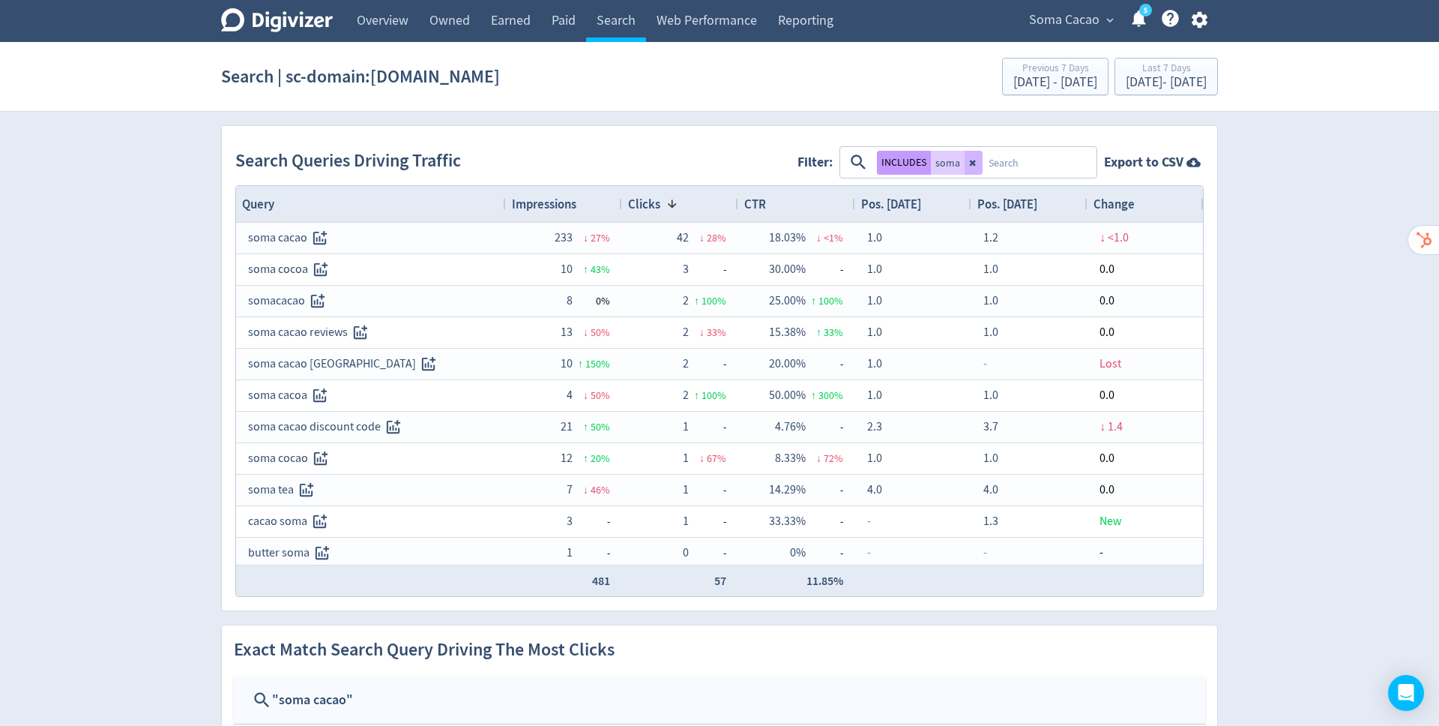
click at [906, 166] on button "INCLUDES" at bounding box center [904, 163] width 54 height 24
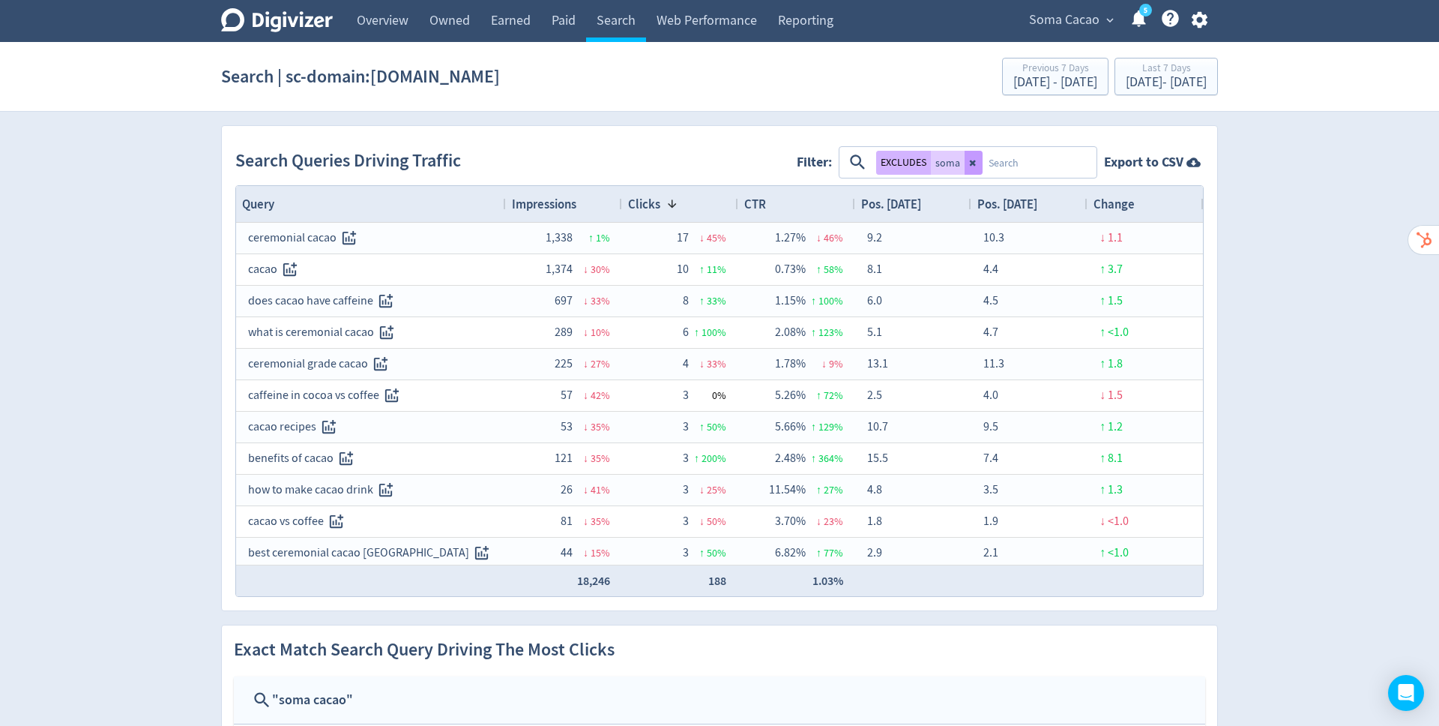
click at [978, 163] on icon at bounding box center [973, 162] width 9 height 9
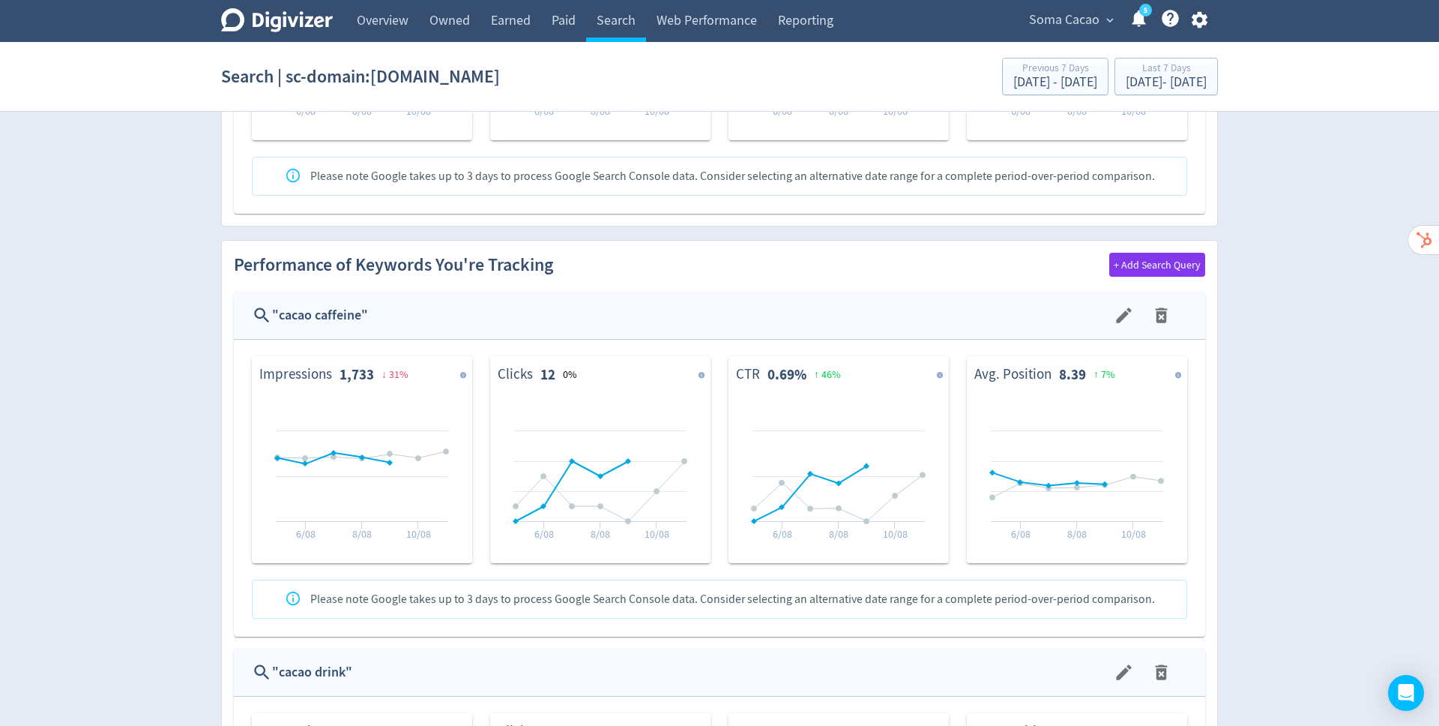
scroll to position [853, 0]
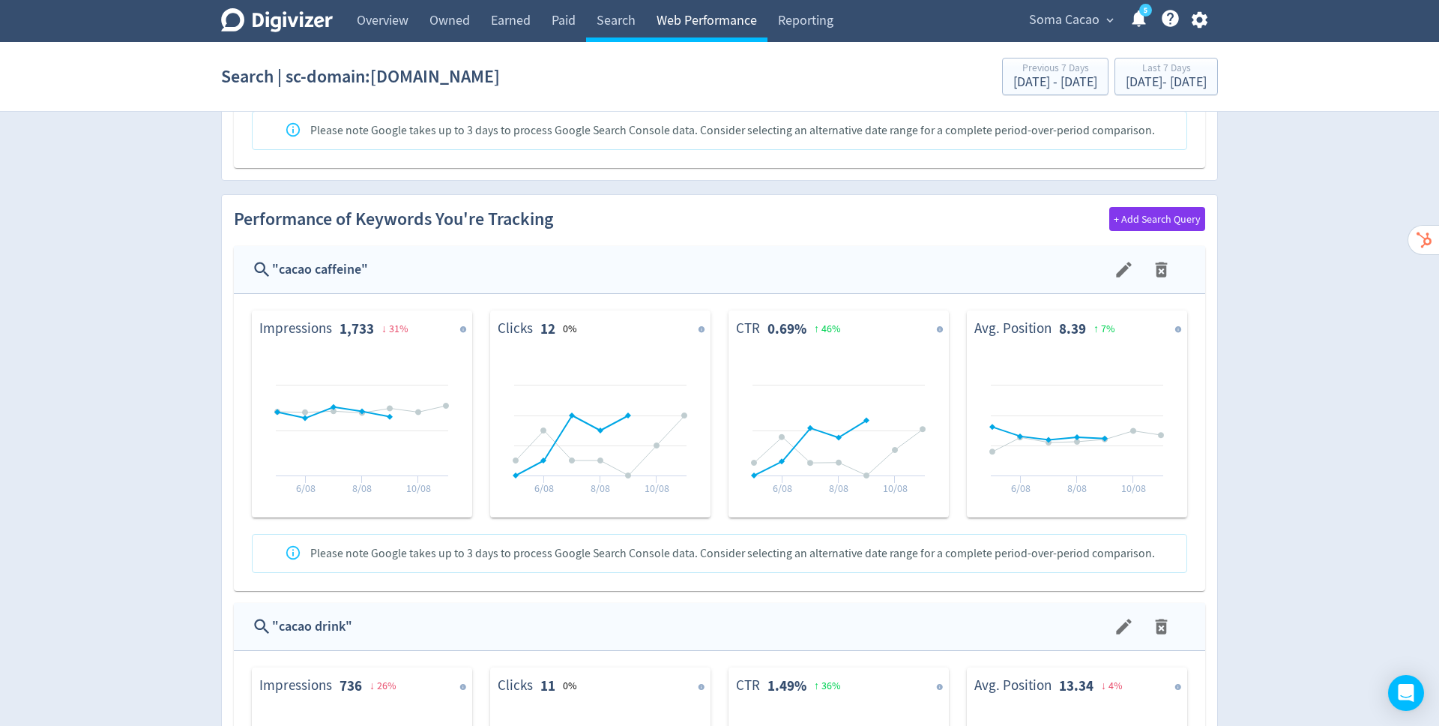
click at [698, 17] on link "Web Performance" at bounding box center [706, 21] width 121 height 42
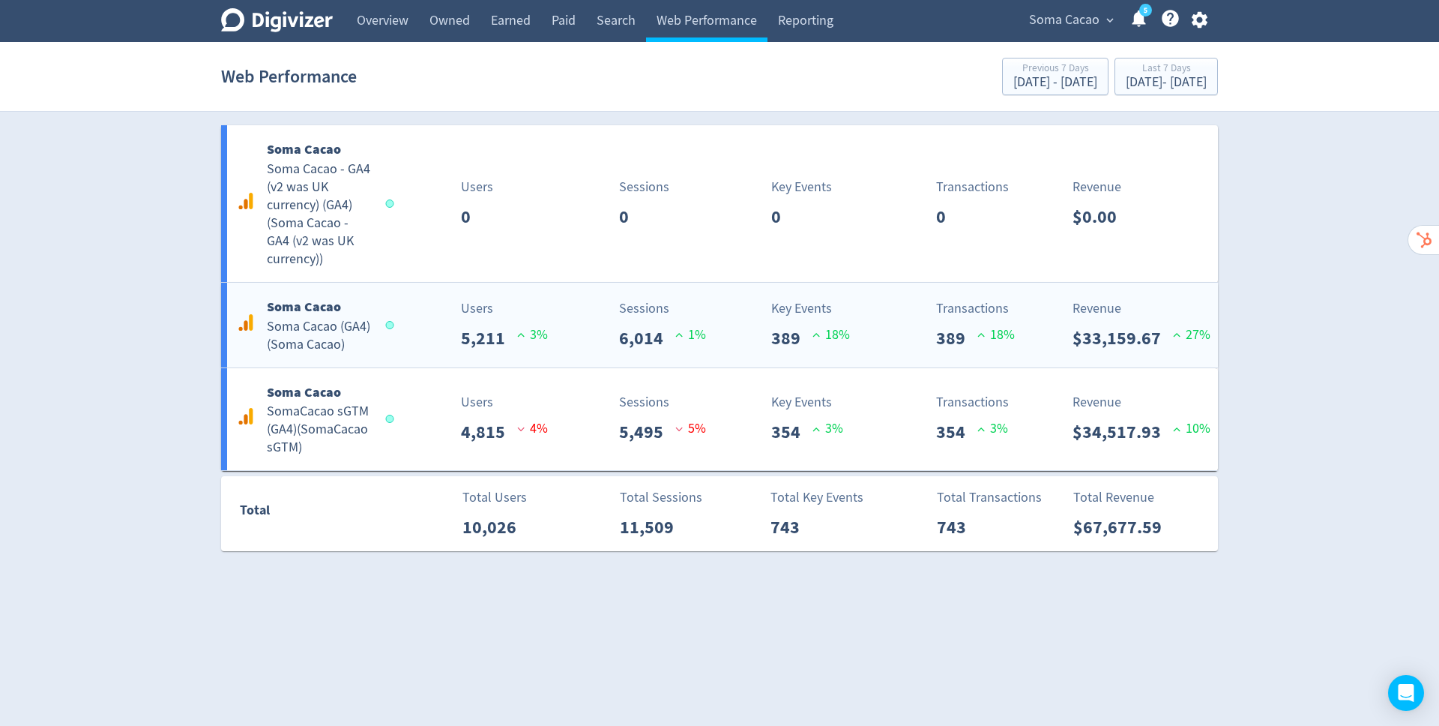
click at [405, 340] on div "Users 5,211 3 %" at bounding box center [474, 324] width 165 height 53
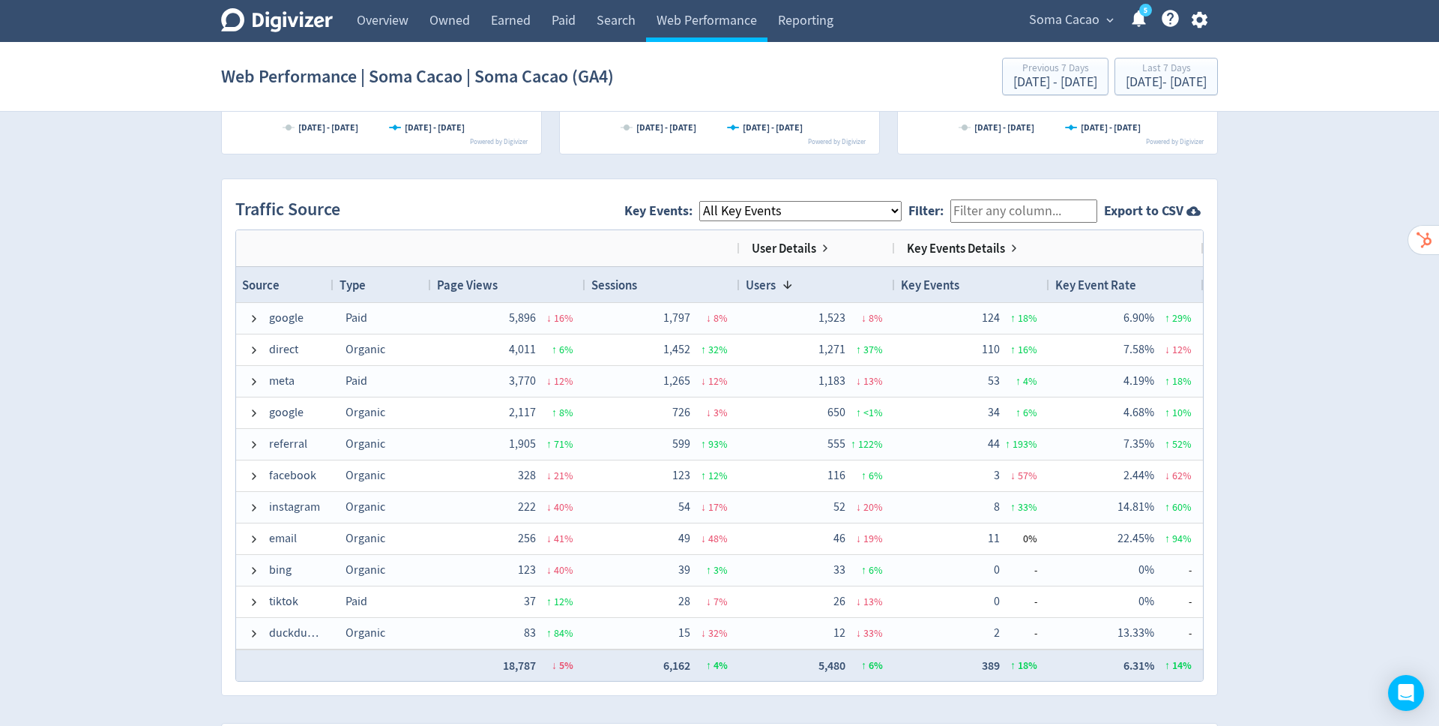
scroll to position [924, 0]
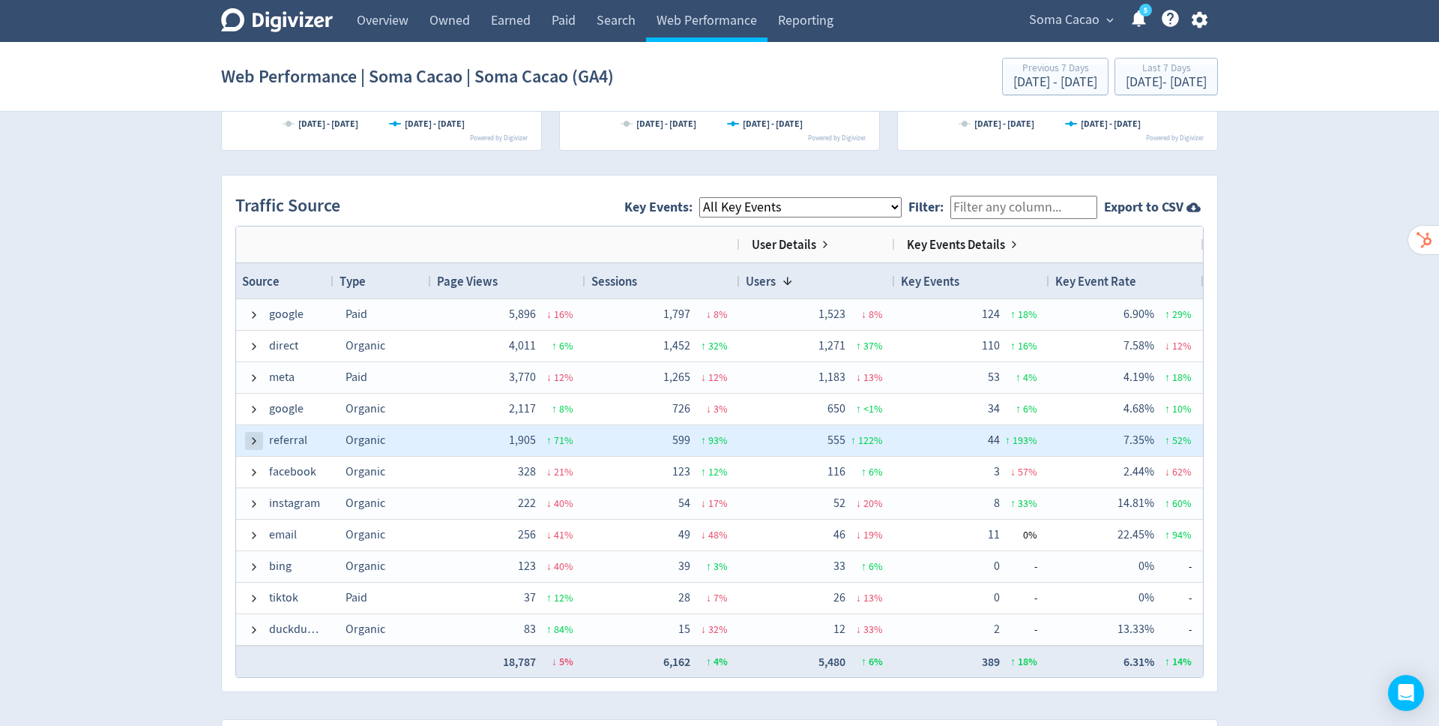
click at [253, 436] on span at bounding box center [254, 441] width 12 height 12
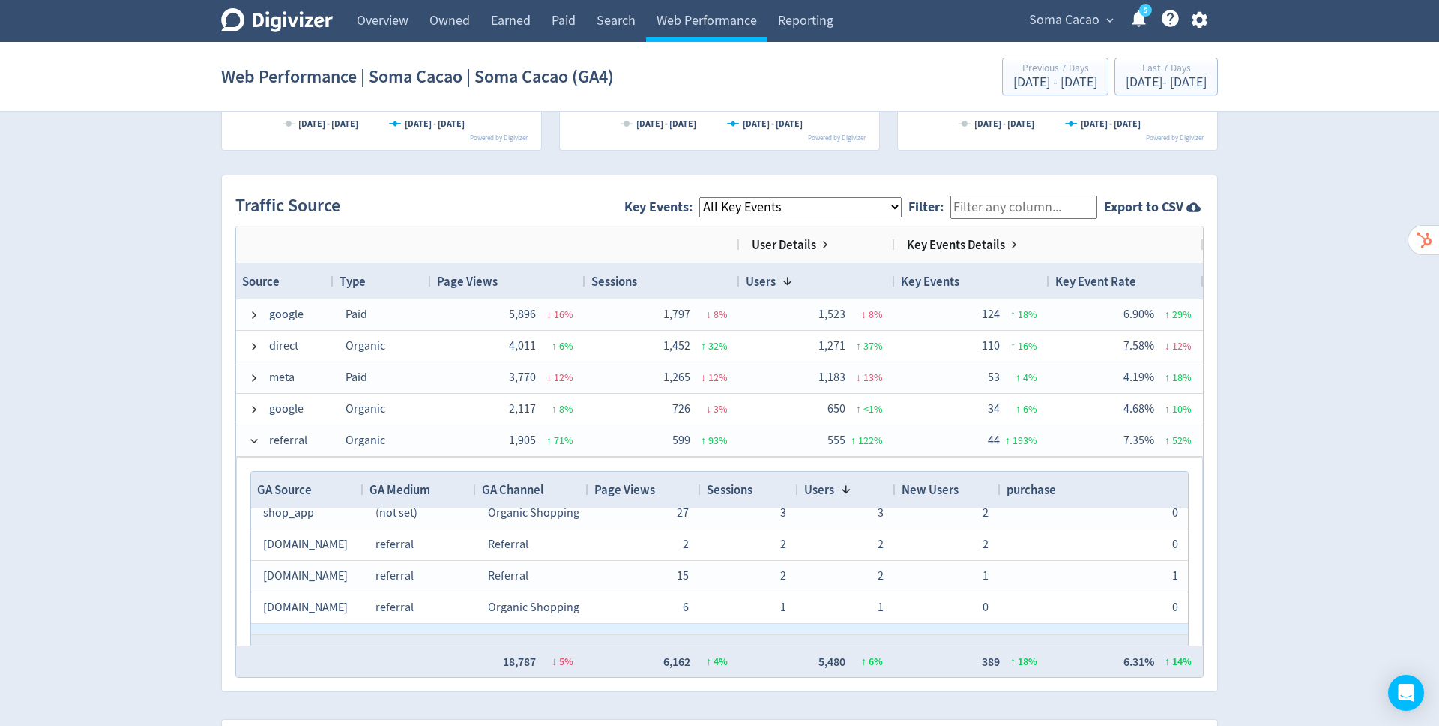
scroll to position [307, 0]
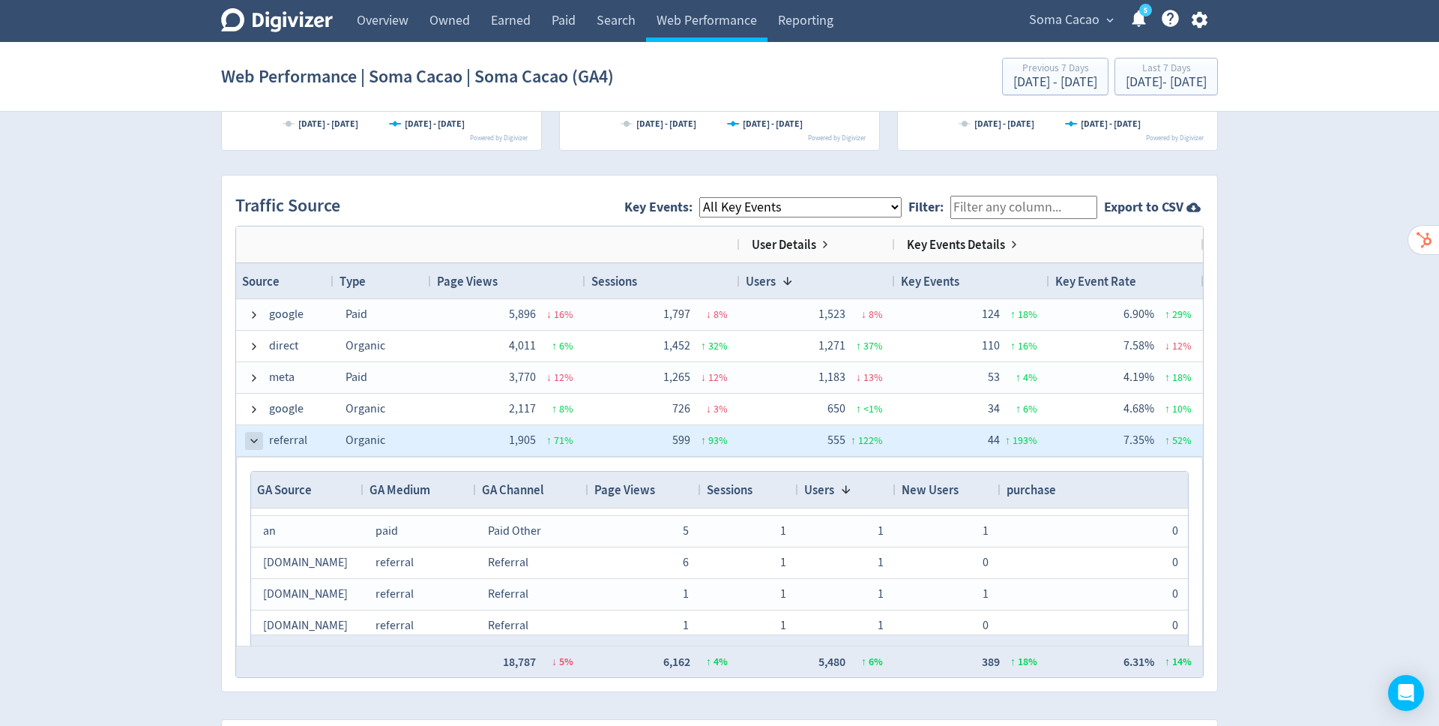
click at [251, 439] on span at bounding box center [254, 441] width 12 height 12
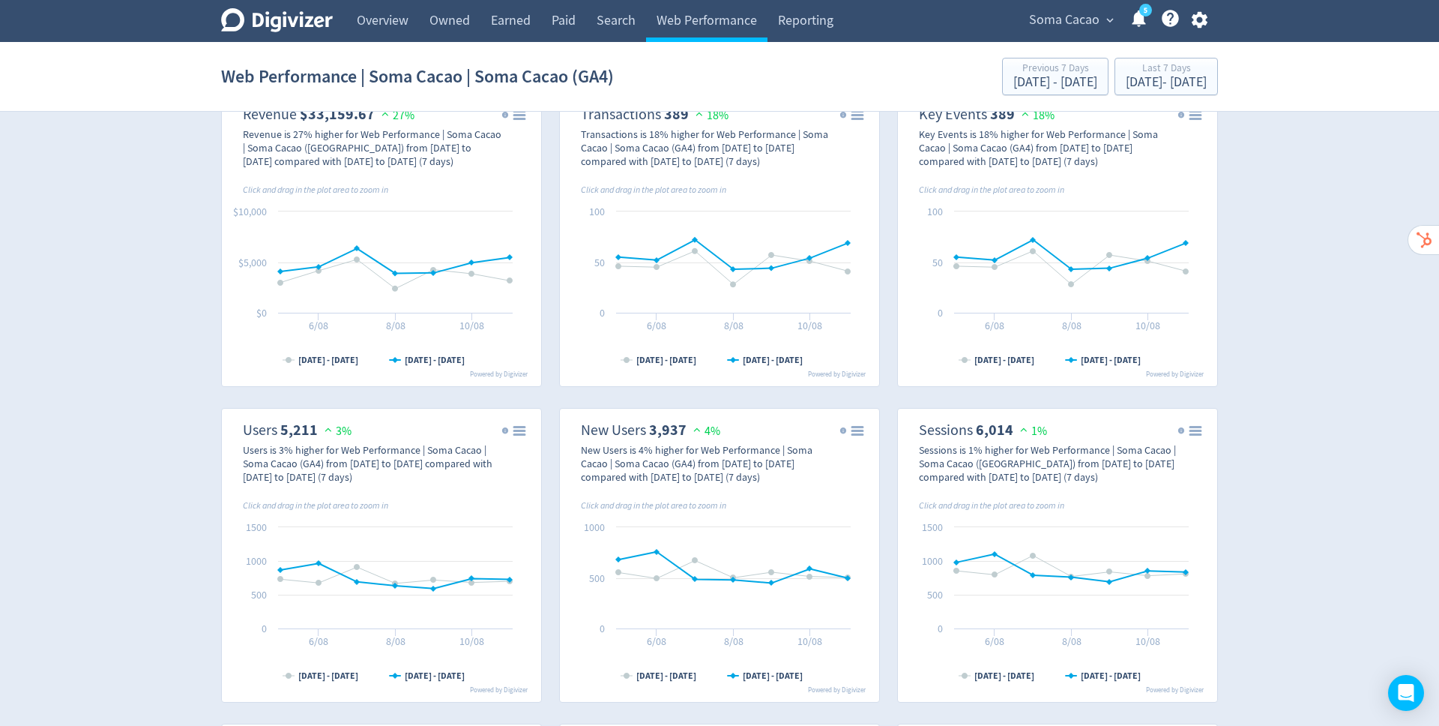
scroll to position [0, 0]
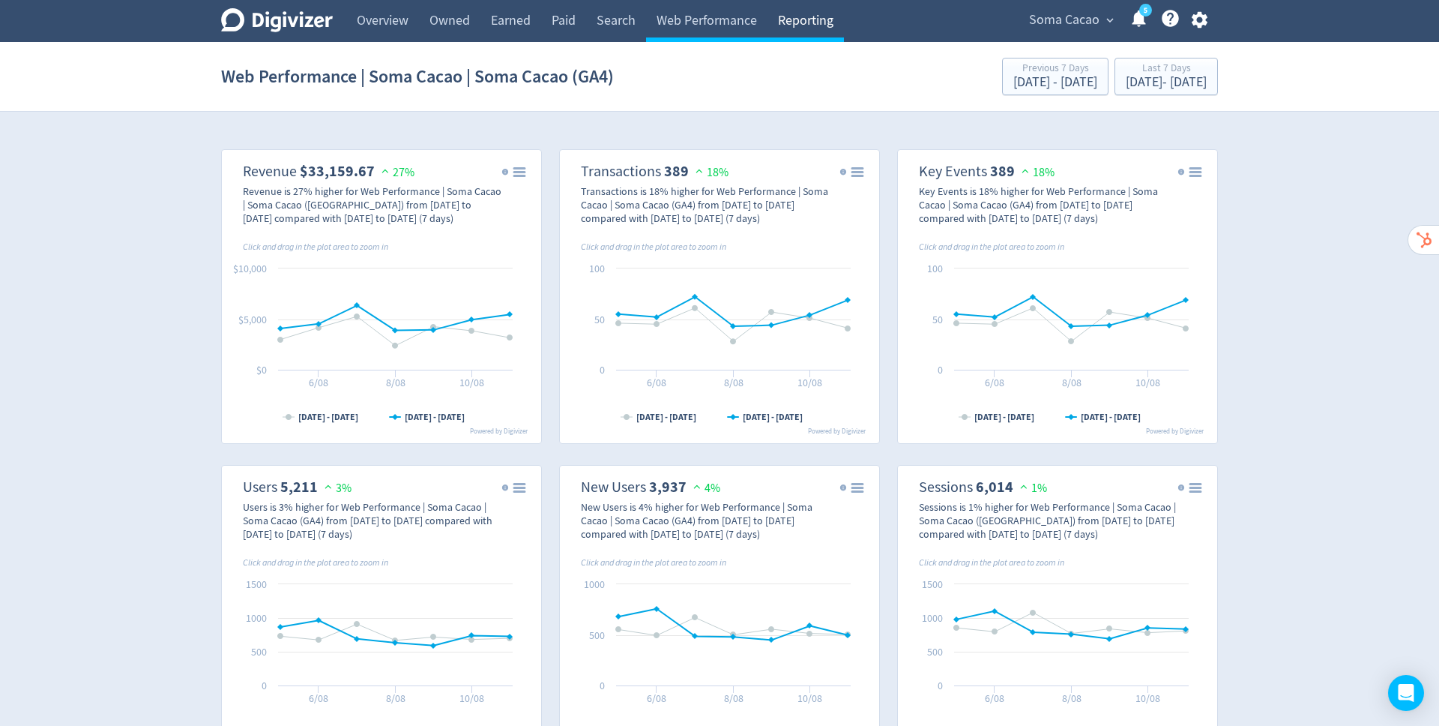
click at [798, 26] on link "Reporting" at bounding box center [806, 21] width 76 height 42
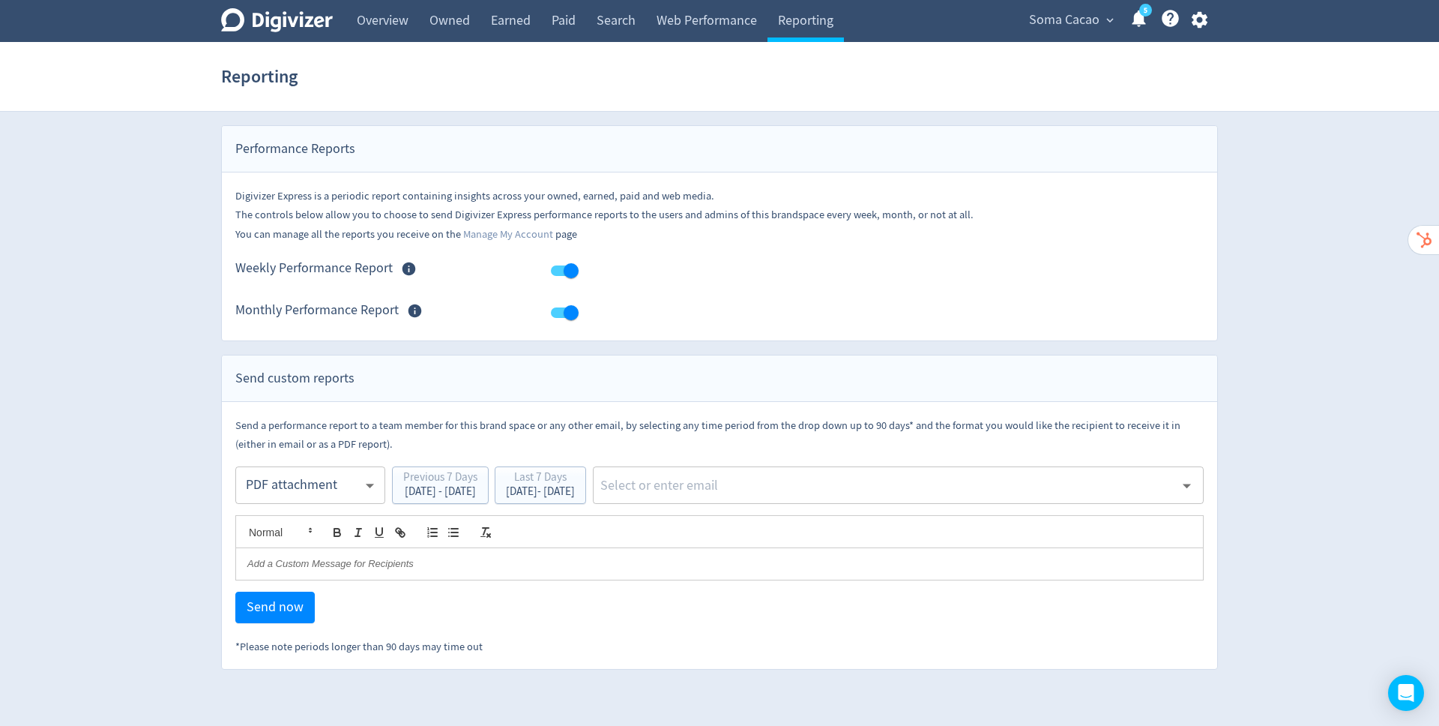
click at [735, 488] on input "text" at bounding box center [887, 485] width 576 height 22
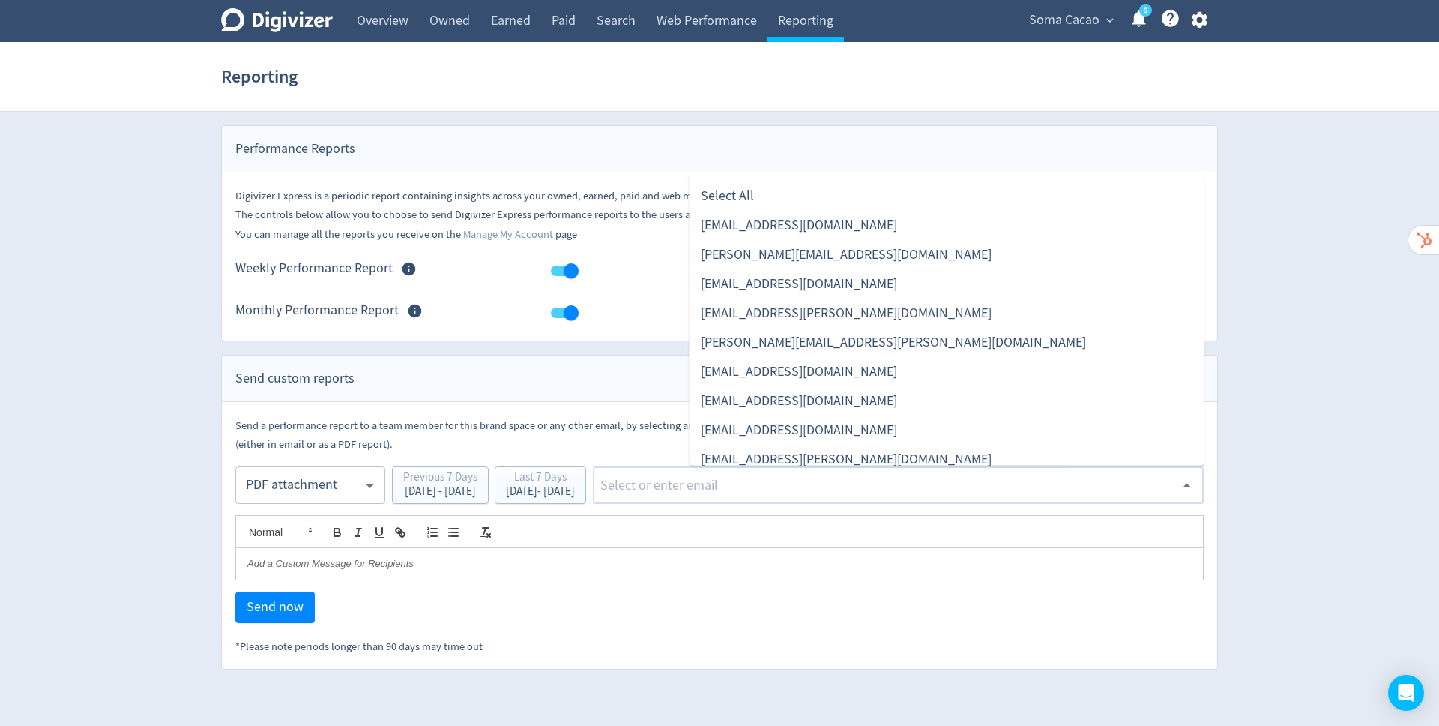
click at [1334, 486] on div "Digivizer Logo [PERSON_NAME] Logo Overview Owned Earned Paid Search Web Perform…" at bounding box center [719, 334] width 1439 height 669
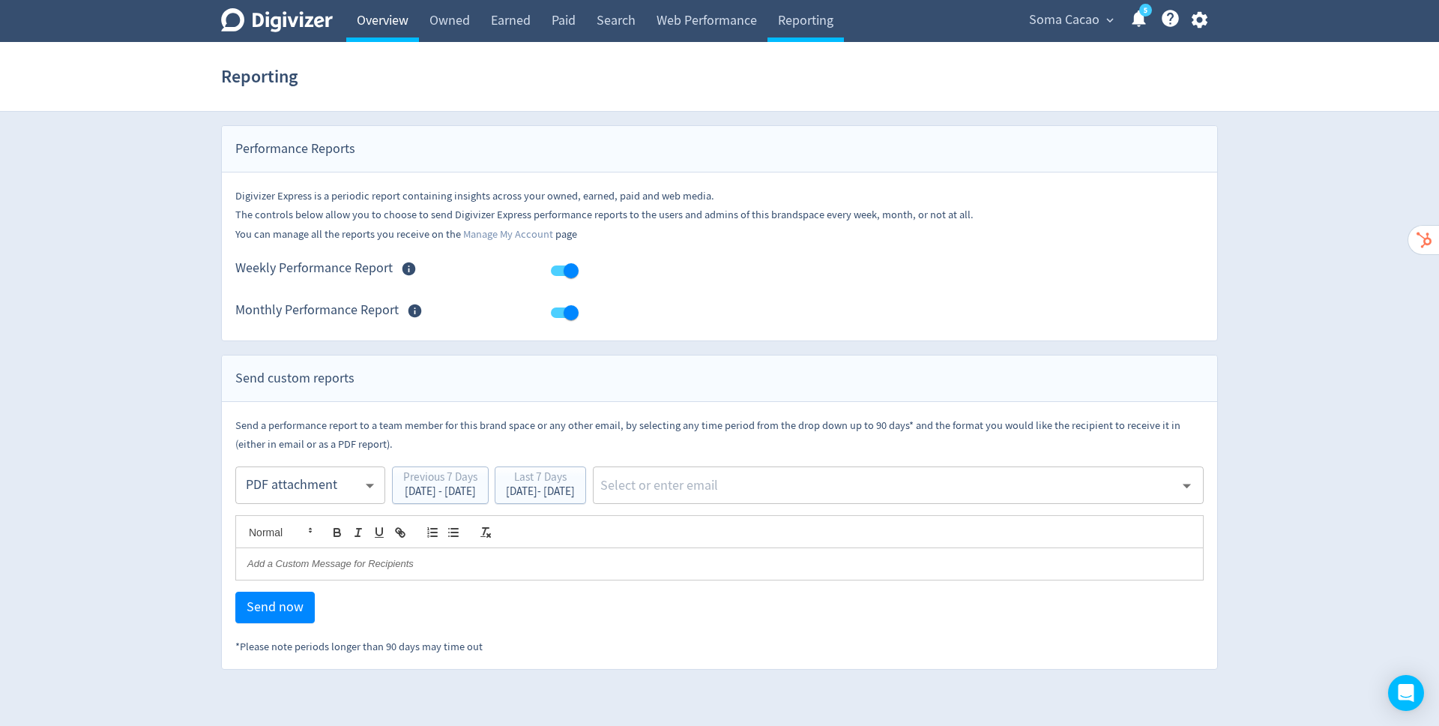
click at [380, 28] on link "Overview" at bounding box center [382, 21] width 73 height 42
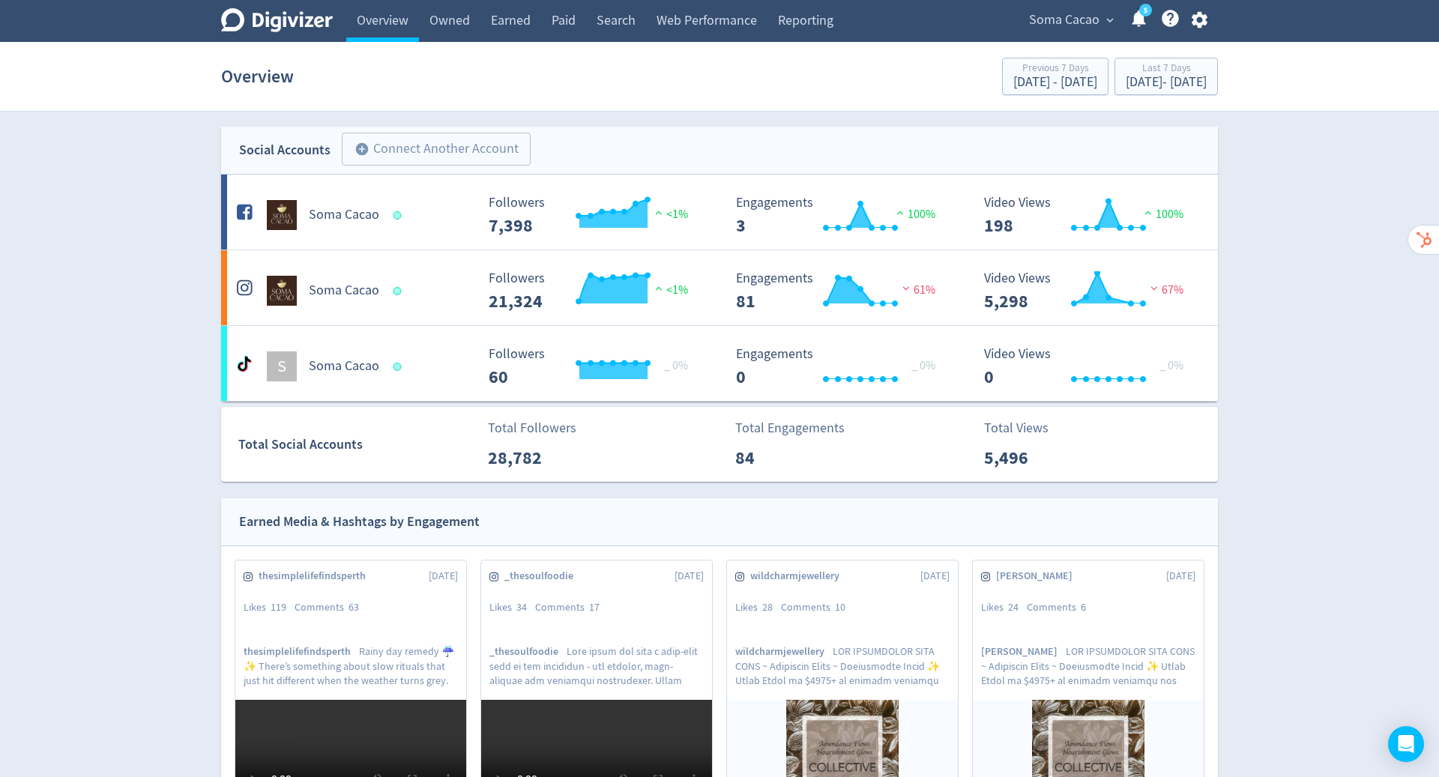
click at [1077, 20] on span "Soma Cacao" at bounding box center [1064, 20] width 70 height 24
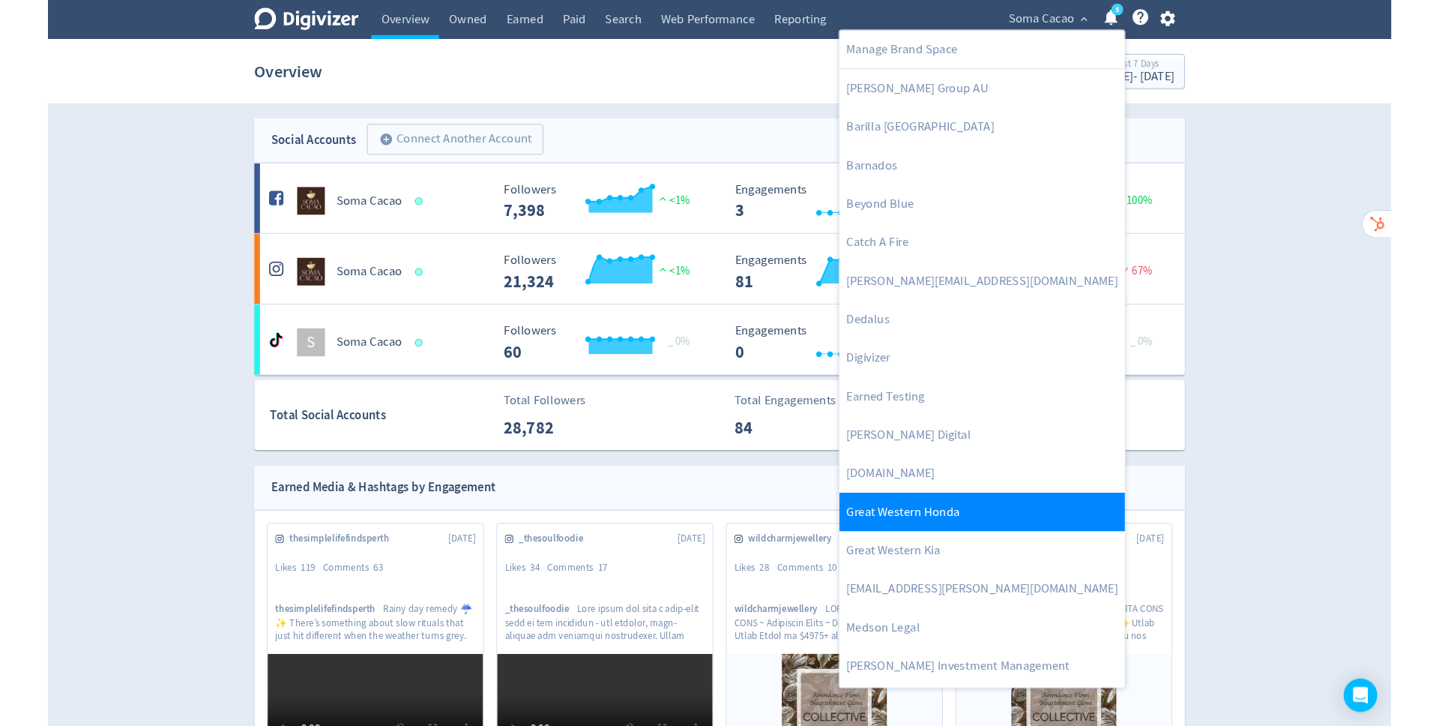
scroll to position [127, 0]
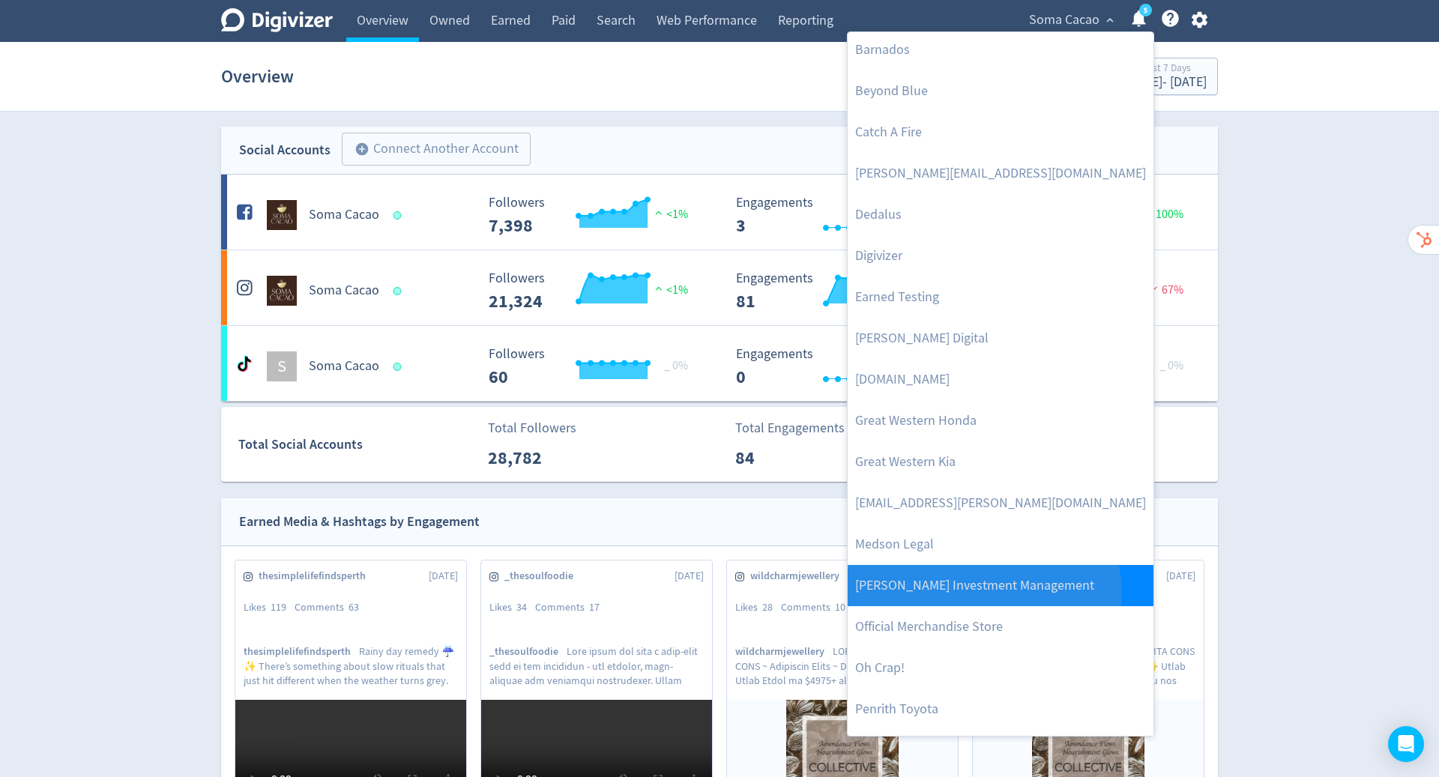
click at [977, 595] on link "[PERSON_NAME] Investment Management" at bounding box center [1001, 585] width 306 height 41
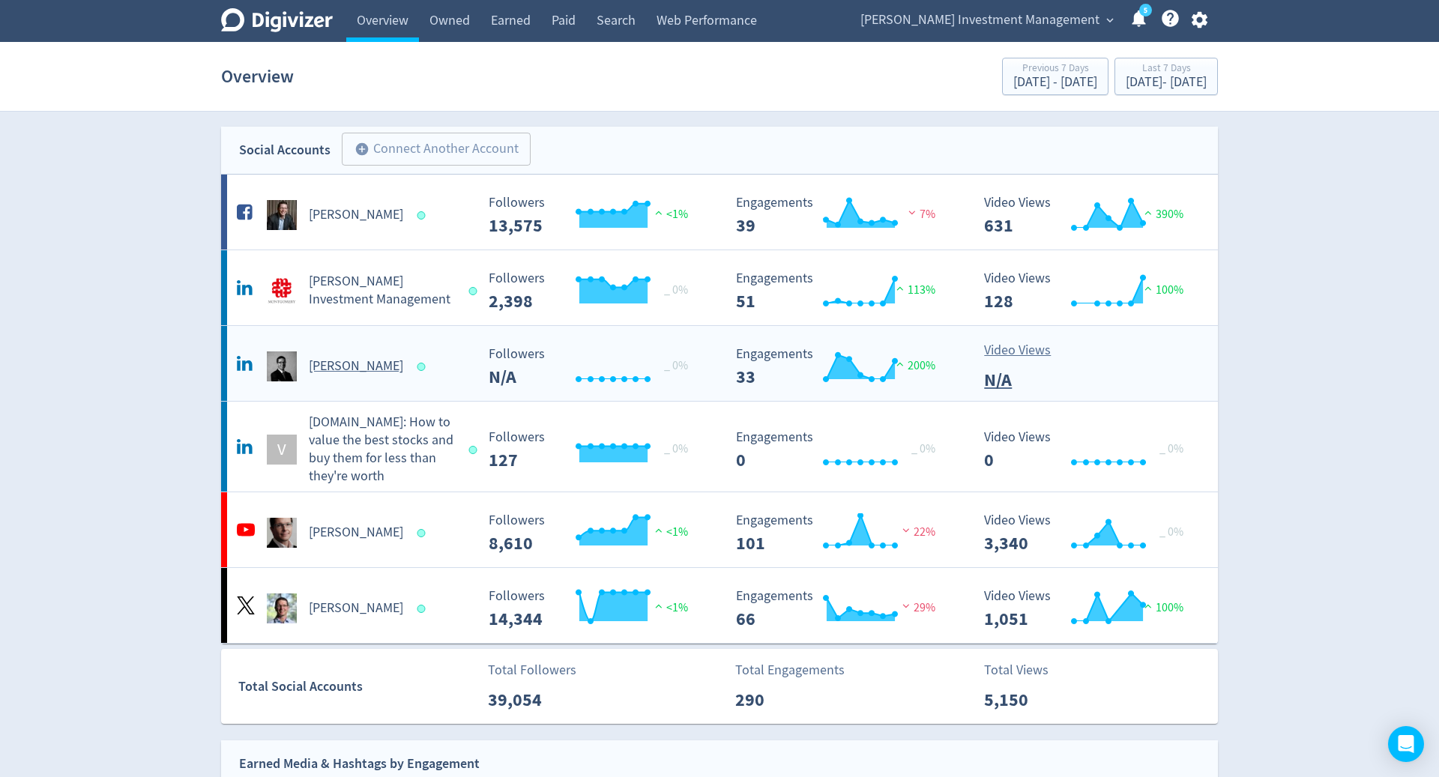
click at [367, 371] on h5 "[PERSON_NAME]" at bounding box center [356, 367] width 94 height 18
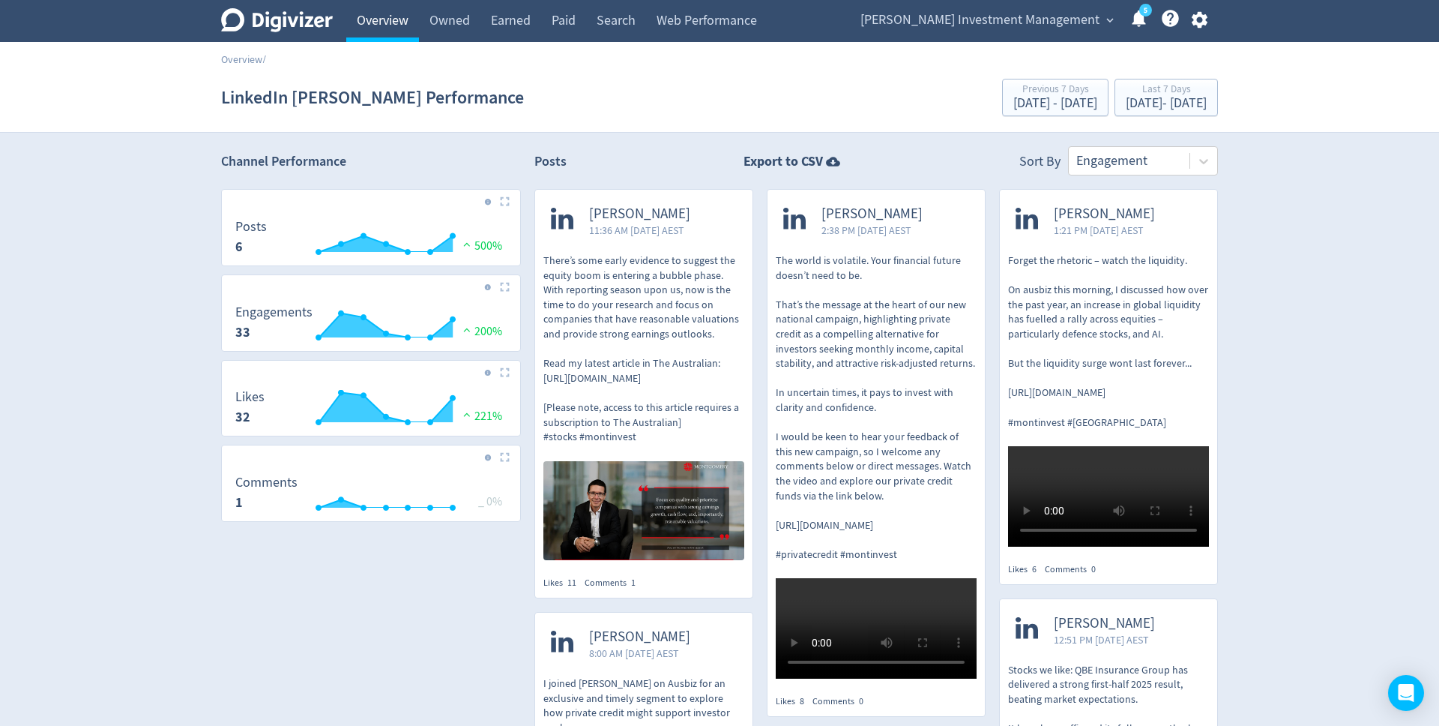
click at [379, 21] on link "Overview" at bounding box center [382, 21] width 73 height 42
